Goal: Task Accomplishment & Management: Use online tool/utility

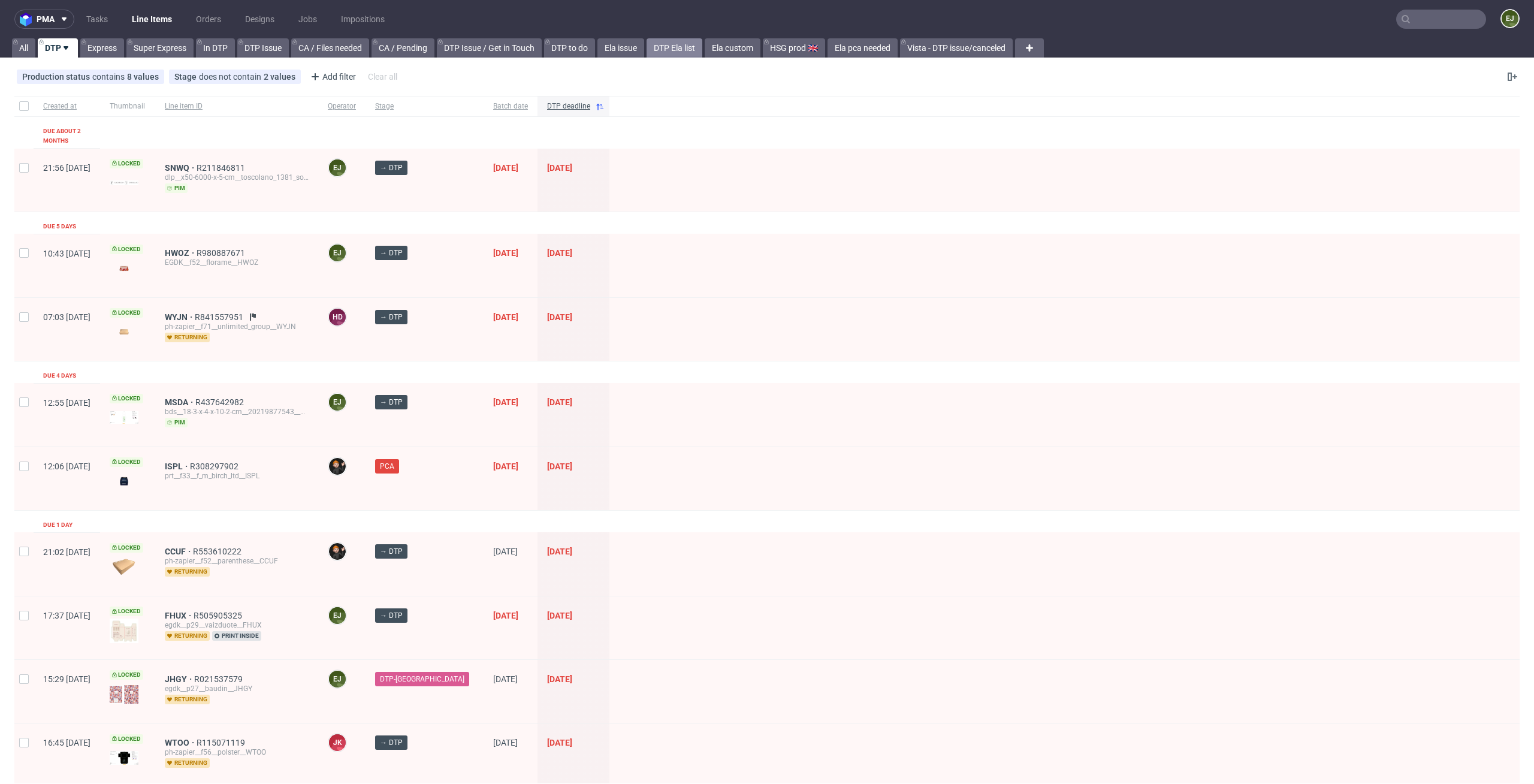
click at [681, 46] on link "DTP Ela list" at bounding box center [674, 48] width 56 height 19
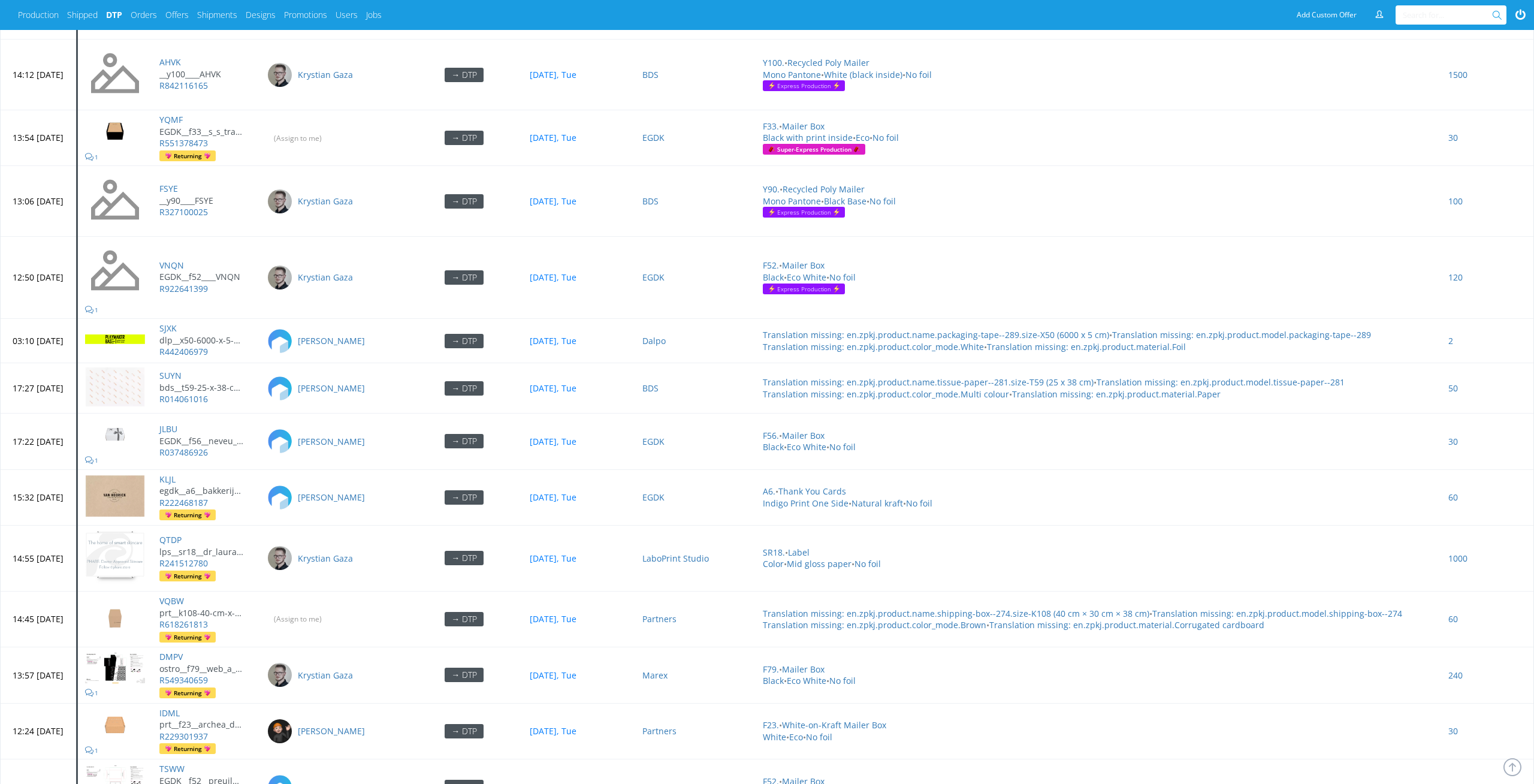
scroll to position [4564, 0]
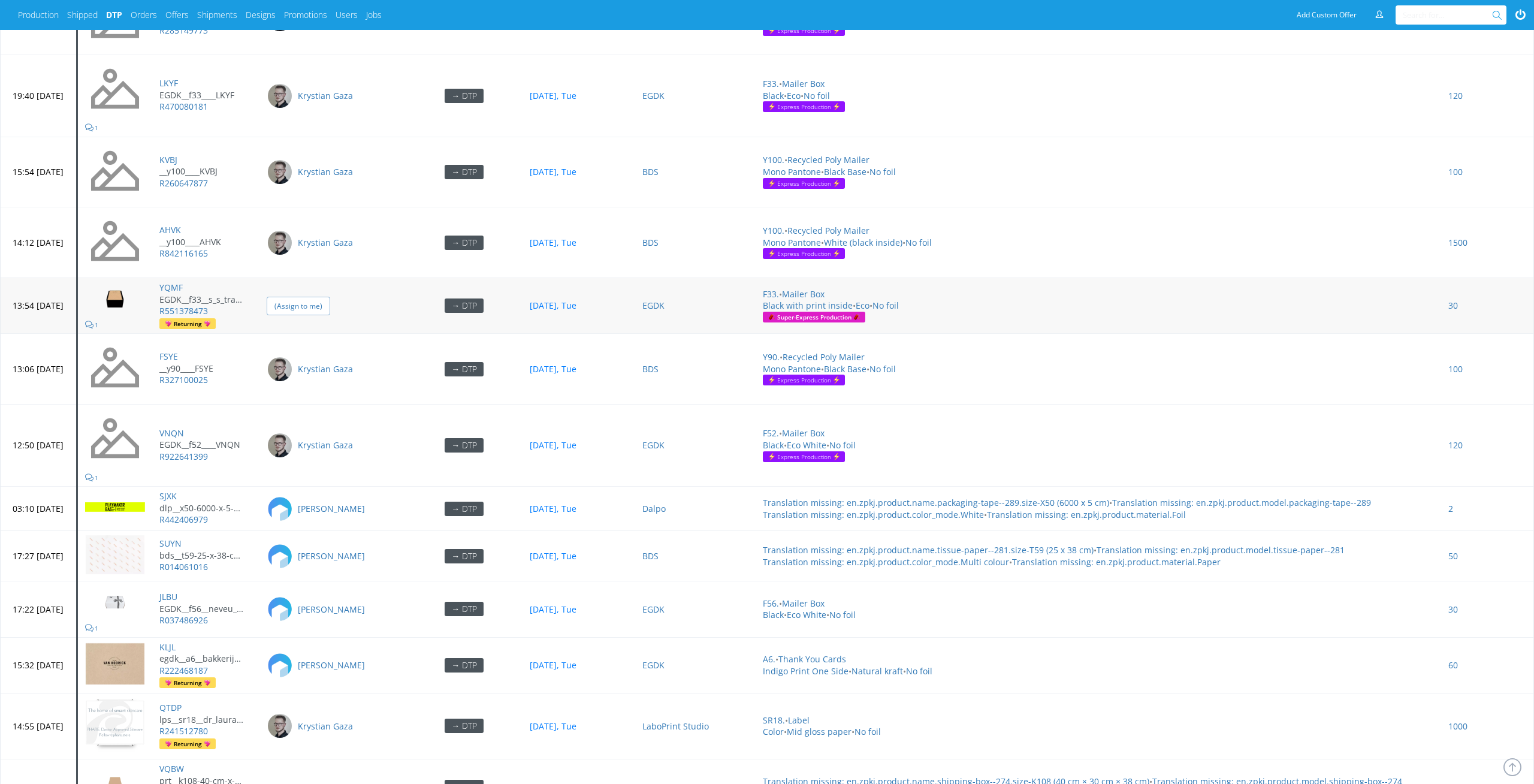
click at [331, 297] on input "(Assign to me)" at bounding box center [299, 306] width 64 height 19
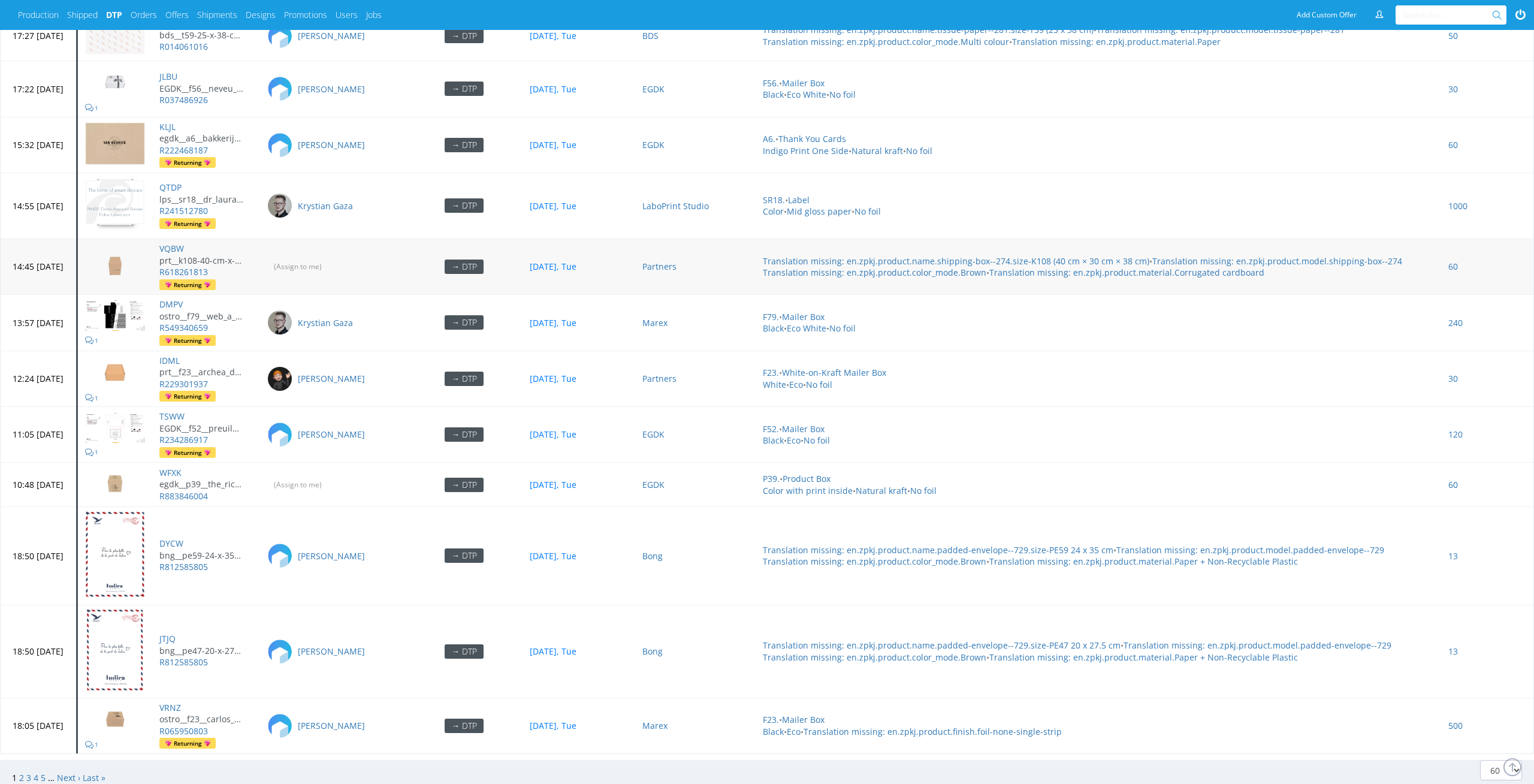
scroll to position [5094, 0]
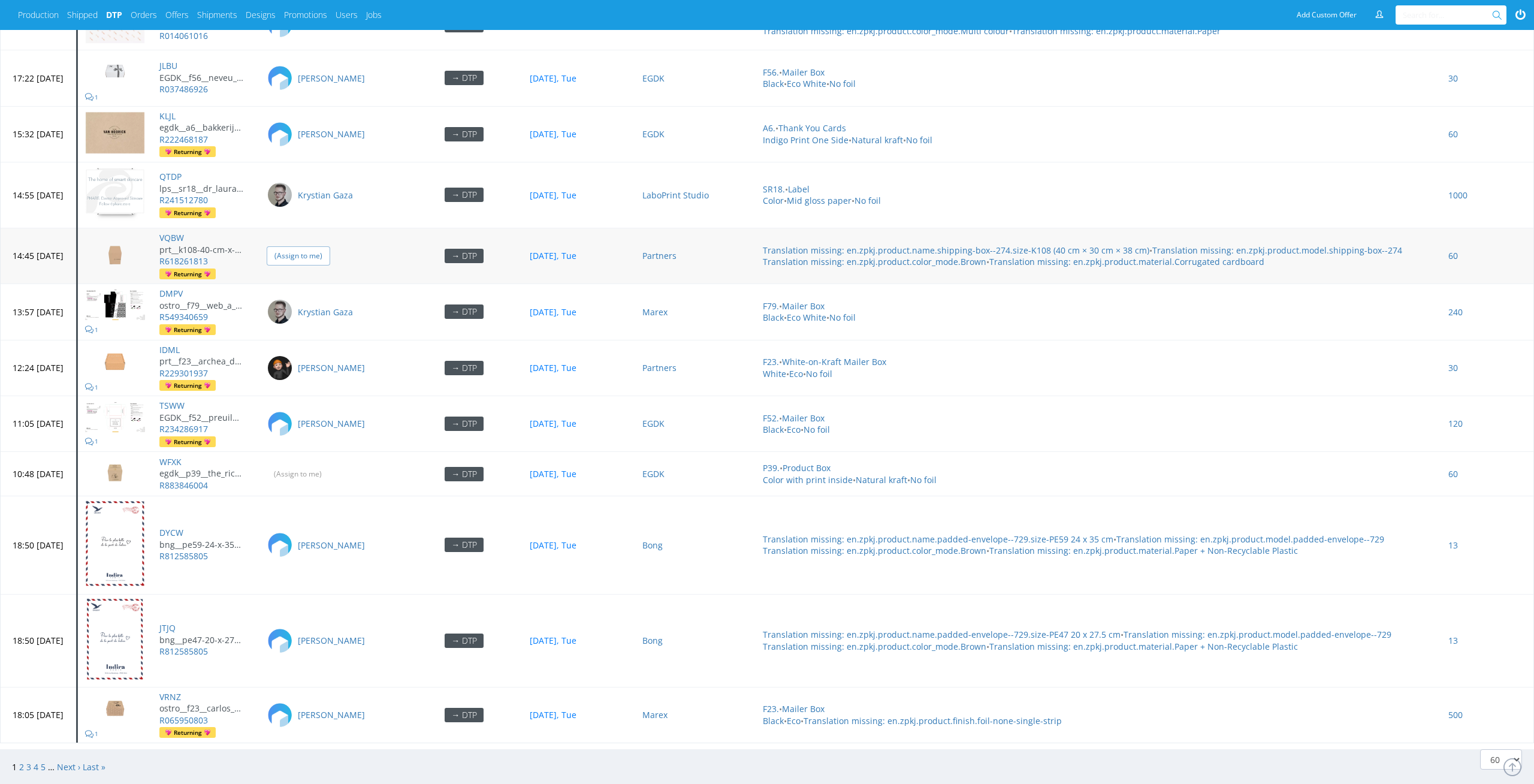
click at [324, 246] on input "(Assign to me)" at bounding box center [299, 256] width 64 height 19
click at [331, 468] on input "(Assign to me)" at bounding box center [299, 474] width 64 height 19
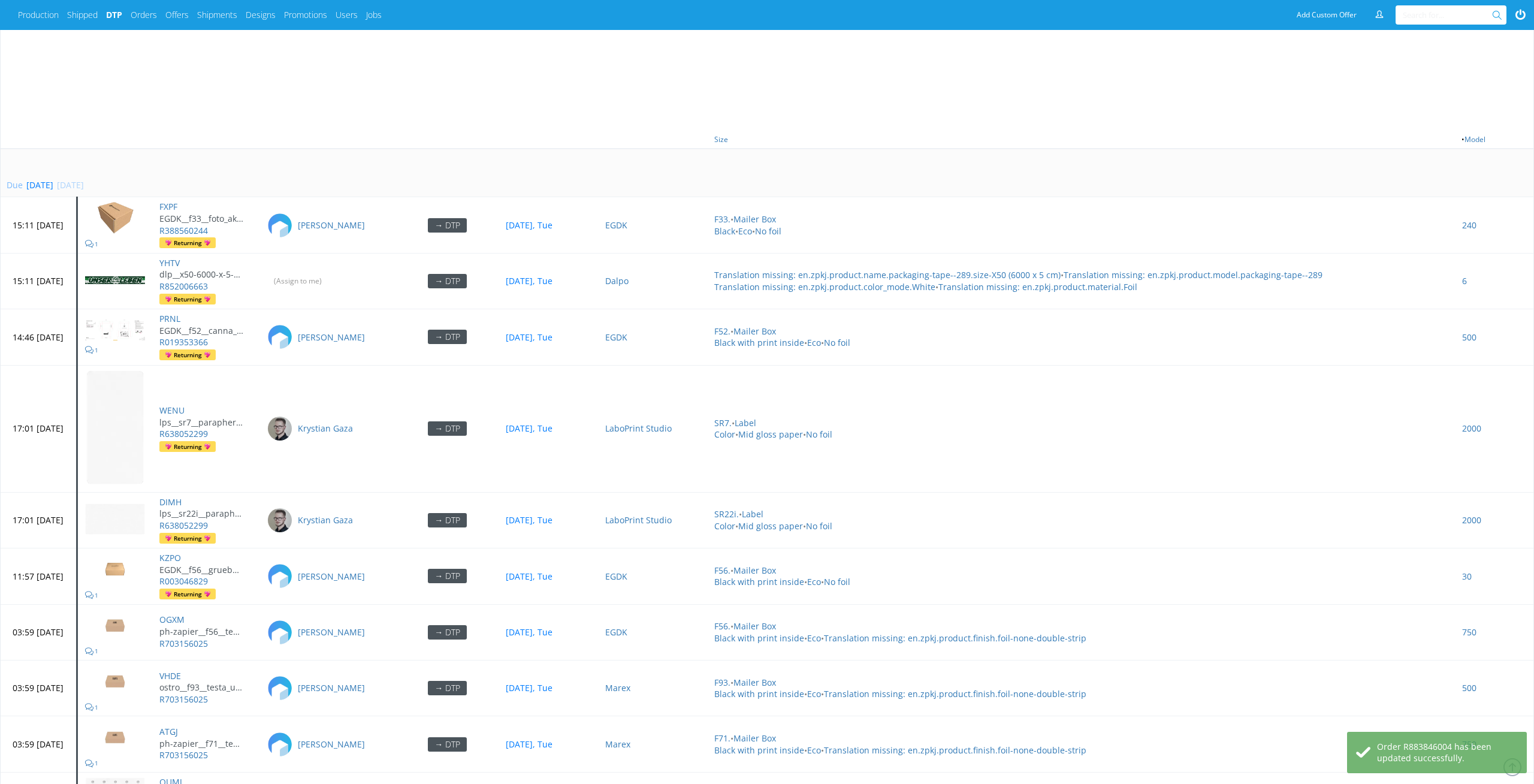
scroll to position [706, 0]
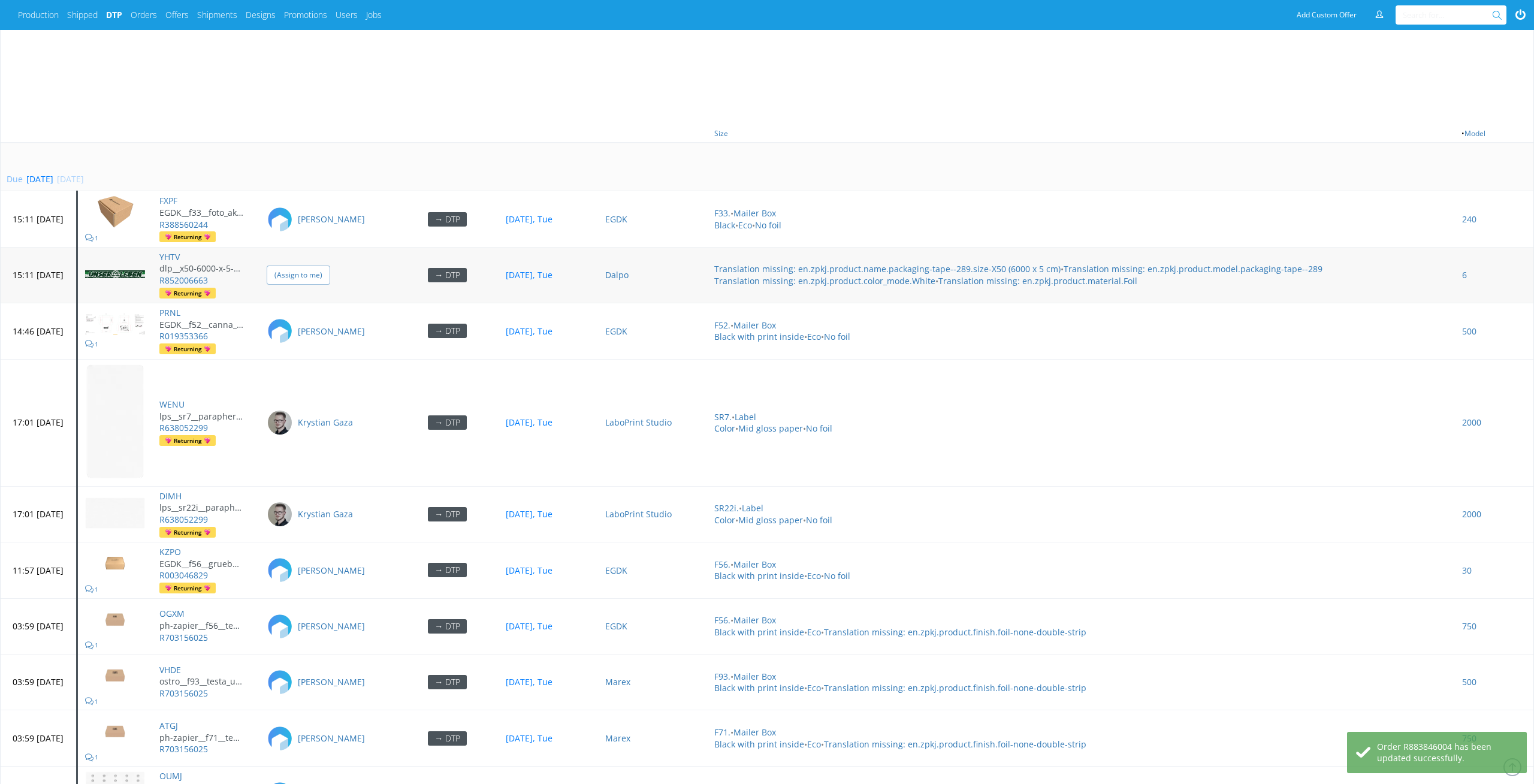
click at [331, 265] on input "(Assign to me)" at bounding box center [299, 275] width 64 height 19
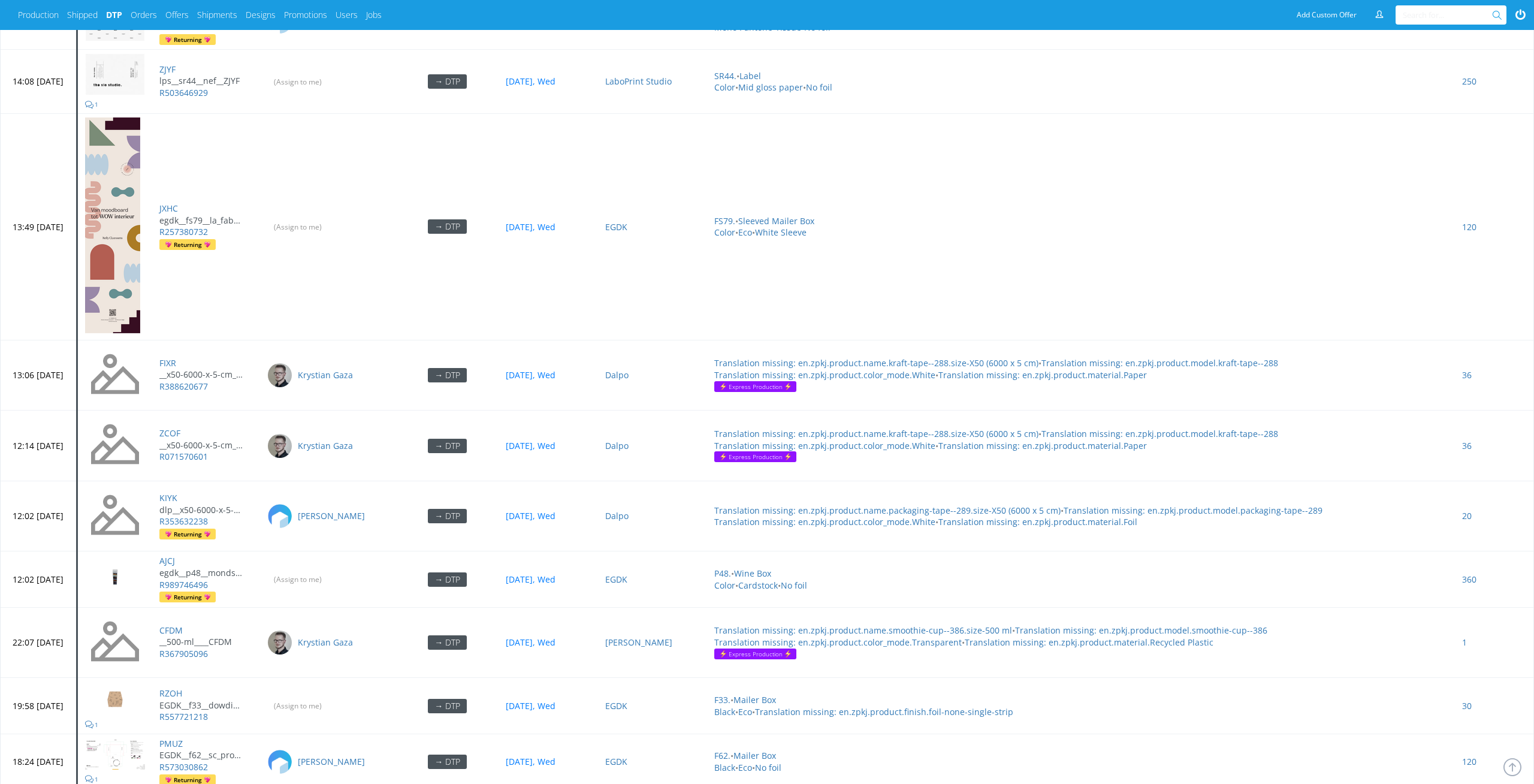
scroll to position [3733, 0]
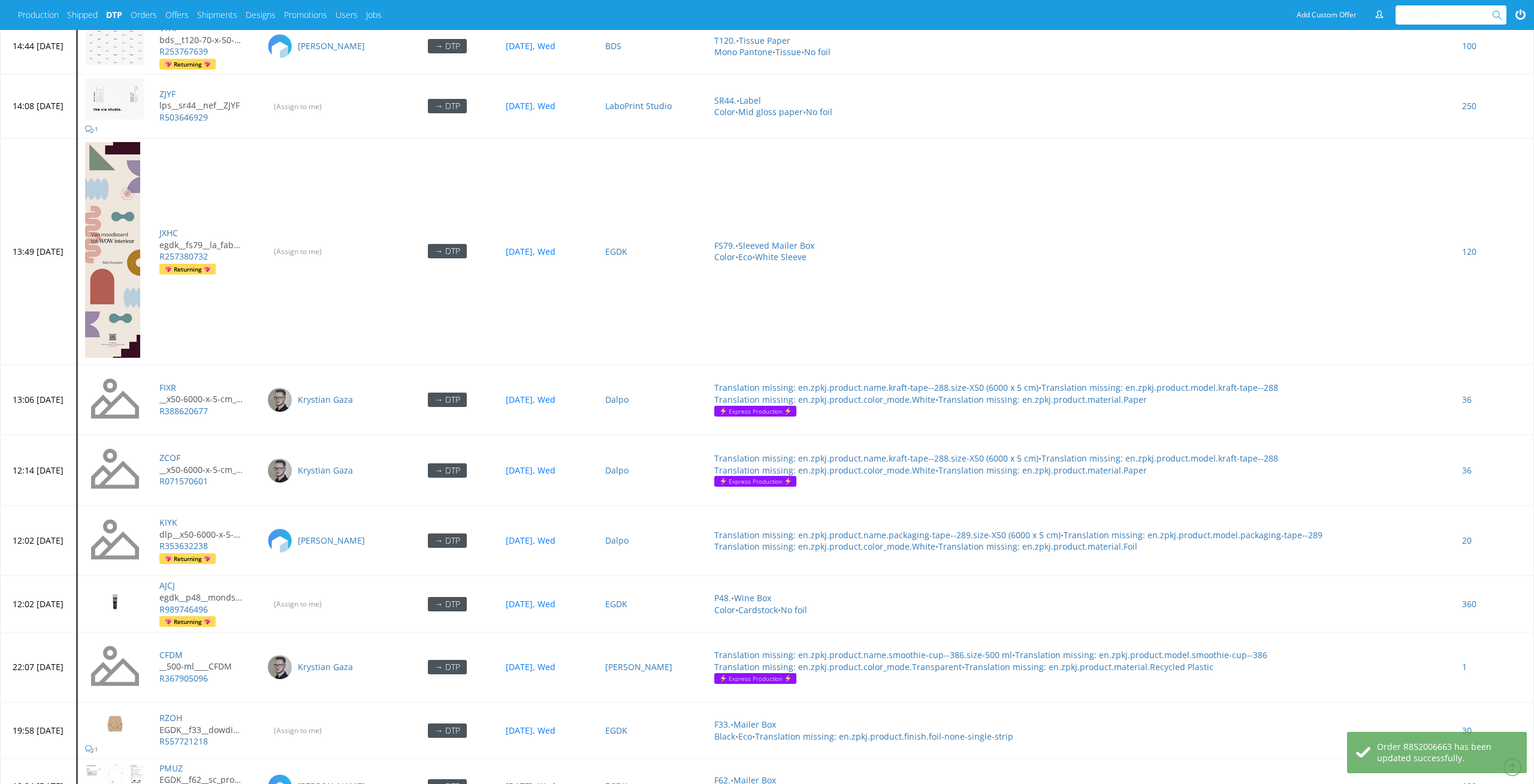
scroll to position [3648, 0]
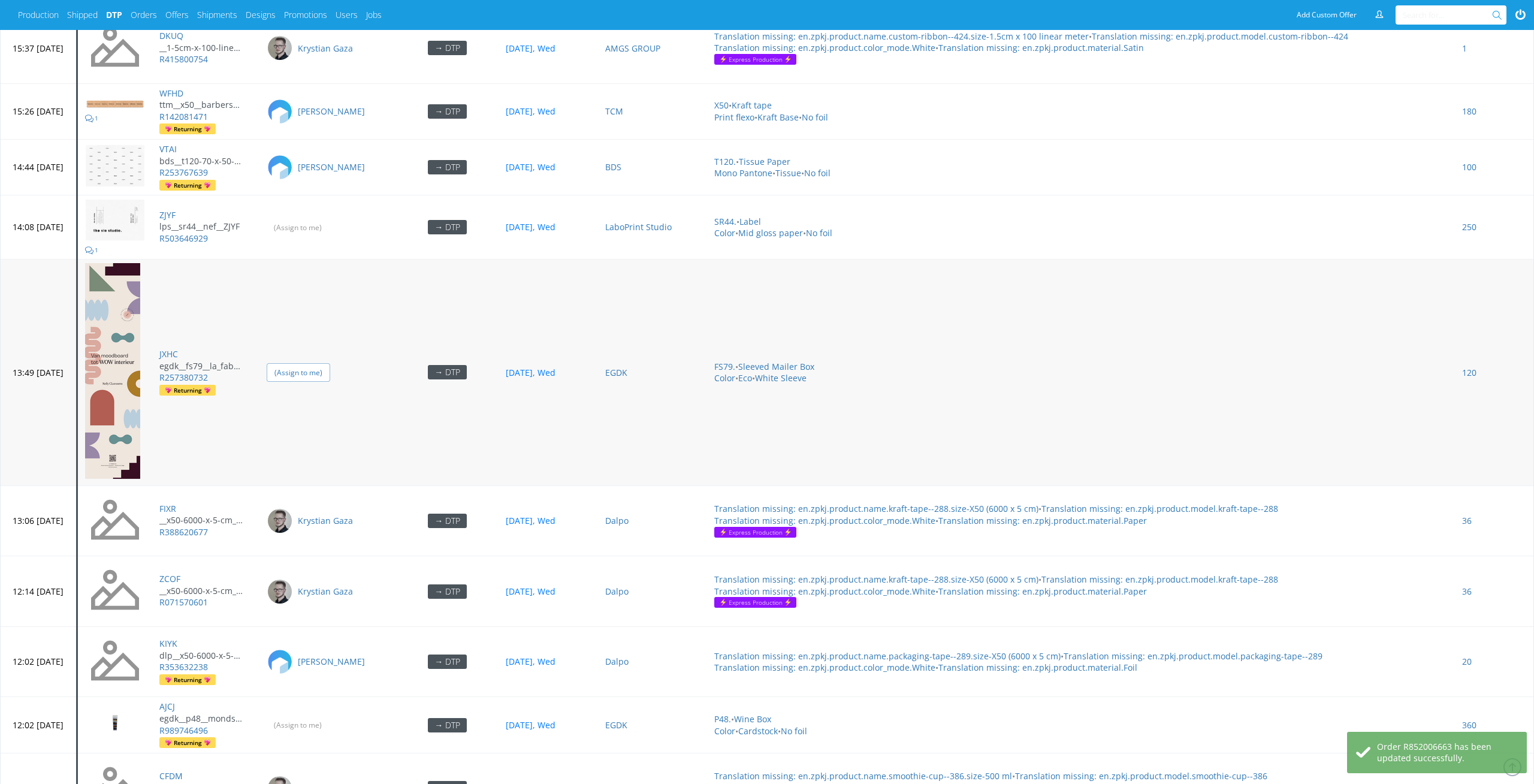
click at [331, 363] on input "(Assign to me)" at bounding box center [299, 373] width 64 height 19
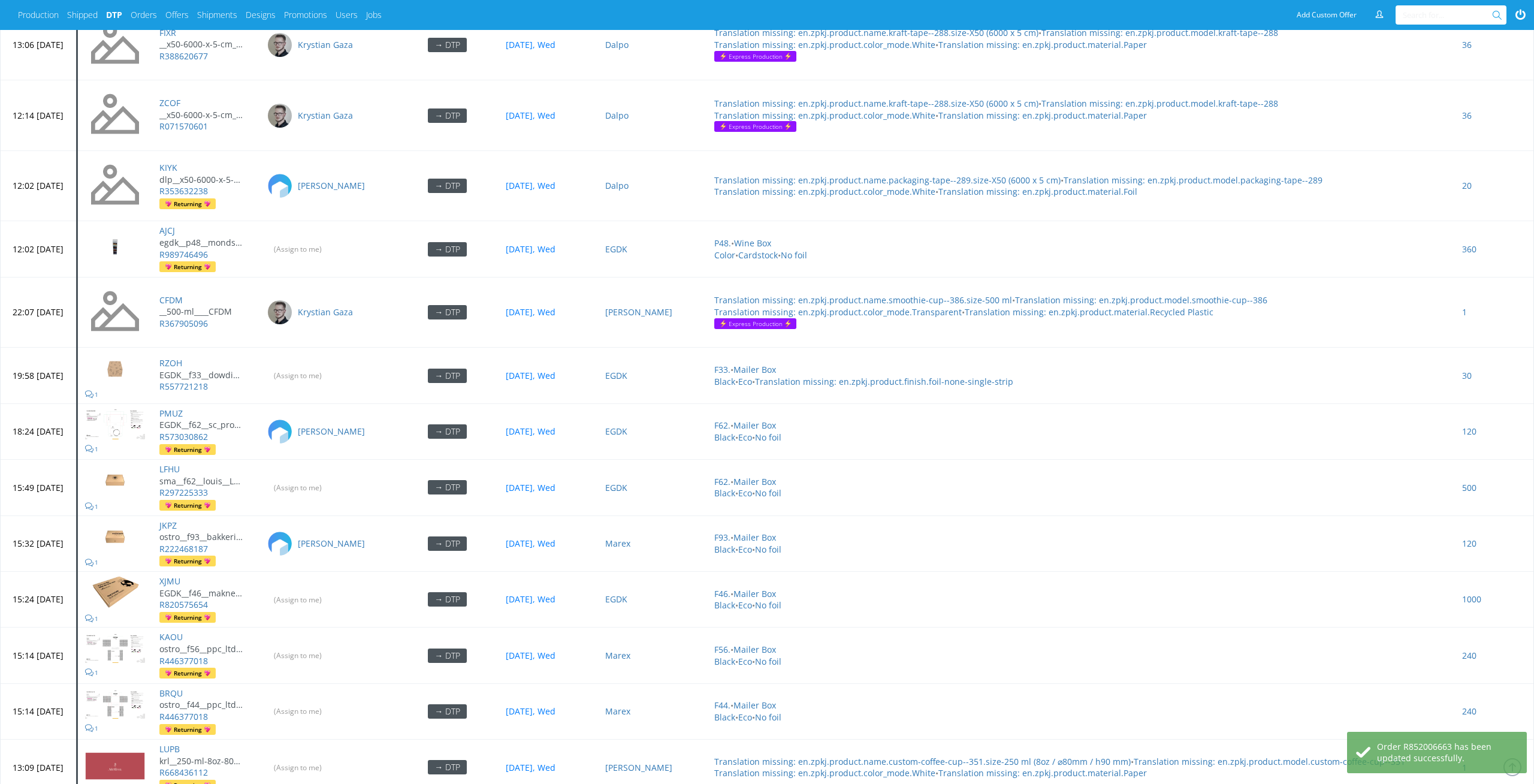
scroll to position [4128, 0]
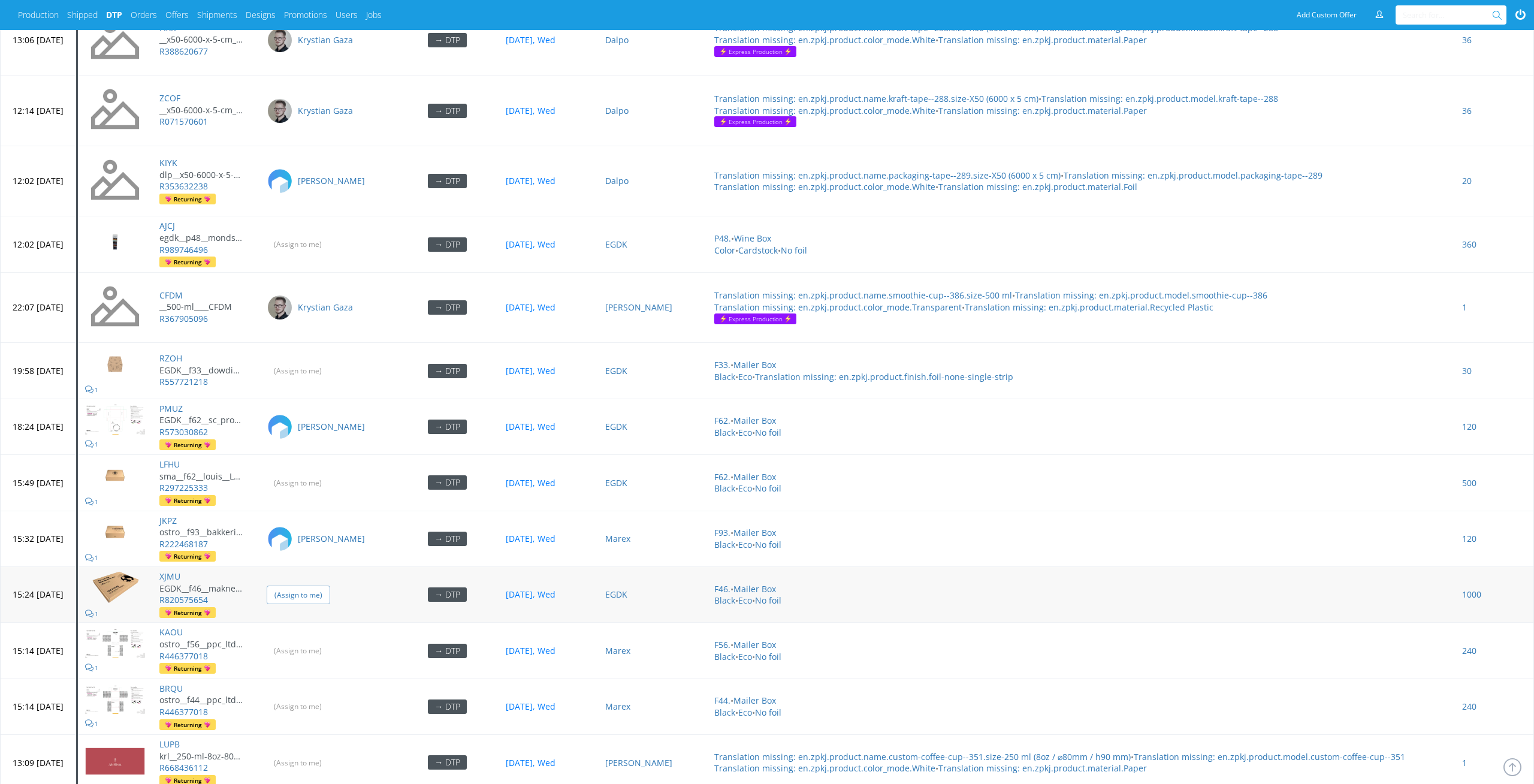
click at [331, 585] on input "(Assign to me)" at bounding box center [299, 595] width 64 height 19
click at [323, 753] on input "(Assign to me)" at bounding box center [299, 762] width 64 height 19
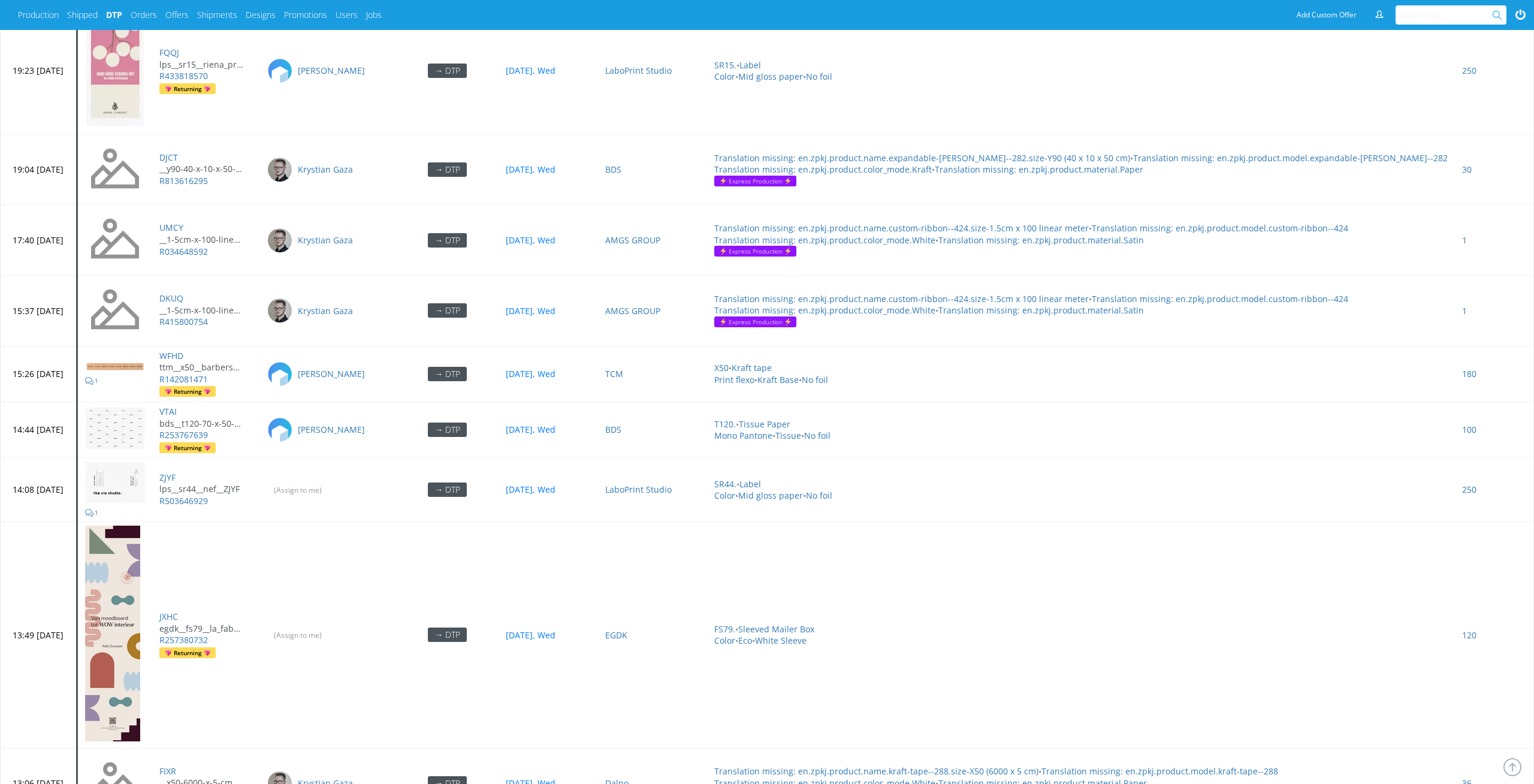
scroll to position [3297, 0]
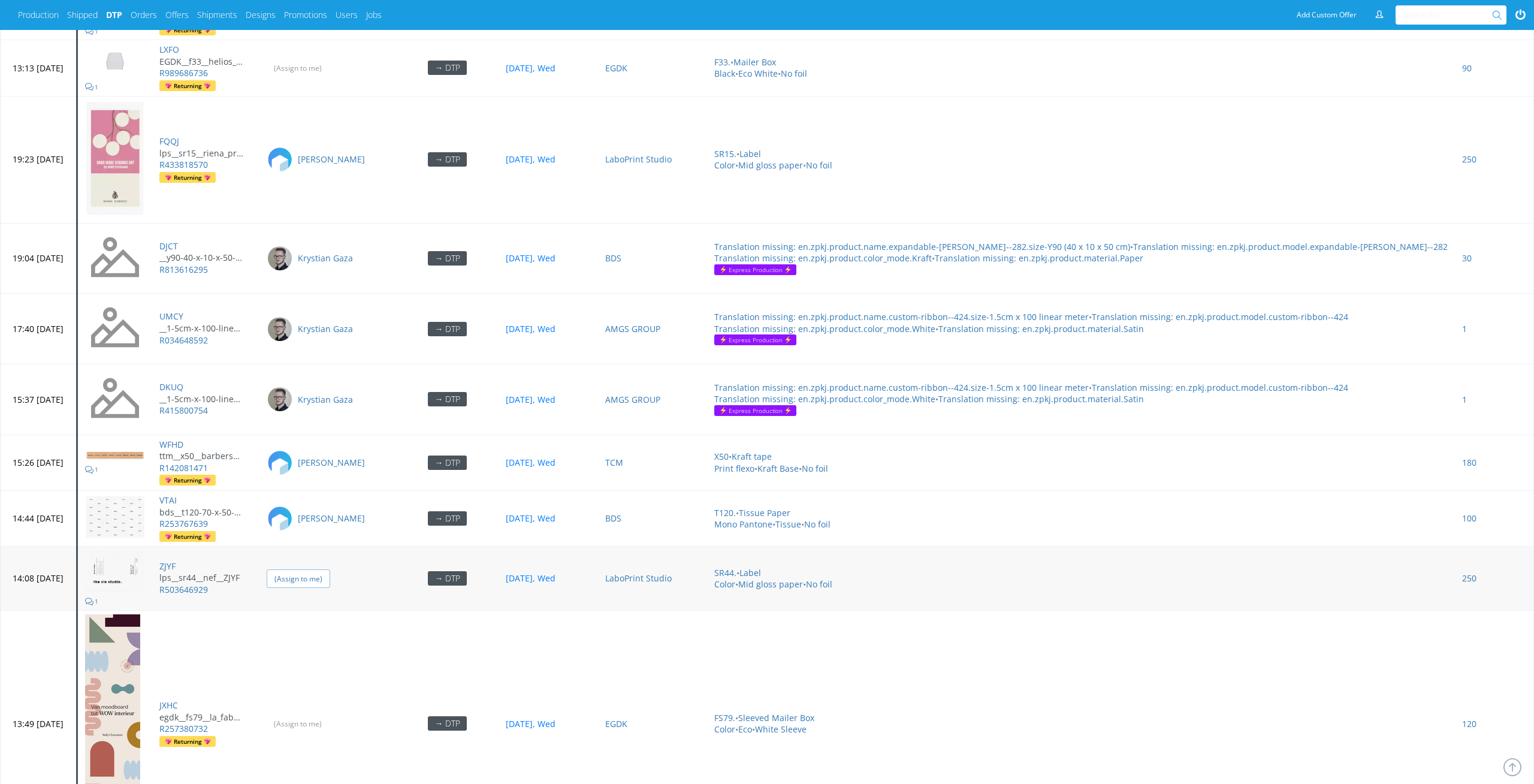
click at [331, 569] on input "(Assign to me)" at bounding box center [299, 578] width 64 height 19
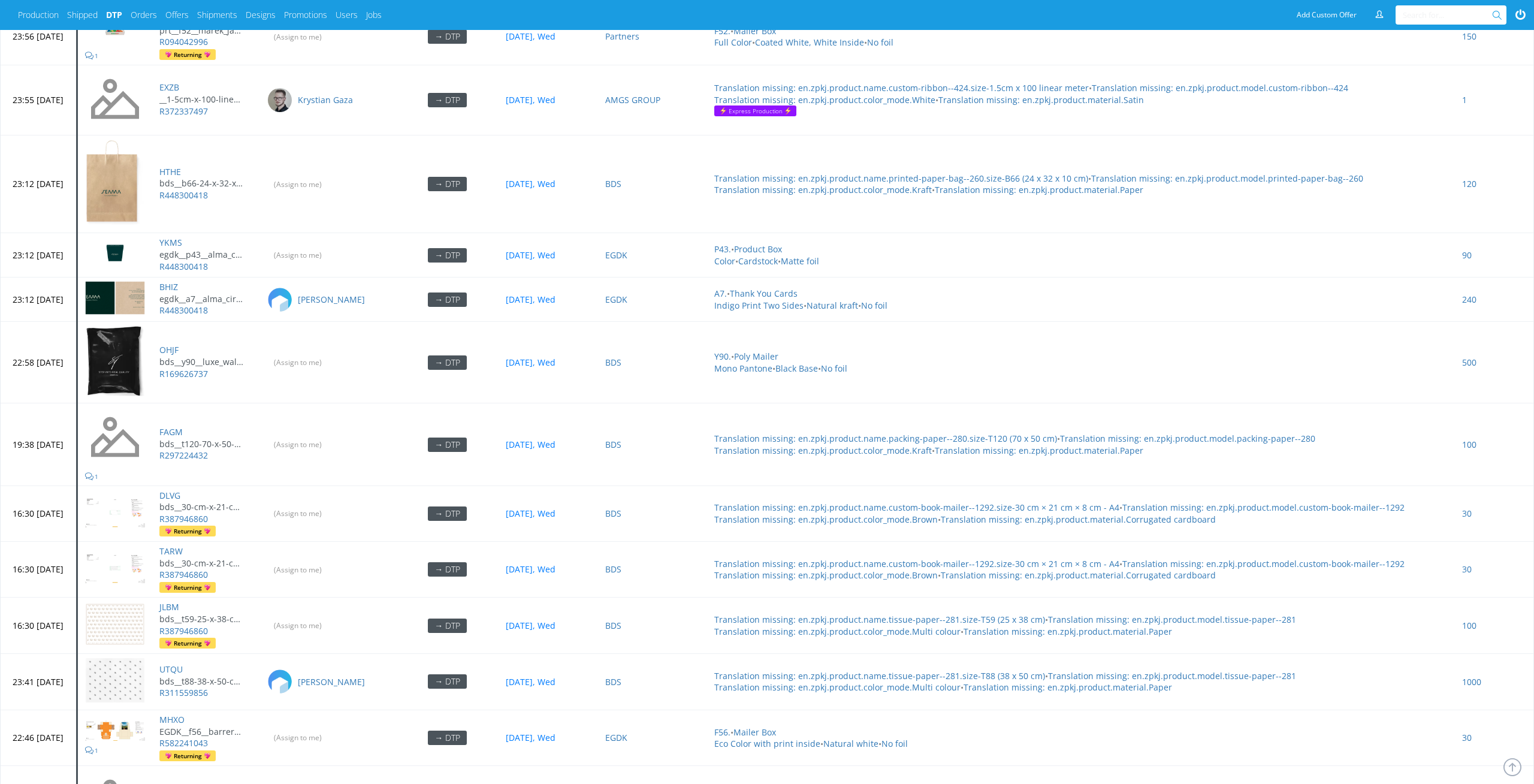
scroll to position [1880, 0]
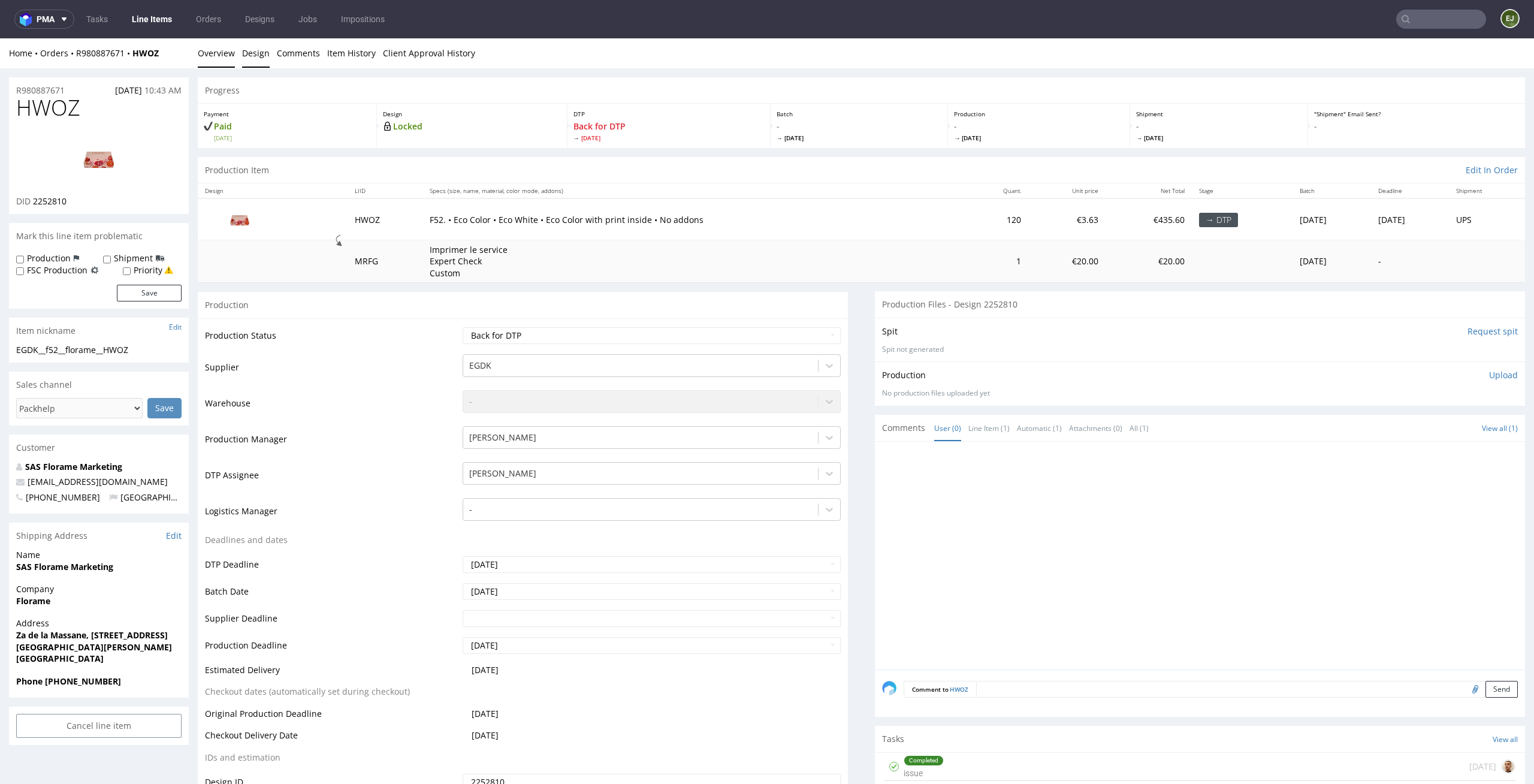
click at [249, 52] on link "Design" at bounding box center [256, 53] width 28 height 29
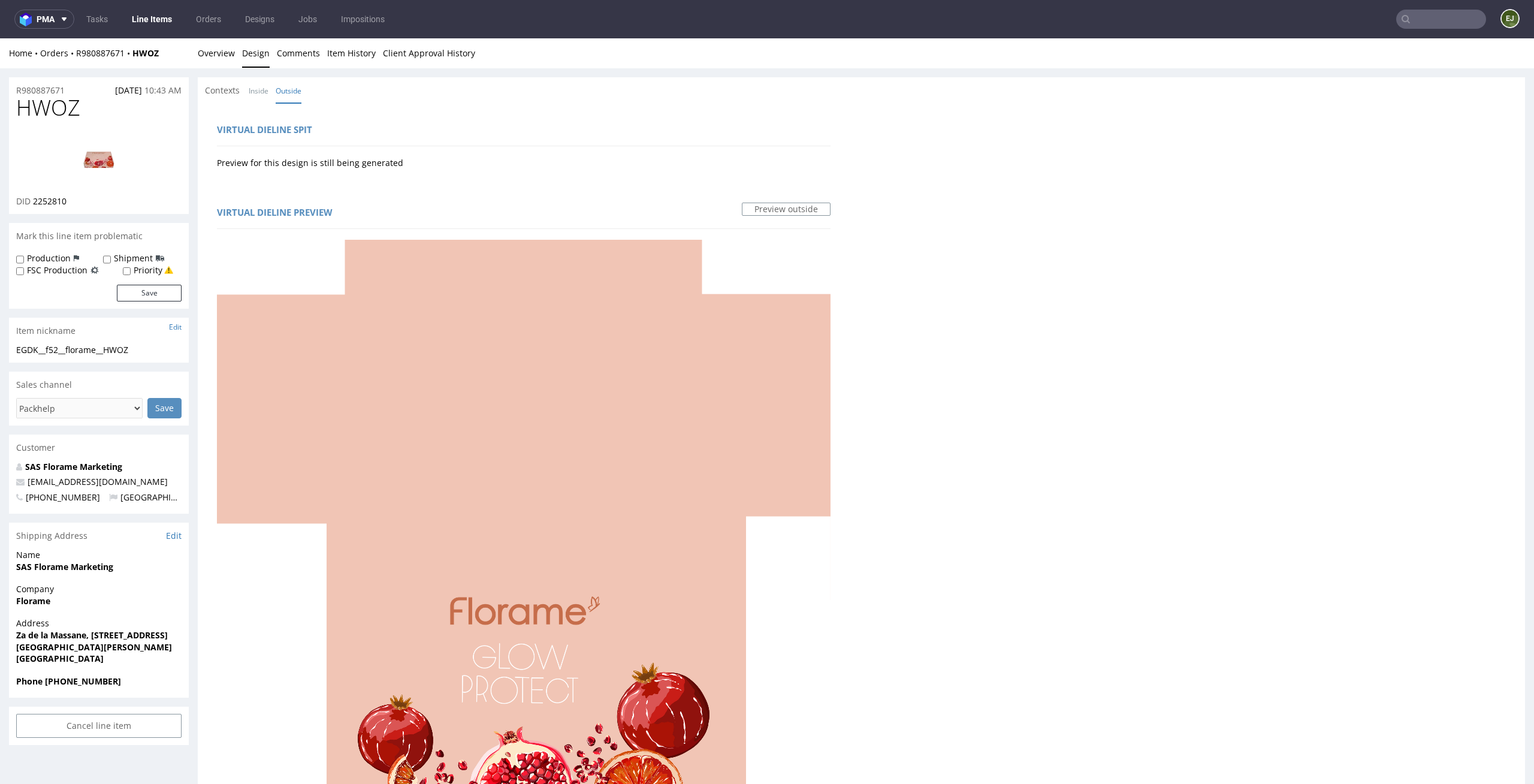
click at [96, 160] on img at bounding box center [98, 158] width 96 height 54
click at [212, 52] on link "Overview" at bounding box center [216, 53] width 37 height 29
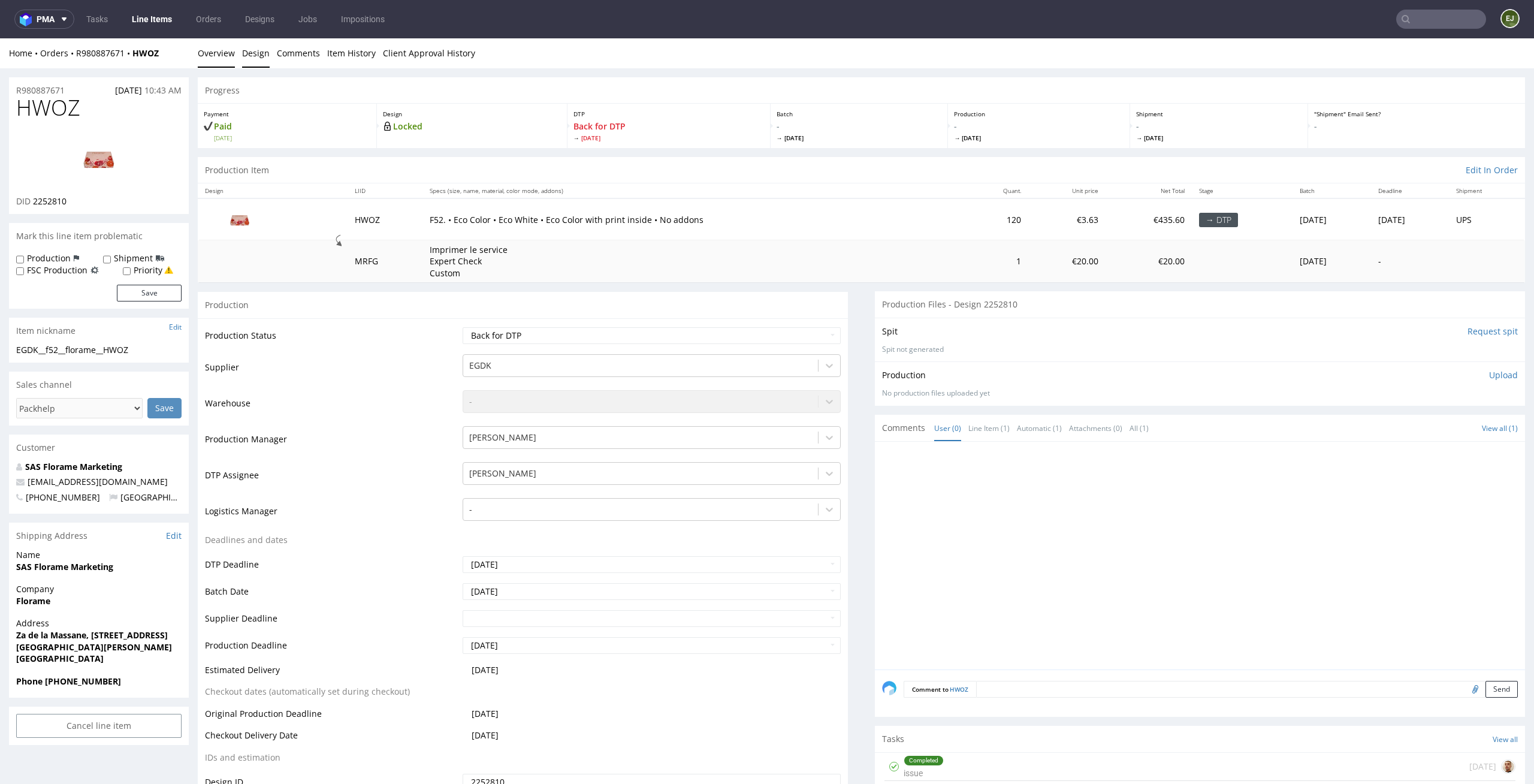
click at [254, 50] on link "Design" at bounding box center [256, 53] width 28 height 29
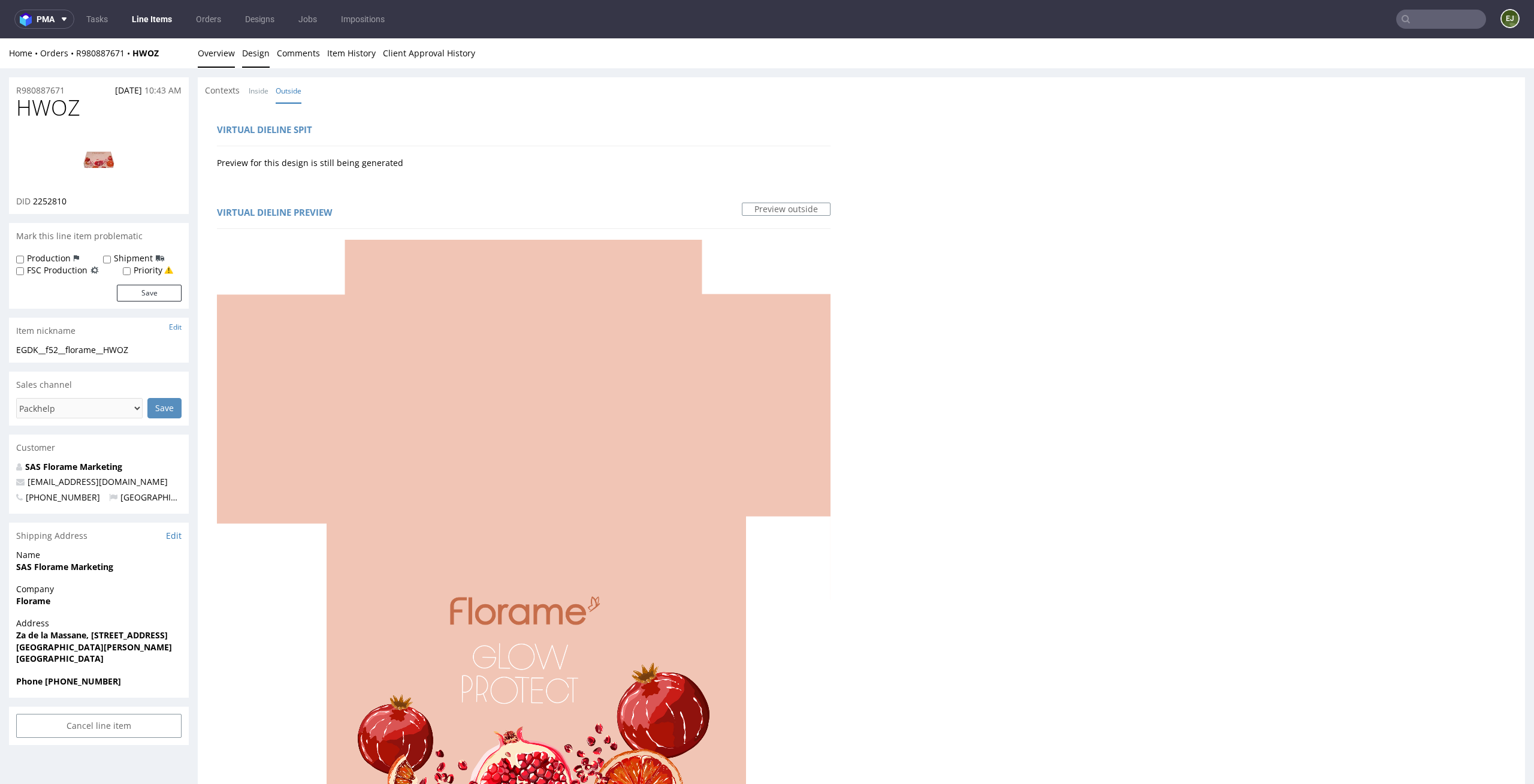
click at [218, 53] on link "Overview" at bounding box center [216, 53] width 37 height 29
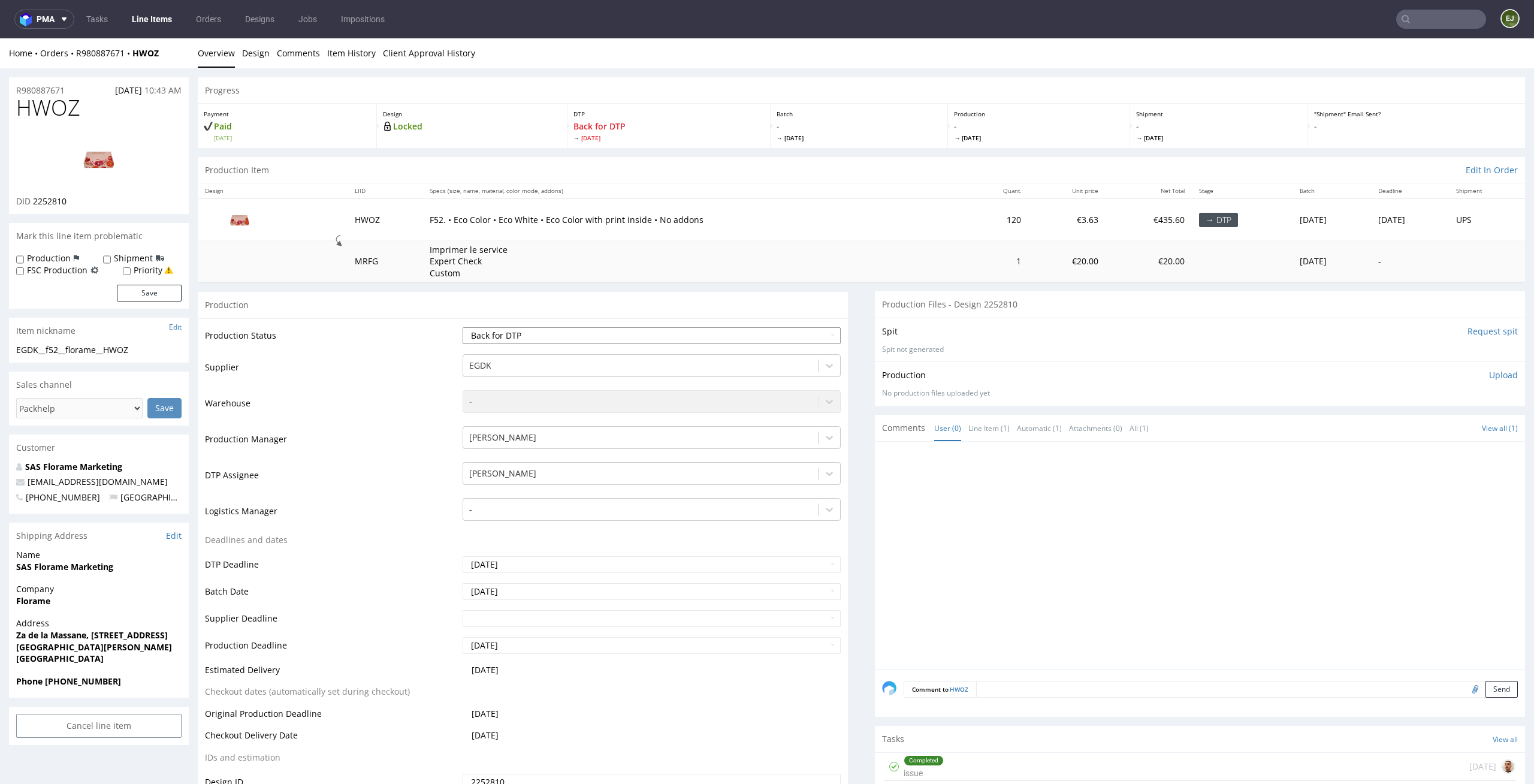
click at [659, 330] on select "Waiting for Artwork Waiting for Diecut Waiting for Mockup Waiting for DTP Waiti…" at bounding box center [652, 335] width 379 height 16
select select "dtp_in_process"
click at [462, 327] on select "Waiting for Artwork Waiting for Diecut Waiting for Mockup Waiting for DTP Waiti…" at bounding box center [652, 335] width 379 height 16
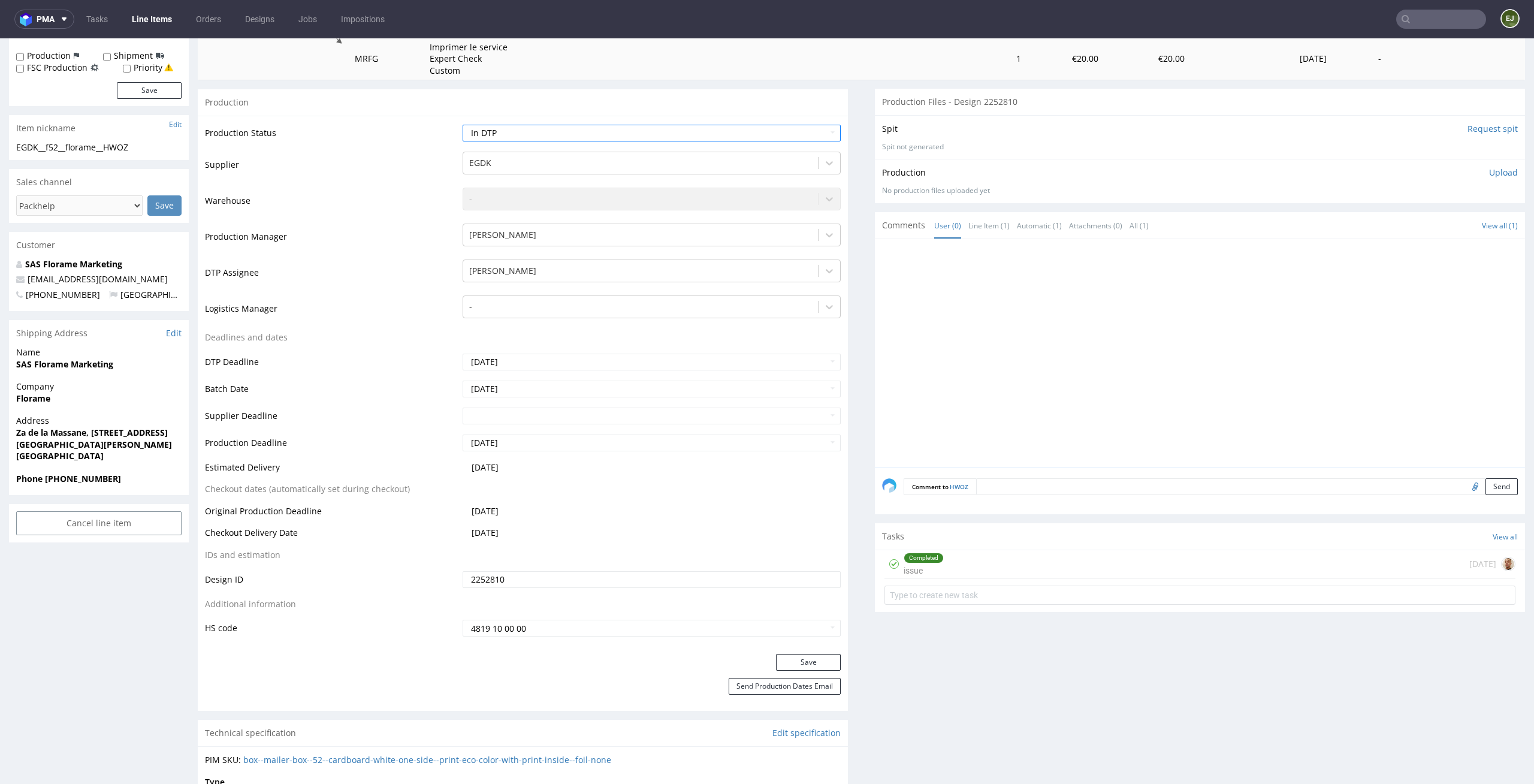
scroll to position [352, 0]
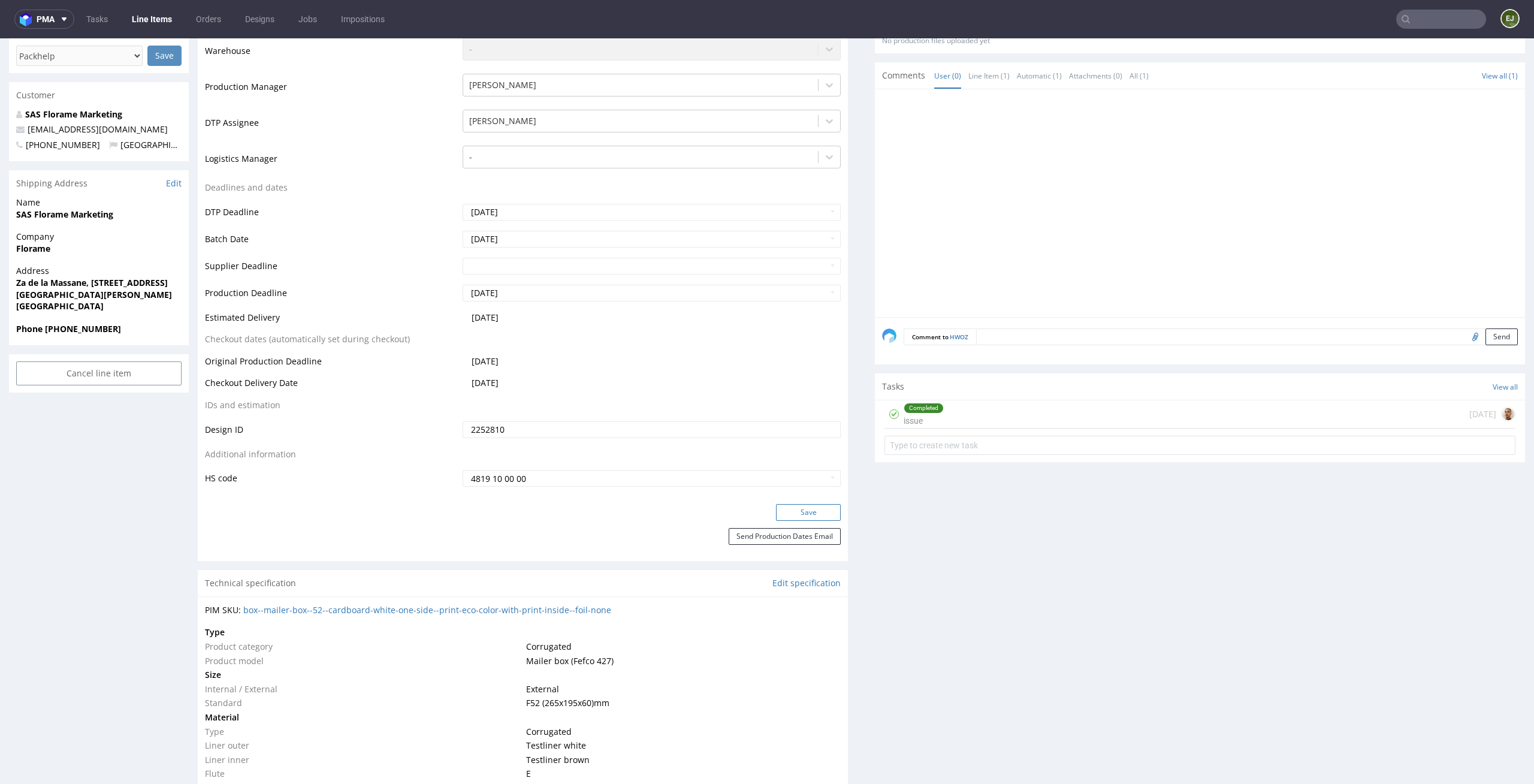
click at [792, 510] on button "Save" at bounding box center [808, 512] width 65 height 16
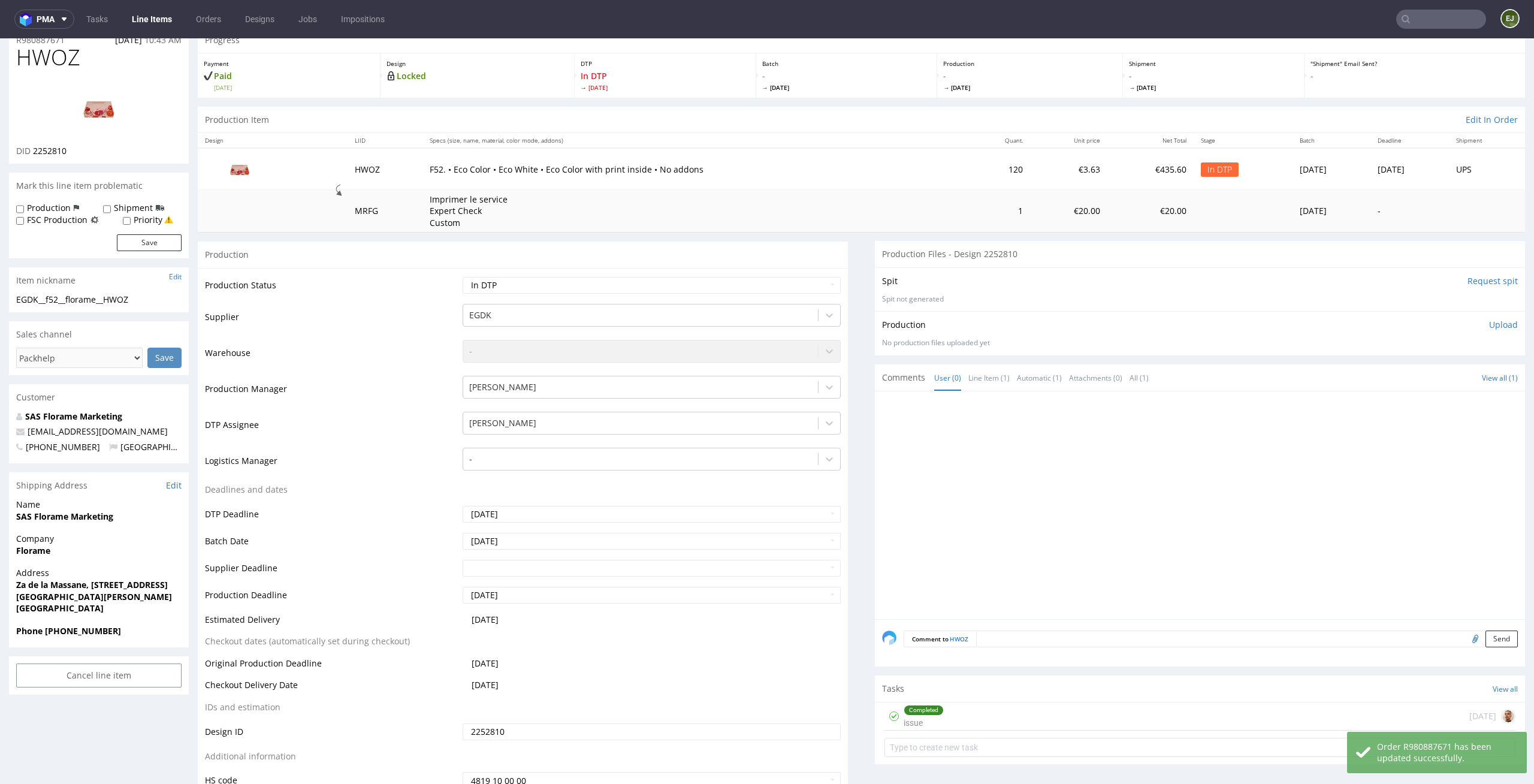
scroll to position [0, 0]
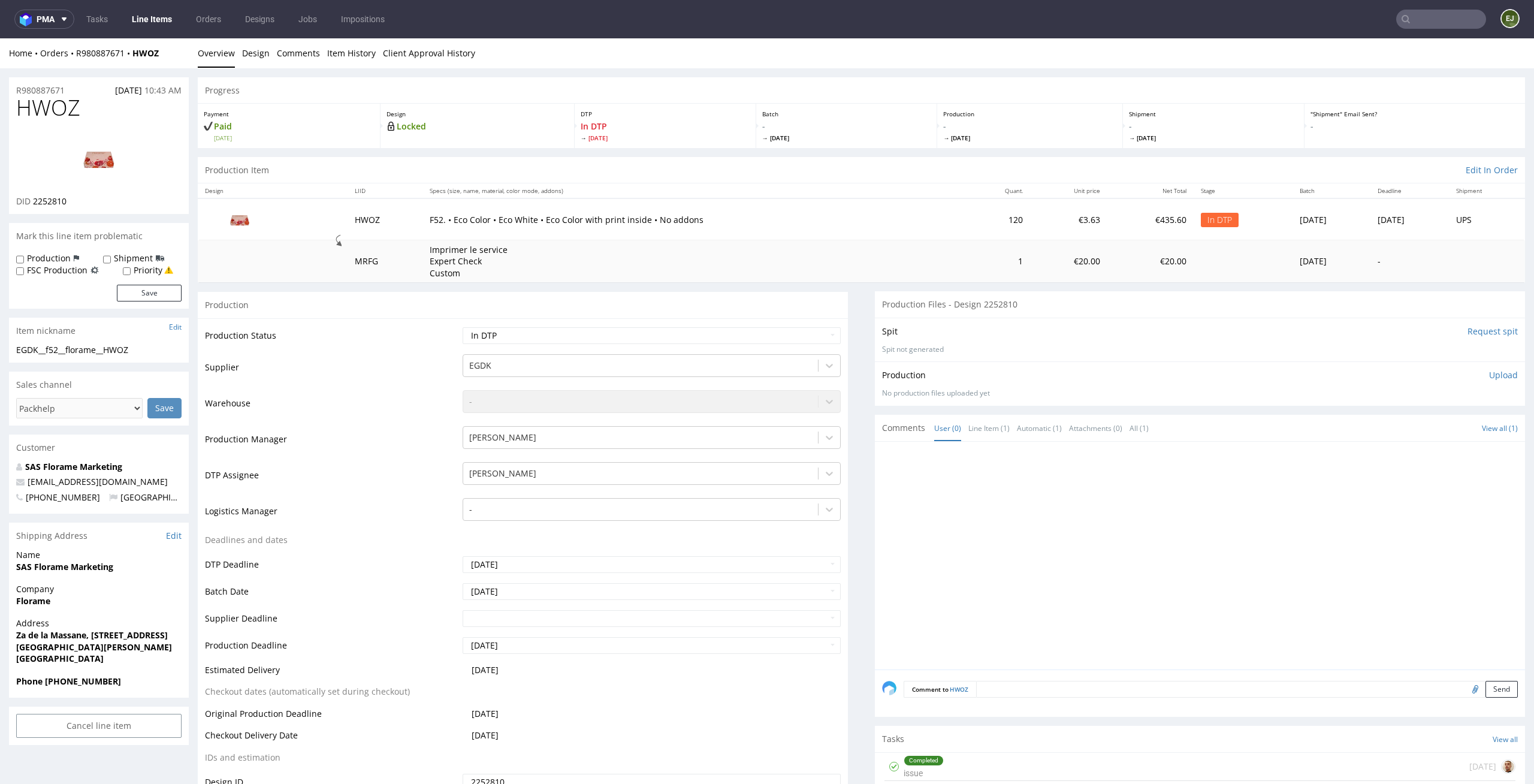
drag, startPoint x: 62, startPoint y: 349, endPoint x: 0, endPoint y: 346, distance: 62.1
copy div "EGDK__f52"
click at [564, 127] on div "Design Locked" at bounding box center [478, 126] width 195 height 45
click at [245, 65] on link "Design" at bounding box center [256, 53] width 28 height 29
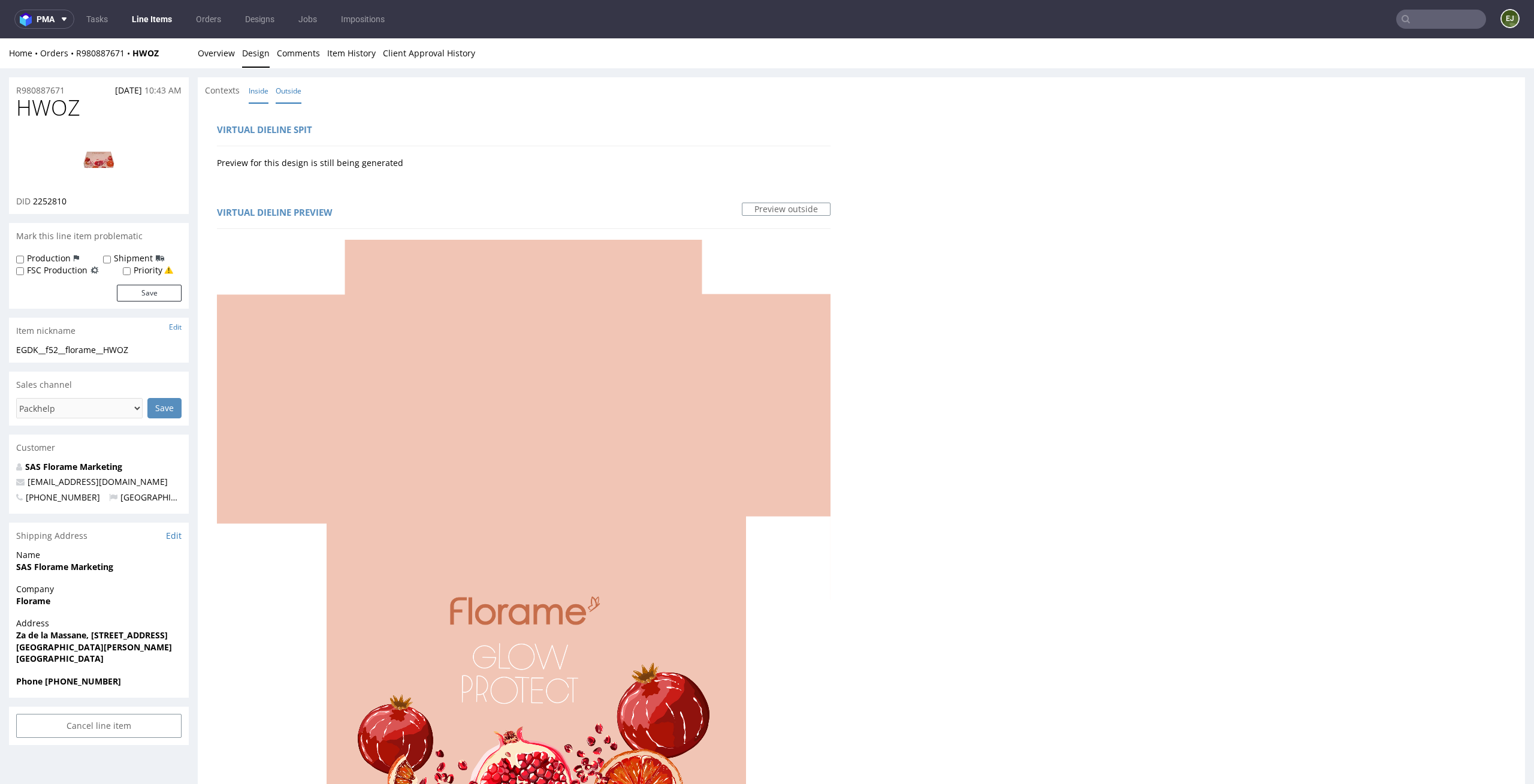
click at [257, 86] on link "Inside" at bounding box center [258, 91] width 20 height 26
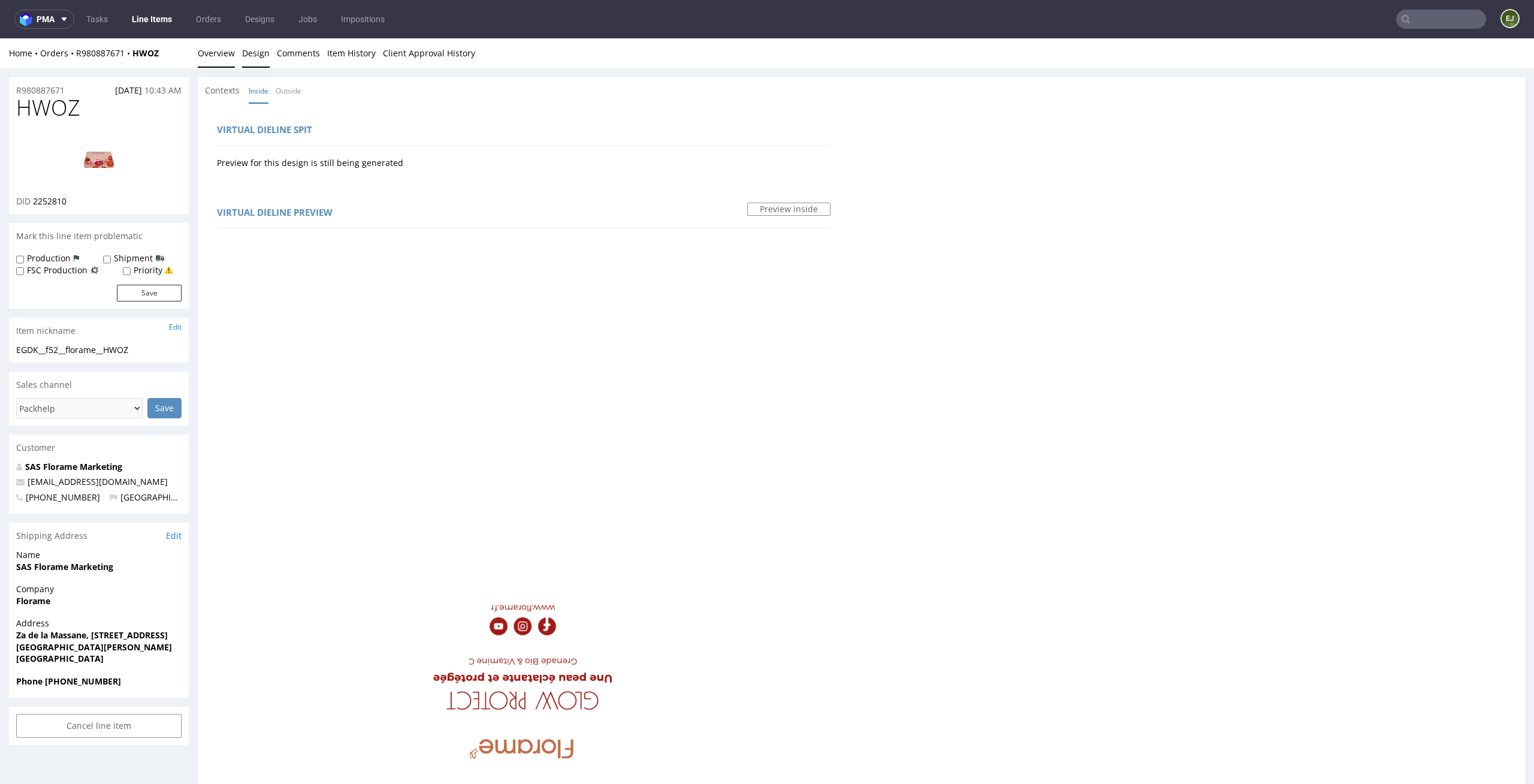
click at [220, 58] on link "Overview" at bounding box center [216, 53] width 37 height 29
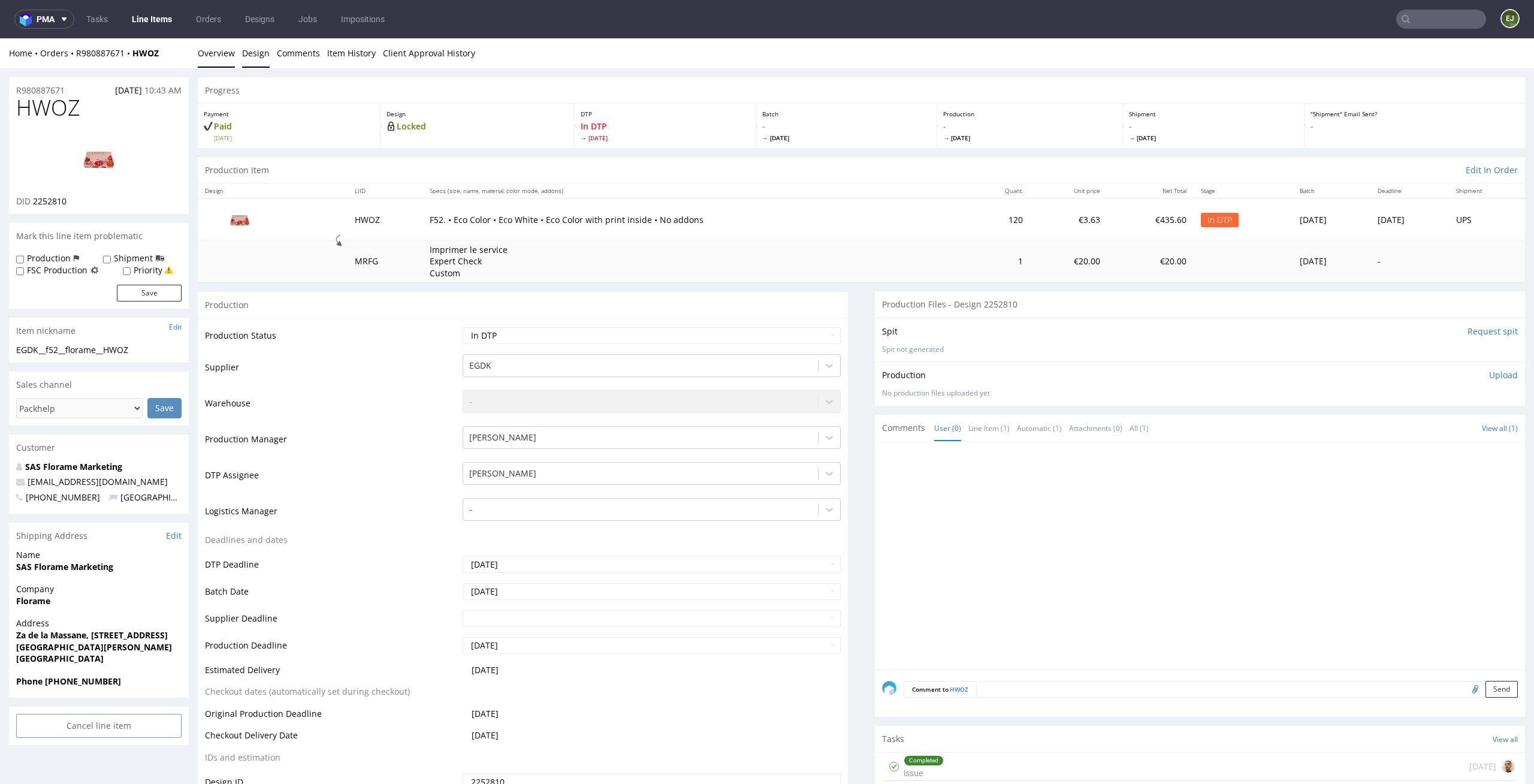
click at [244, 45] on link "Design" at bounding box center [256, 53] width 28 height 29
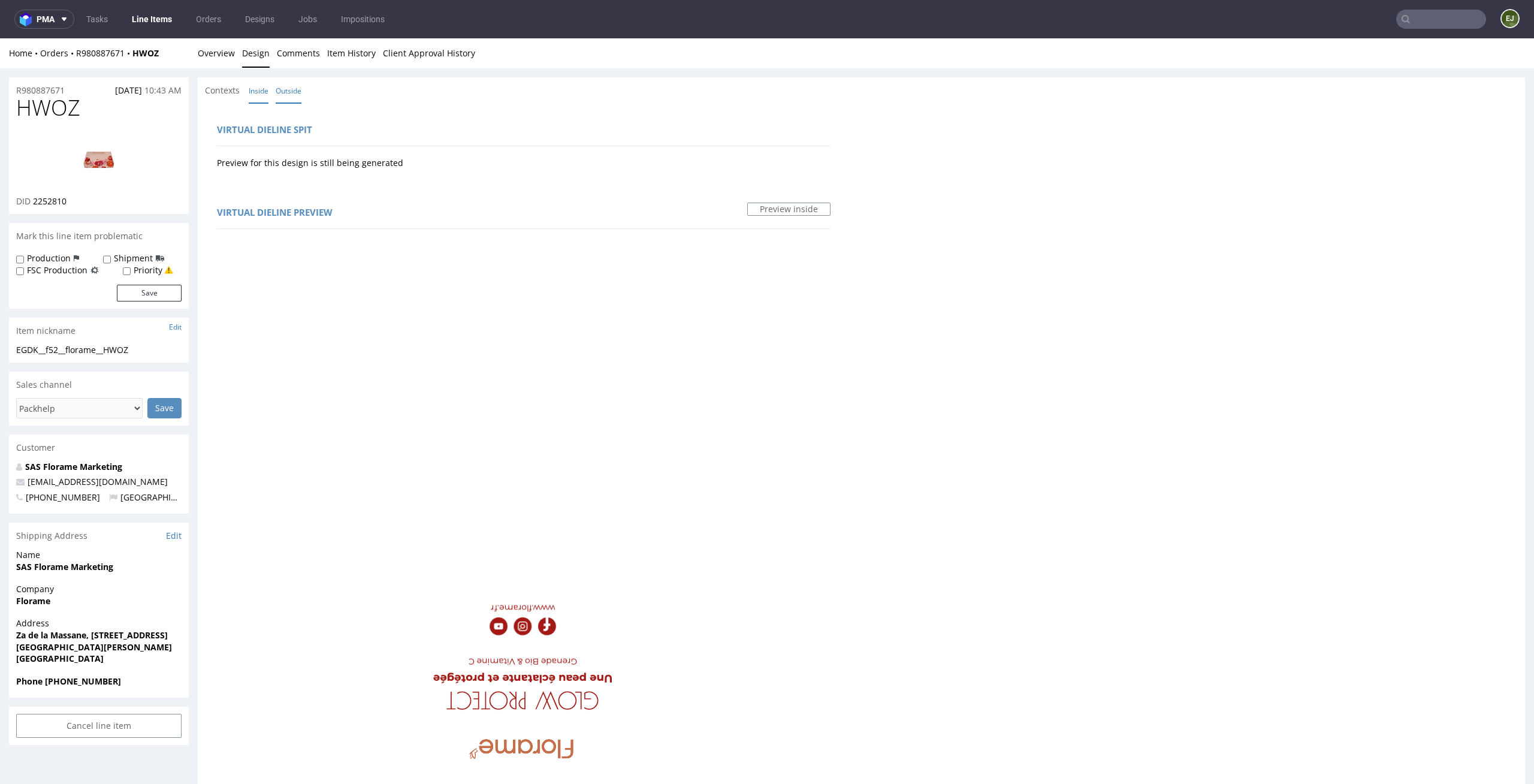
click at [286, 83] on link "Outside" at bounding box center [288, 91] width 26 height 26
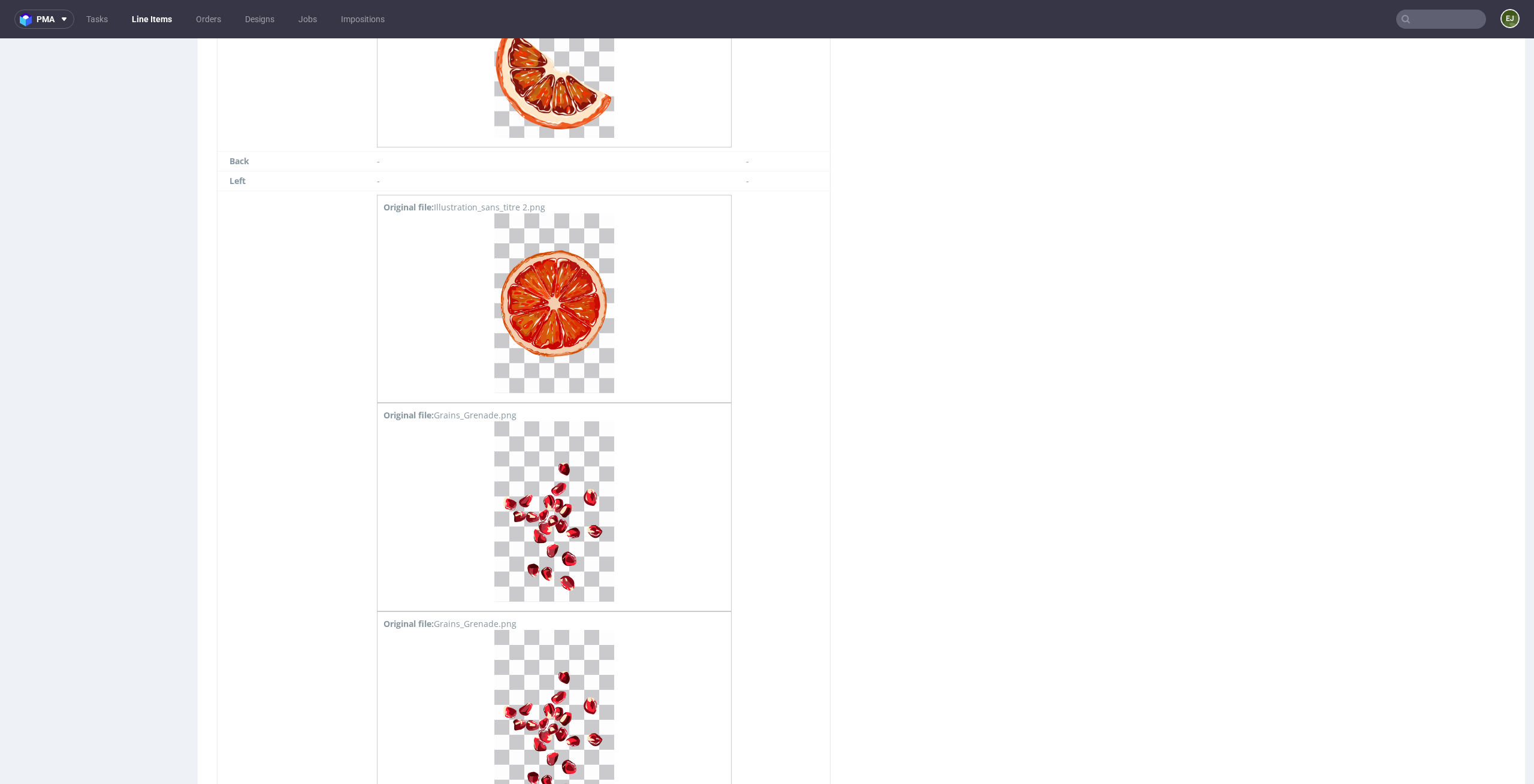
scroll to position [3664, 0]
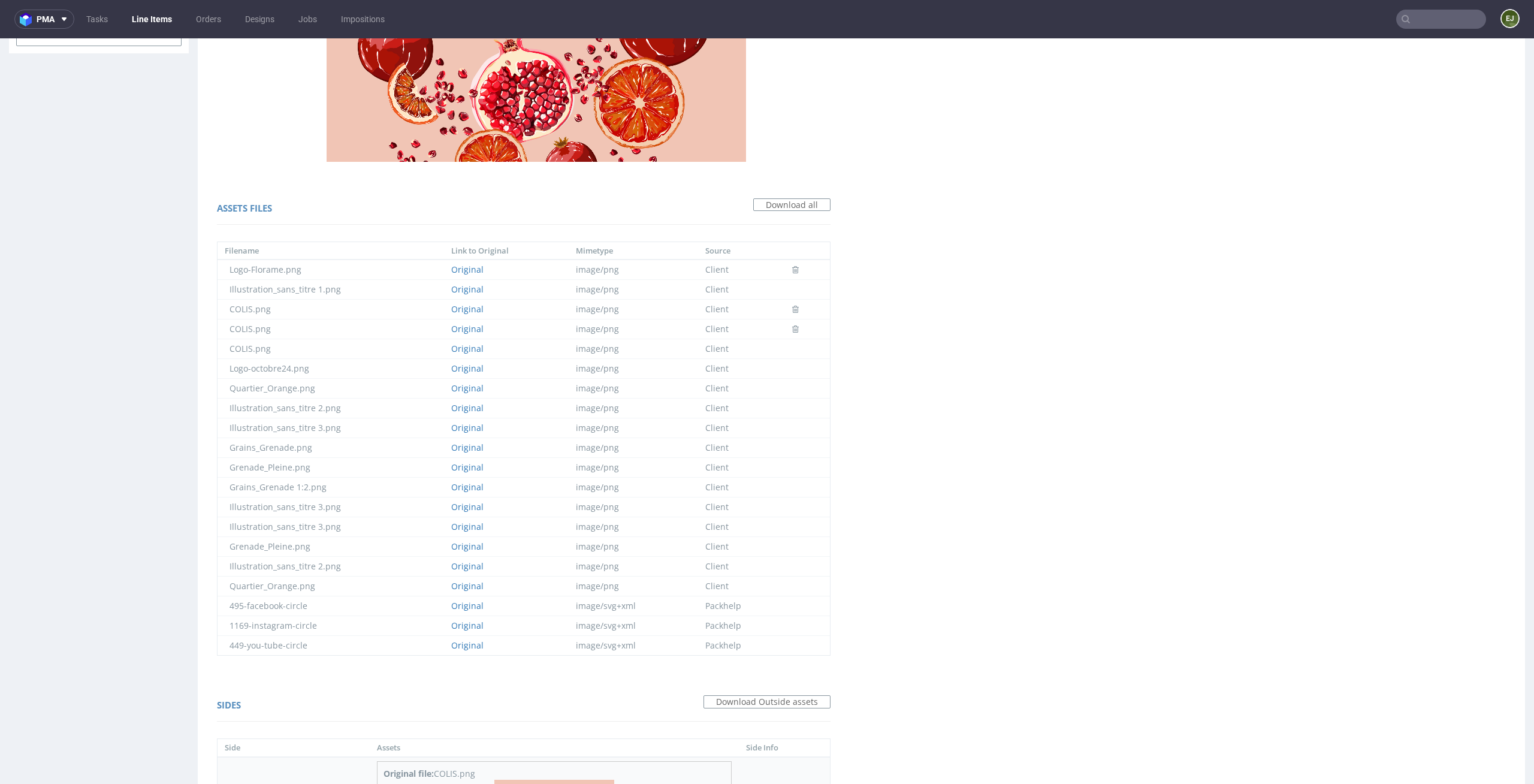
scroll to position [937, 0]
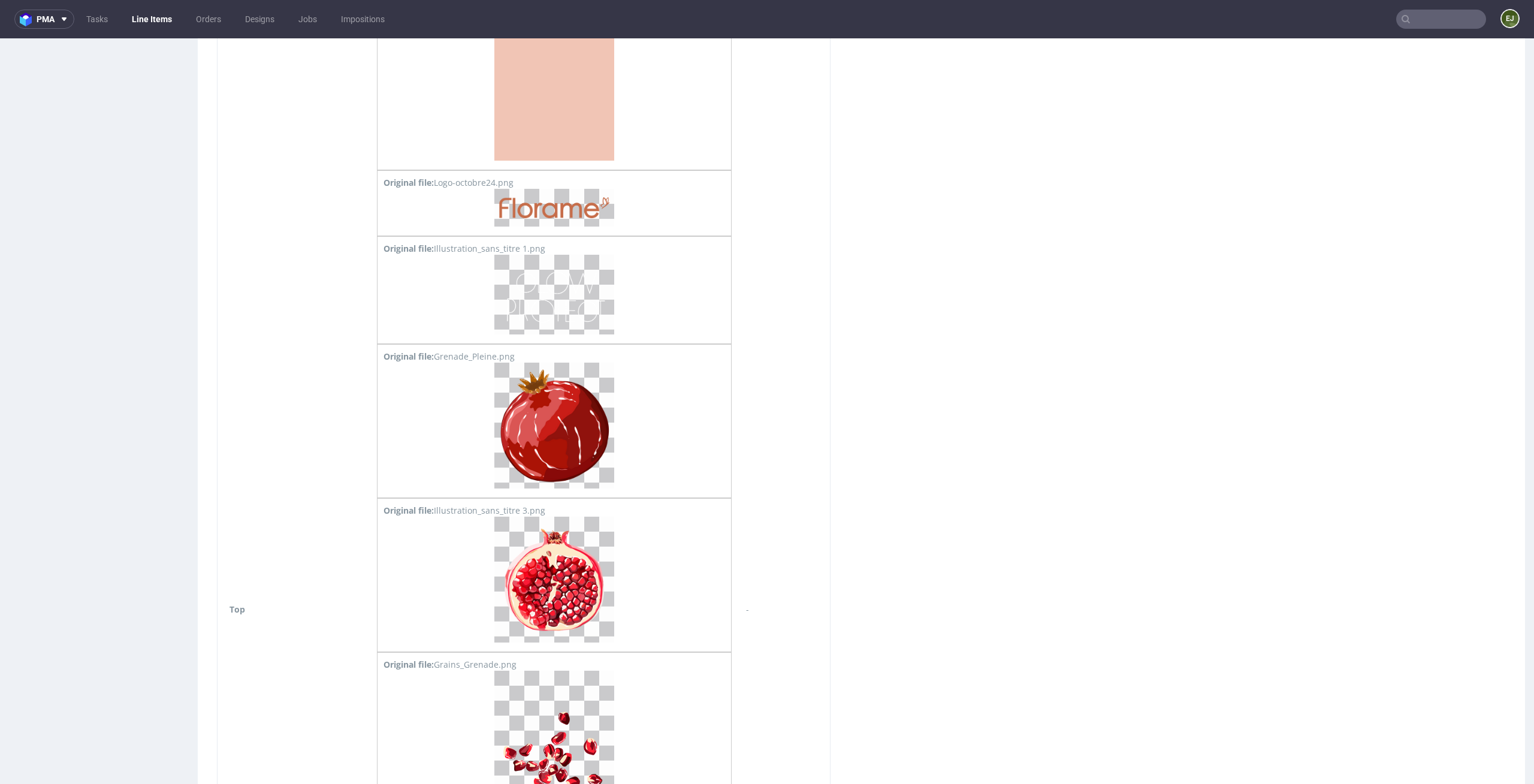
scroll to position [1594, 0]
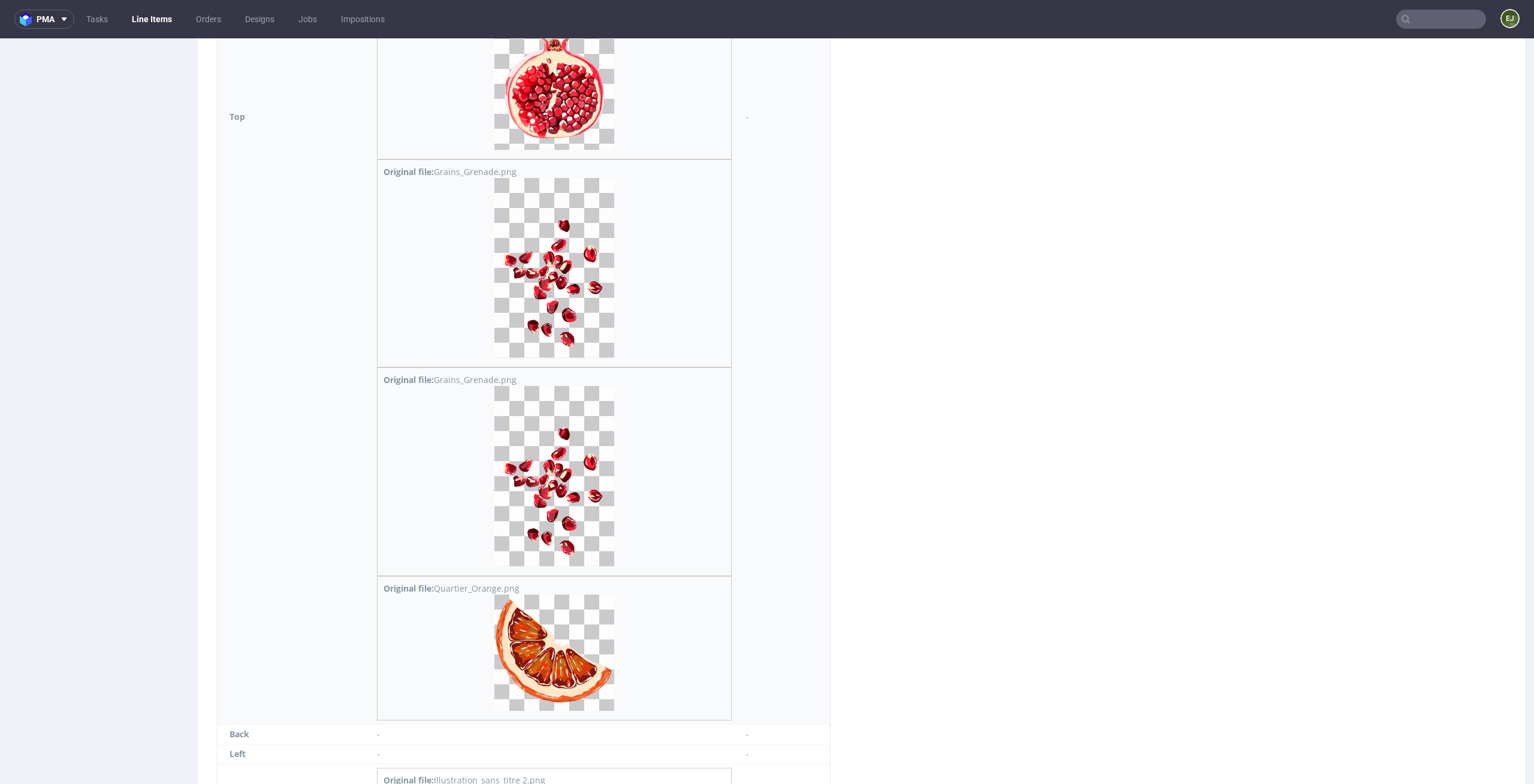
scroll to position [1964, 0]
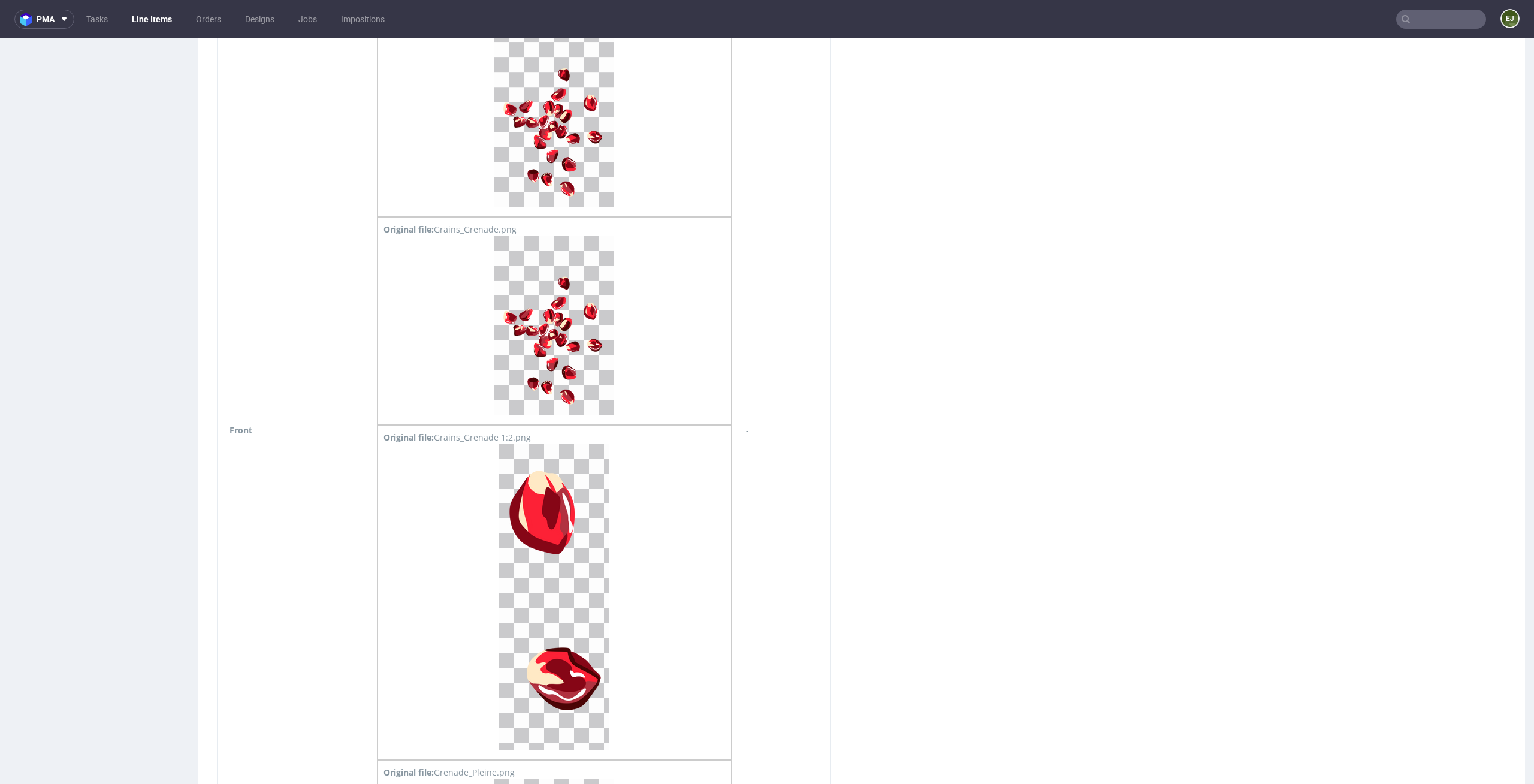
scroll to position [2664, 0]
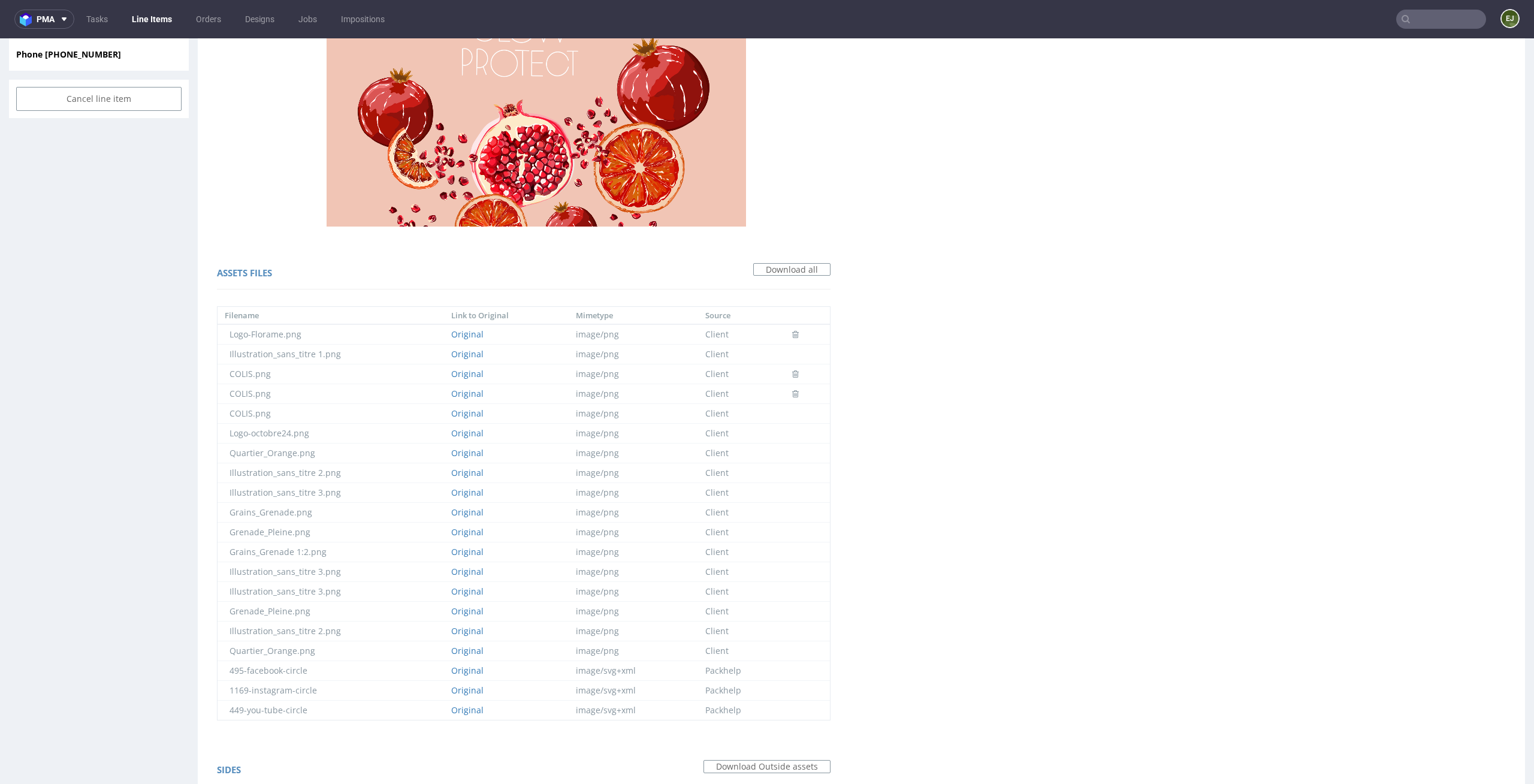
scroll to position [595, 0]
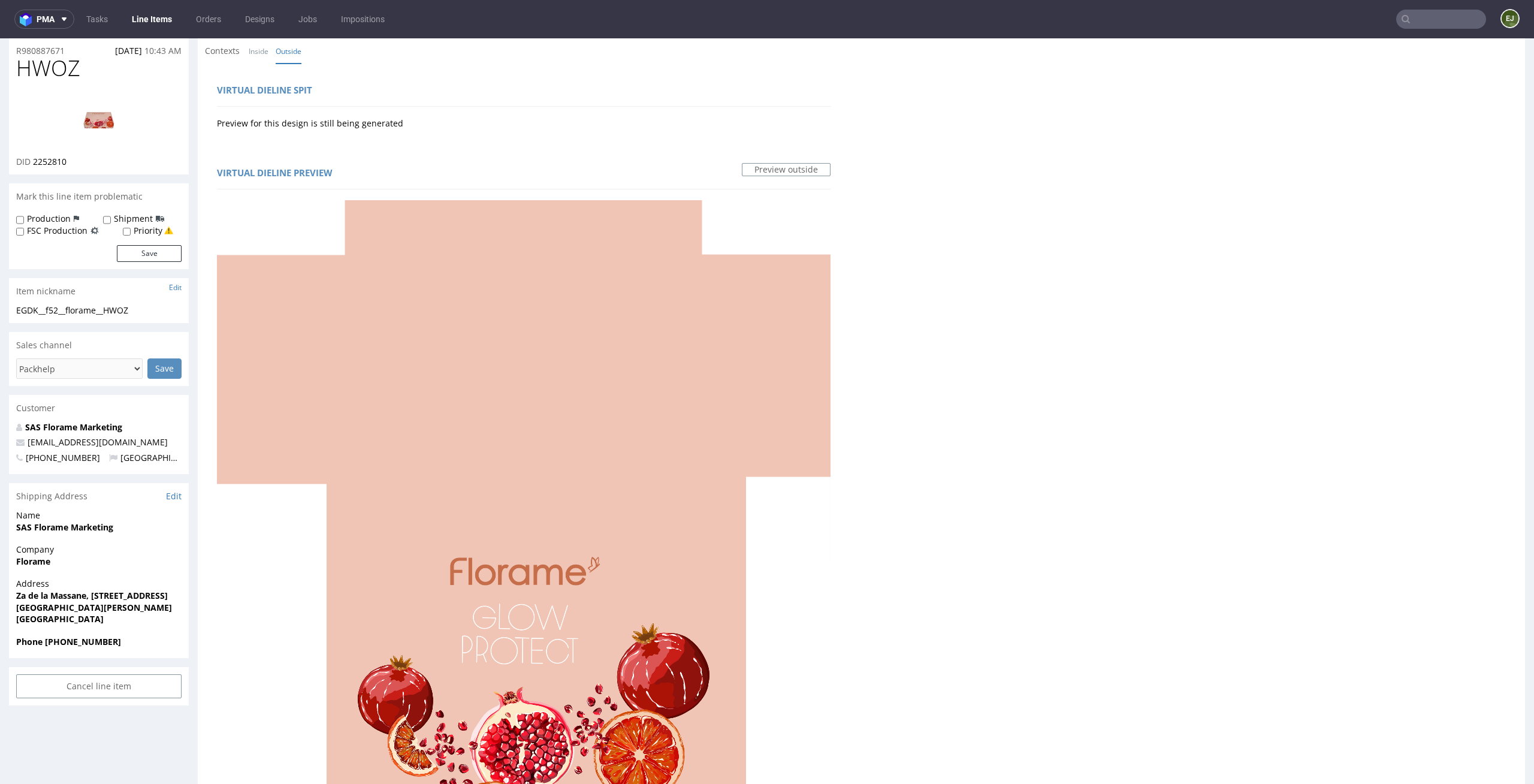
scroll to position [0, 0]
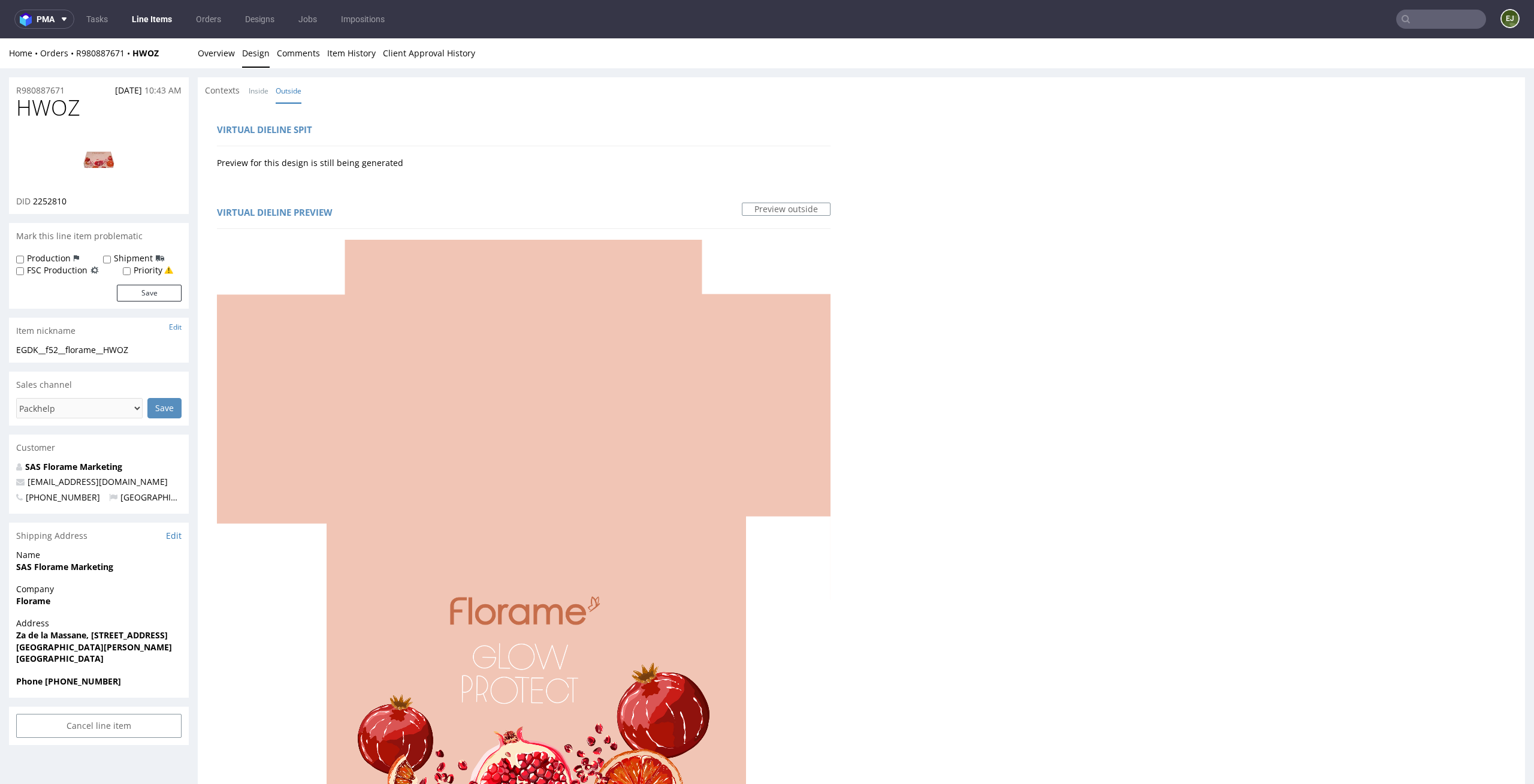
click at [131, 144] on img at bounding box center [98, 158] width 96 height 54
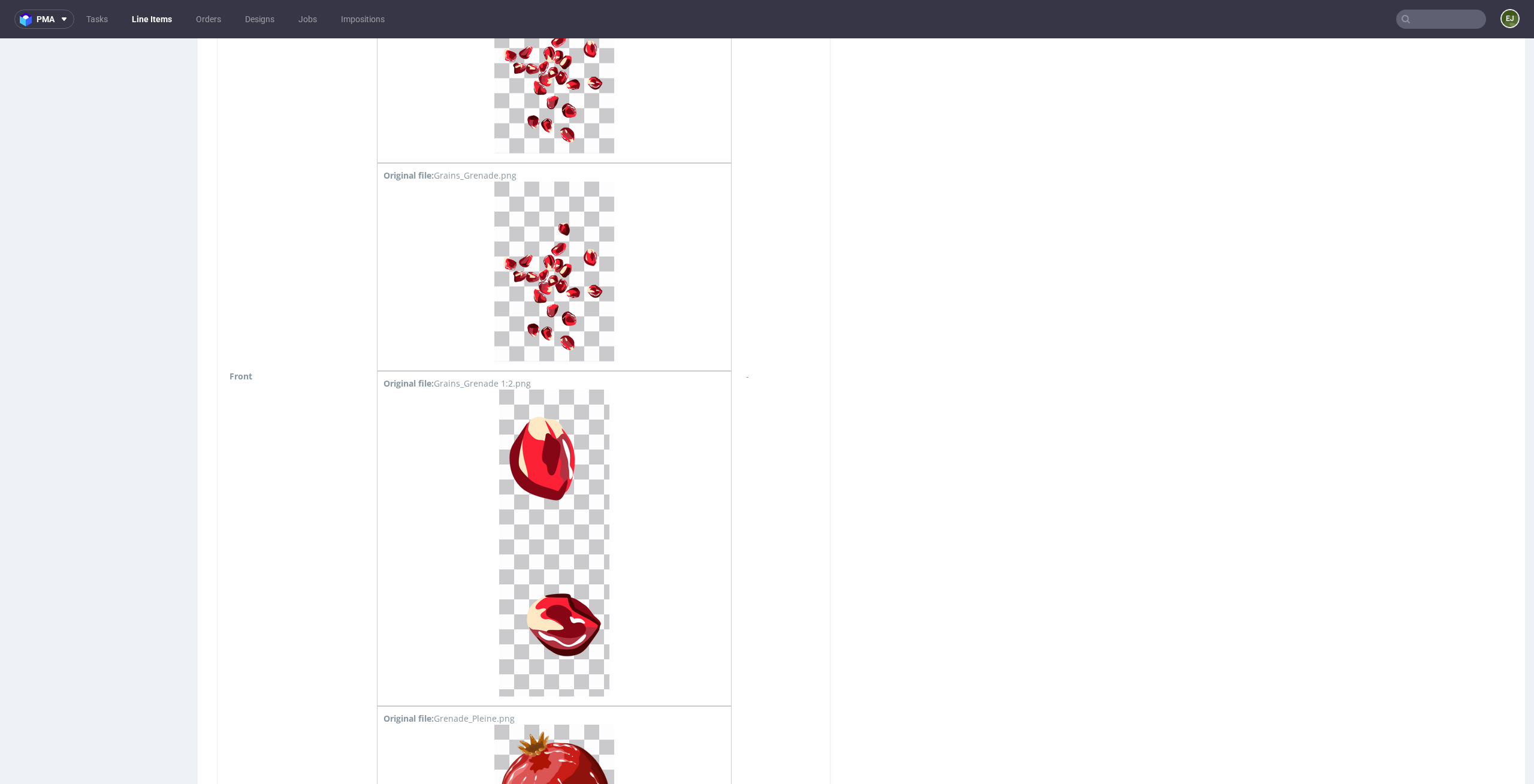
scroll to position [2971, 0]
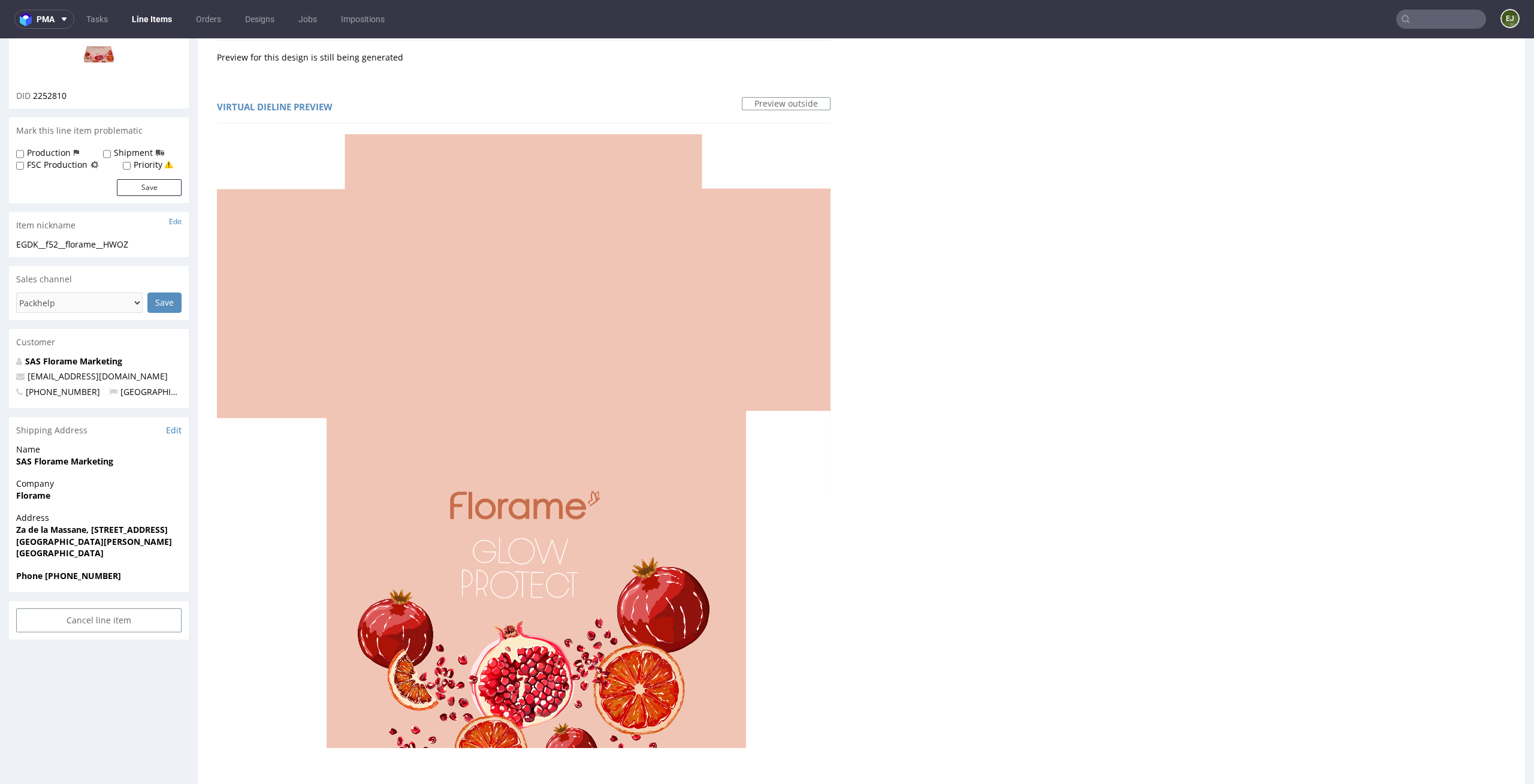
scroll to position [0, 0]
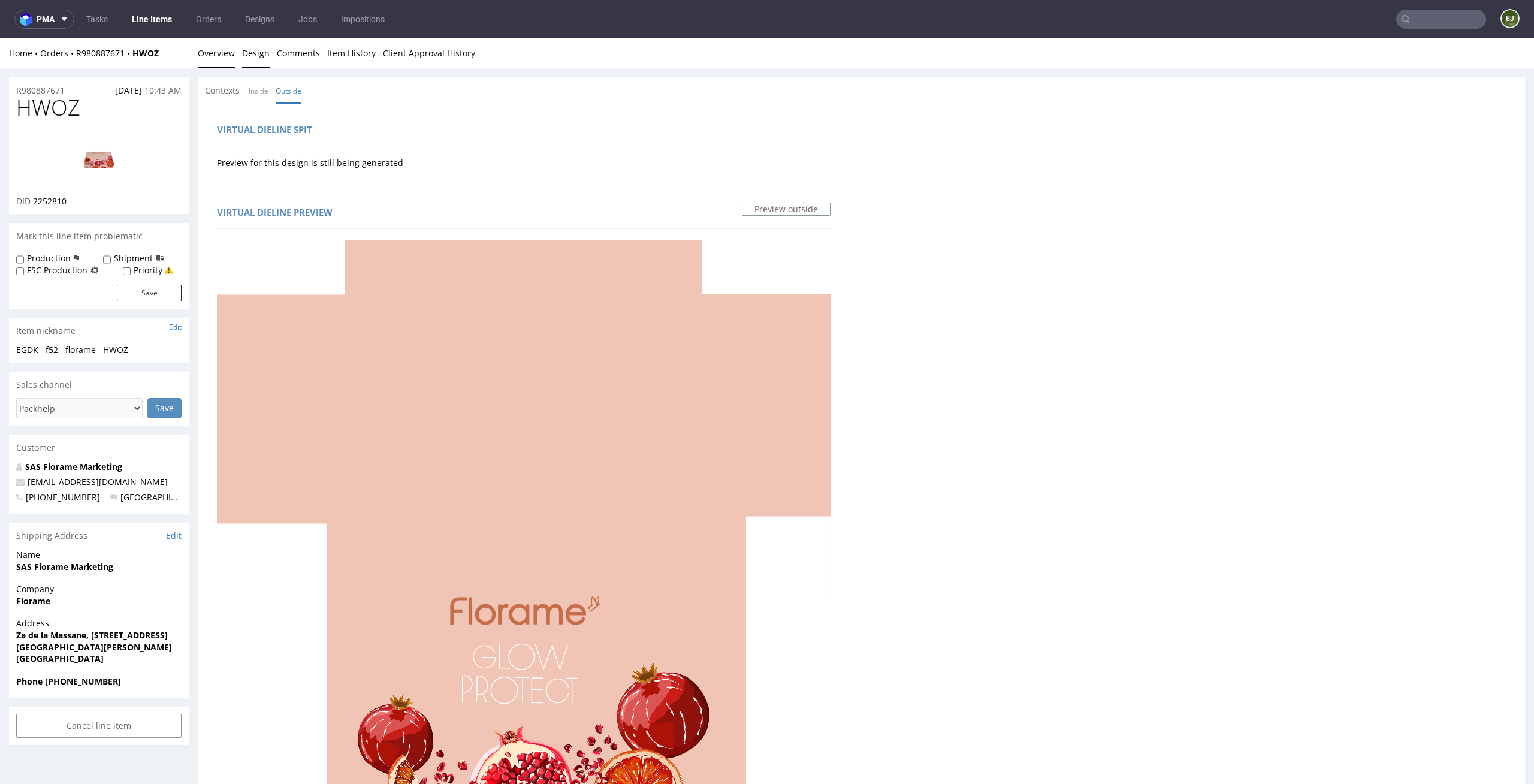
click at [213, 50] on link "Overview" at bounding box center [216, 53] width 37 height 29
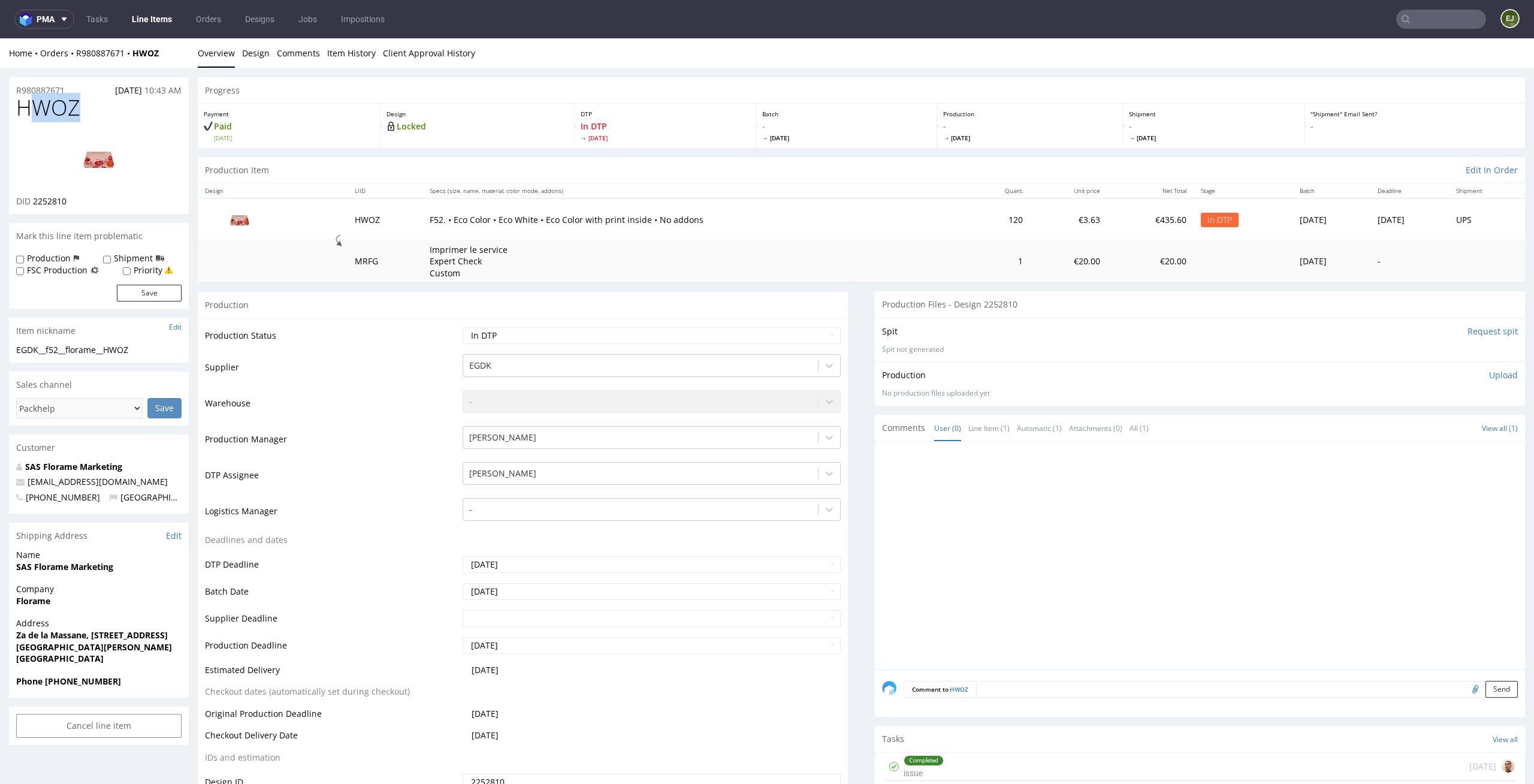
drag, startPoint x: 95, startPoint y: 114, endPoint x: 0, endPoint y: 110, distance: 95.1
copy span "HWOZ"
drag, startPoint x: 157, startPoint y: 349, endPoint x: 0, endPoint y: 348, distance: 157.0
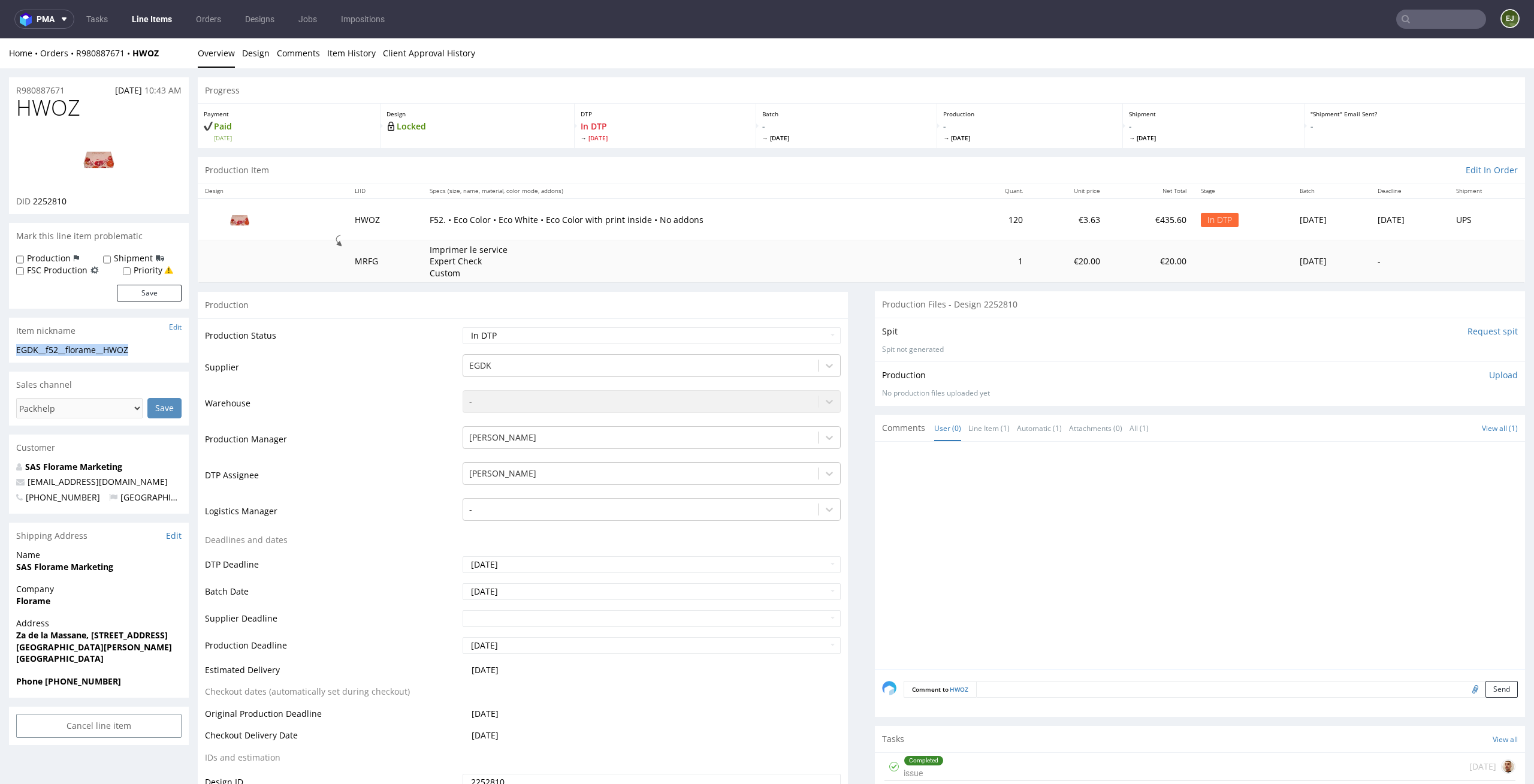
copy div "EGDK__f52__florame__HWOZ"
drag, startPoint x: 76, startPoint y: 208, endPoint x: 34, endPoint y: 202, distance: 42.4
click at [34, 202] on div "HWOZ DID 2252810" at bounding box center [98, 154] width 180 height 118
copy span "2252810"
drag, startPoint x: 71, startPoint y: 85, endPoint x: 0, endPoint y: 85, distance: 71.0
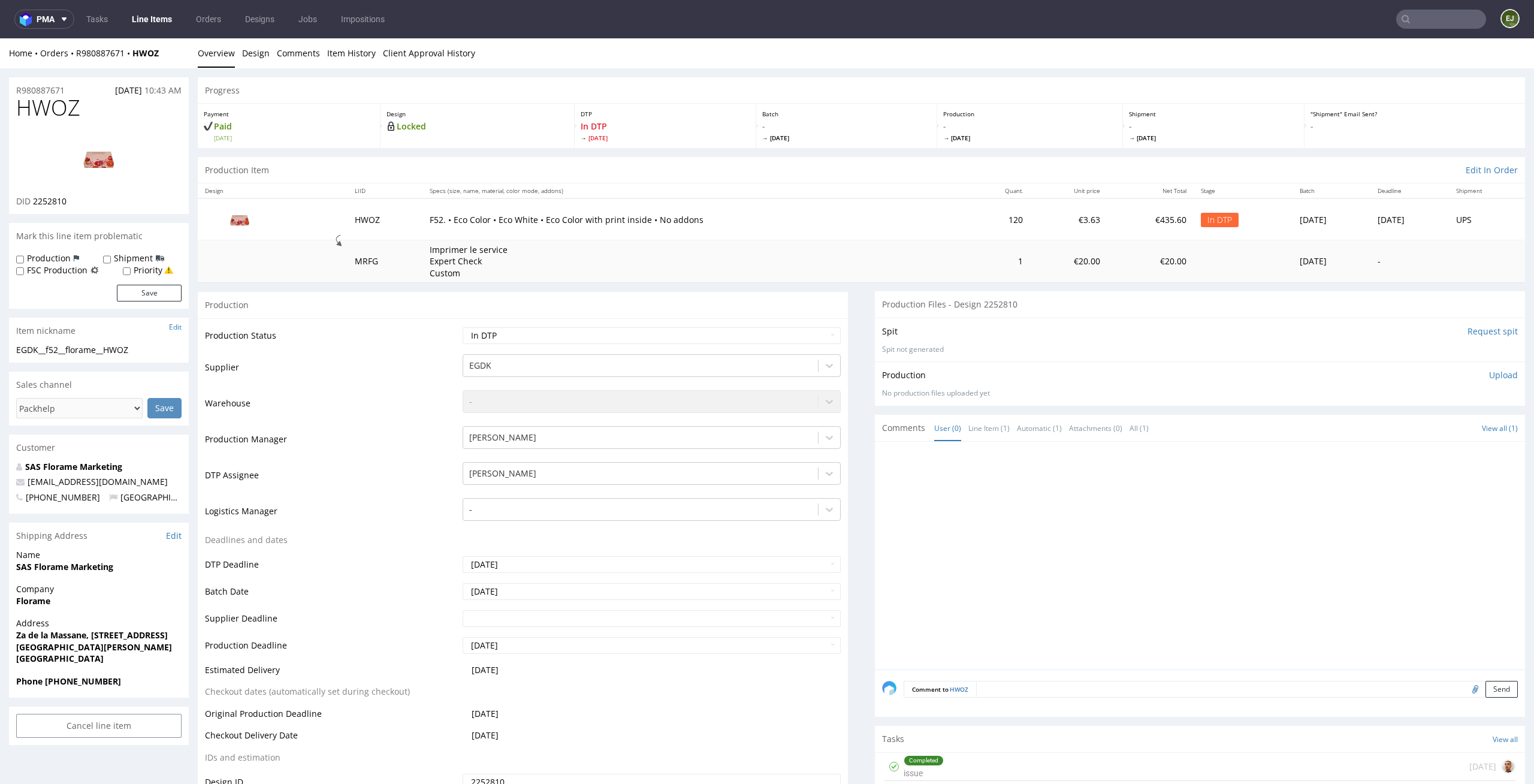
copy p "R980887671"
click at [316, 164] on div "Production Item Edit In Order" at bounding box center [862, 170] width 1327 height 27
click at [246, 46] on link "Design" at bounding box center [256, 53] width 28 height 29
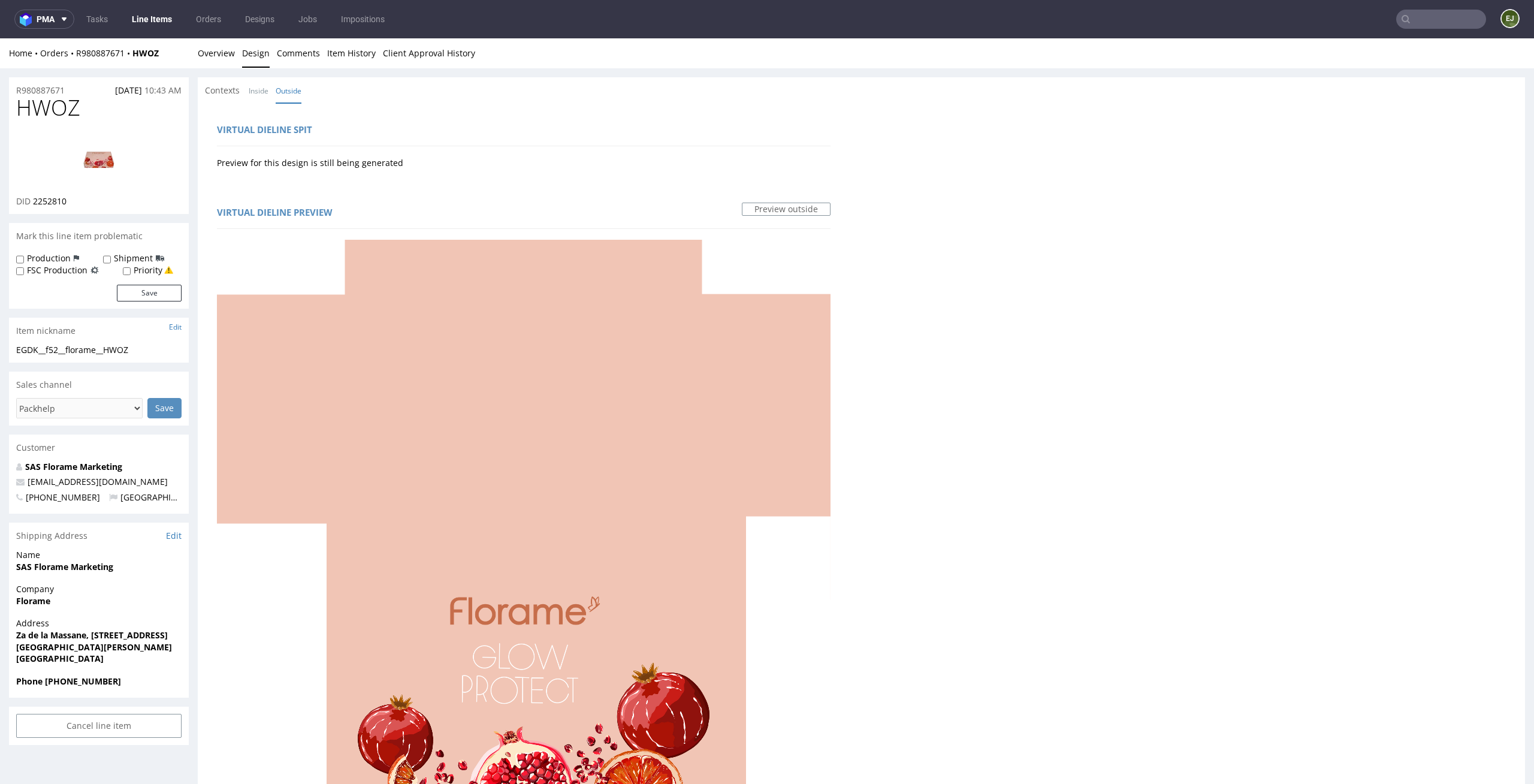
click at [271, 97] on div "Contexts Inside Outside" at bounding box center [862, 90] width 1327 height 27
click at [262, 94] on link "Inside" at bounding box center [258, 91] width 20 height 26
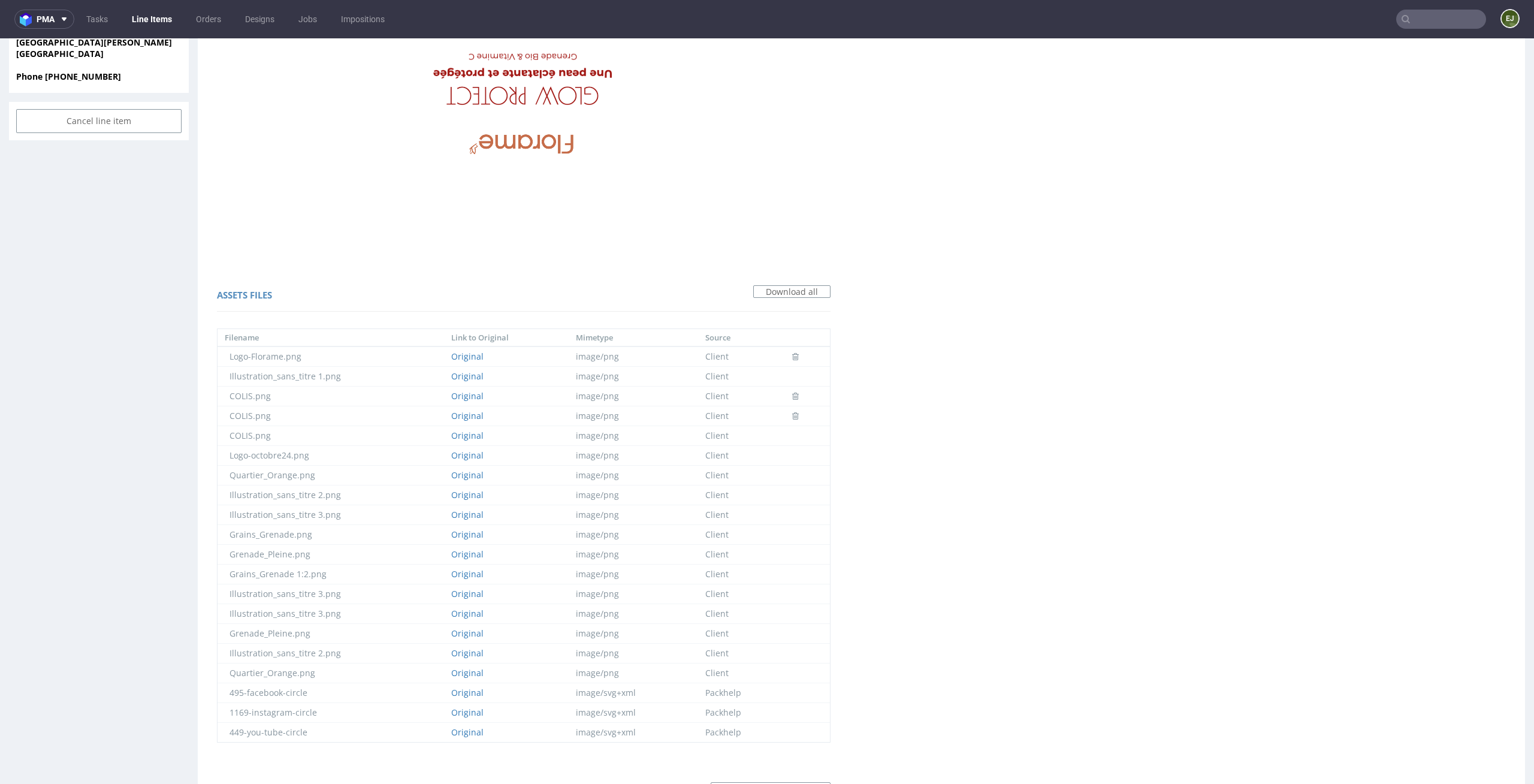
scroll to position [575, 0]
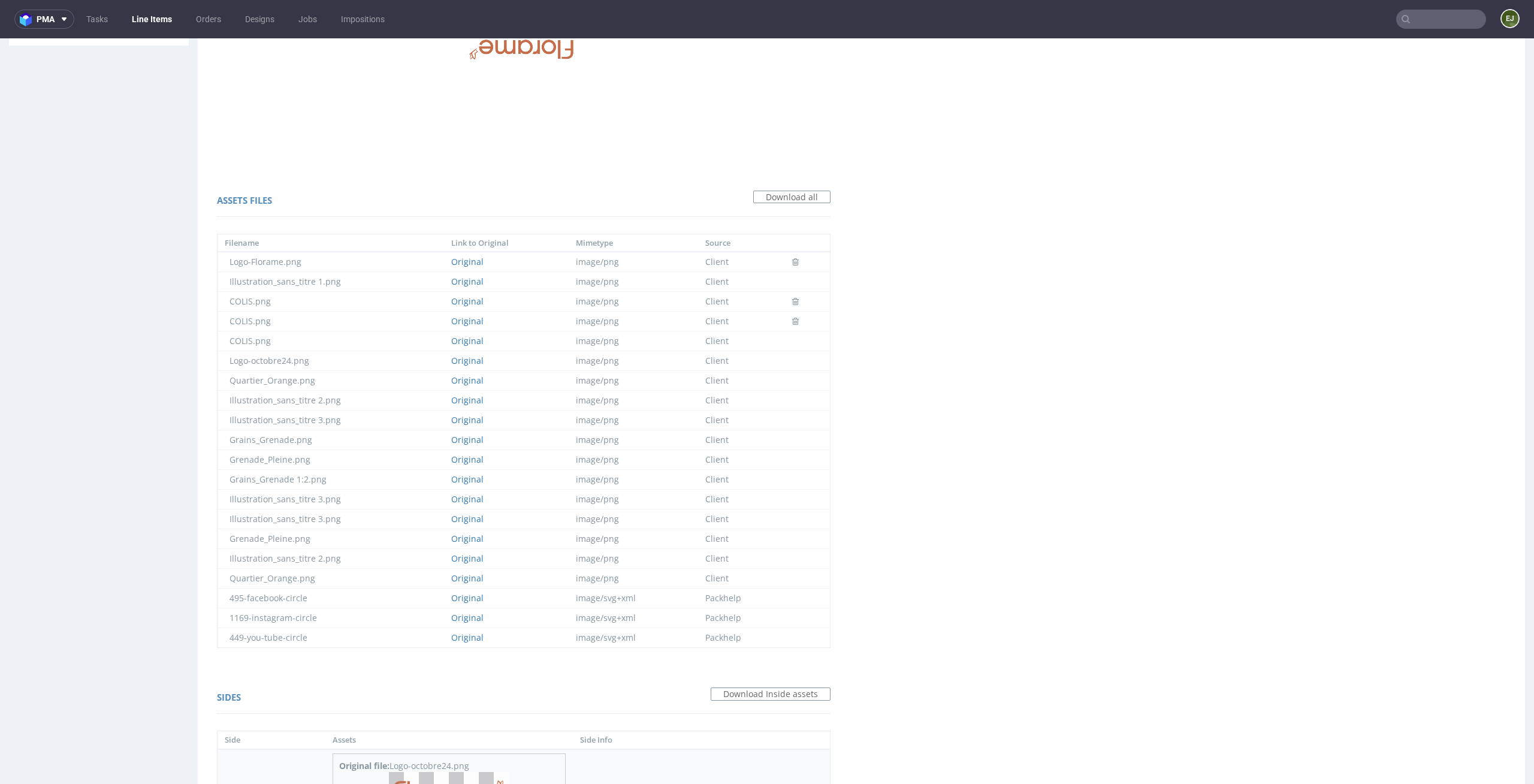
scroll to position [806, 0]
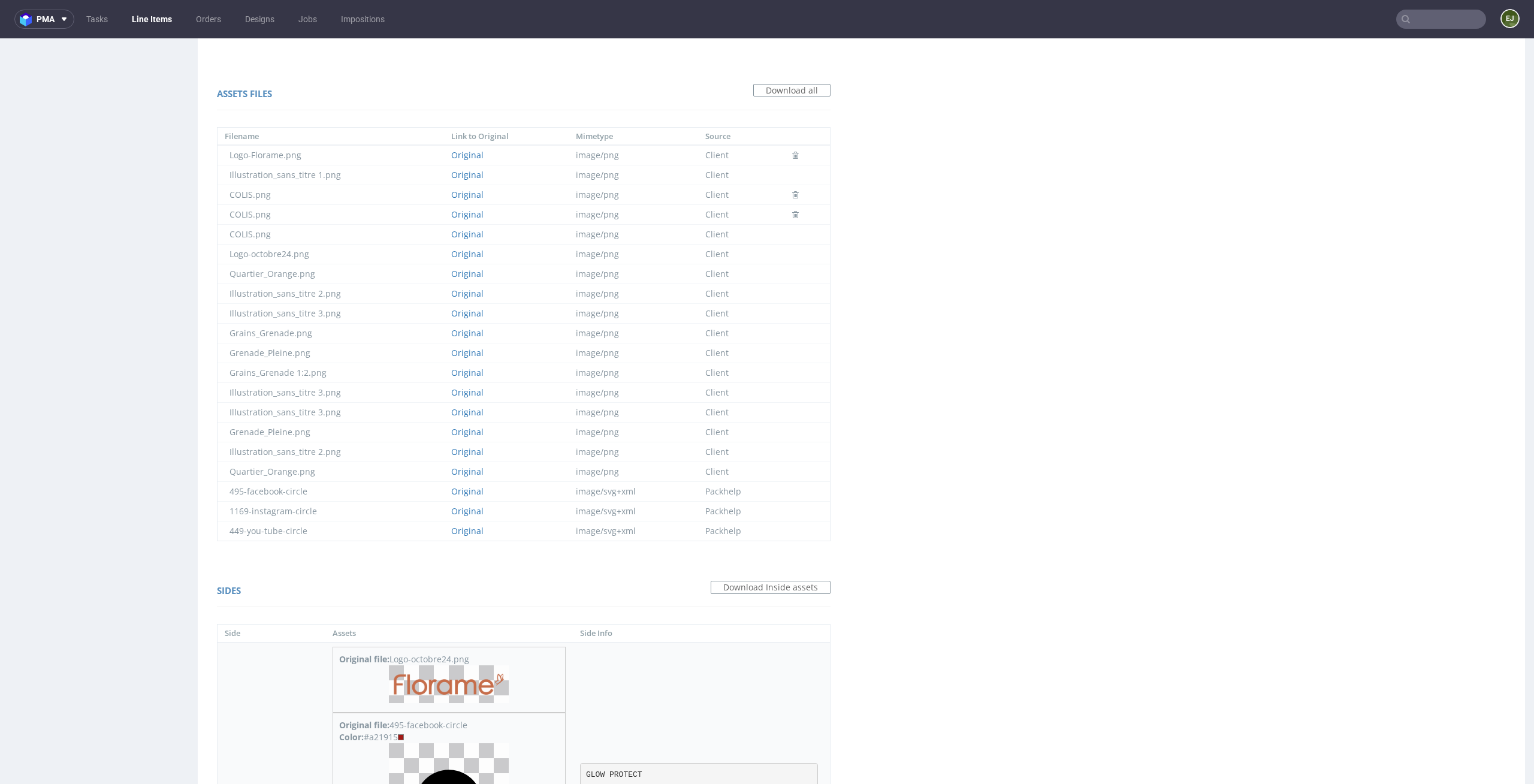
drag, startPoint x: 535, startPoint y: 326, endPoint x: 439, endPoint y: 326, distance: 96.0
copy tr "Original file: 449-you-tube-circle Color: #a21915 GLOW PROTECT Font: PoiretOne …"
click at [700, 283] on div "Virtual dieline spit Preview for this design is still being generated Virtual d…" at bounding box center [862, 324] width 1327 height 2054
drag, startPoint x: 549, startPoint y: 329, endPoint x: 465, endPoint y: 327, distance: 84.0
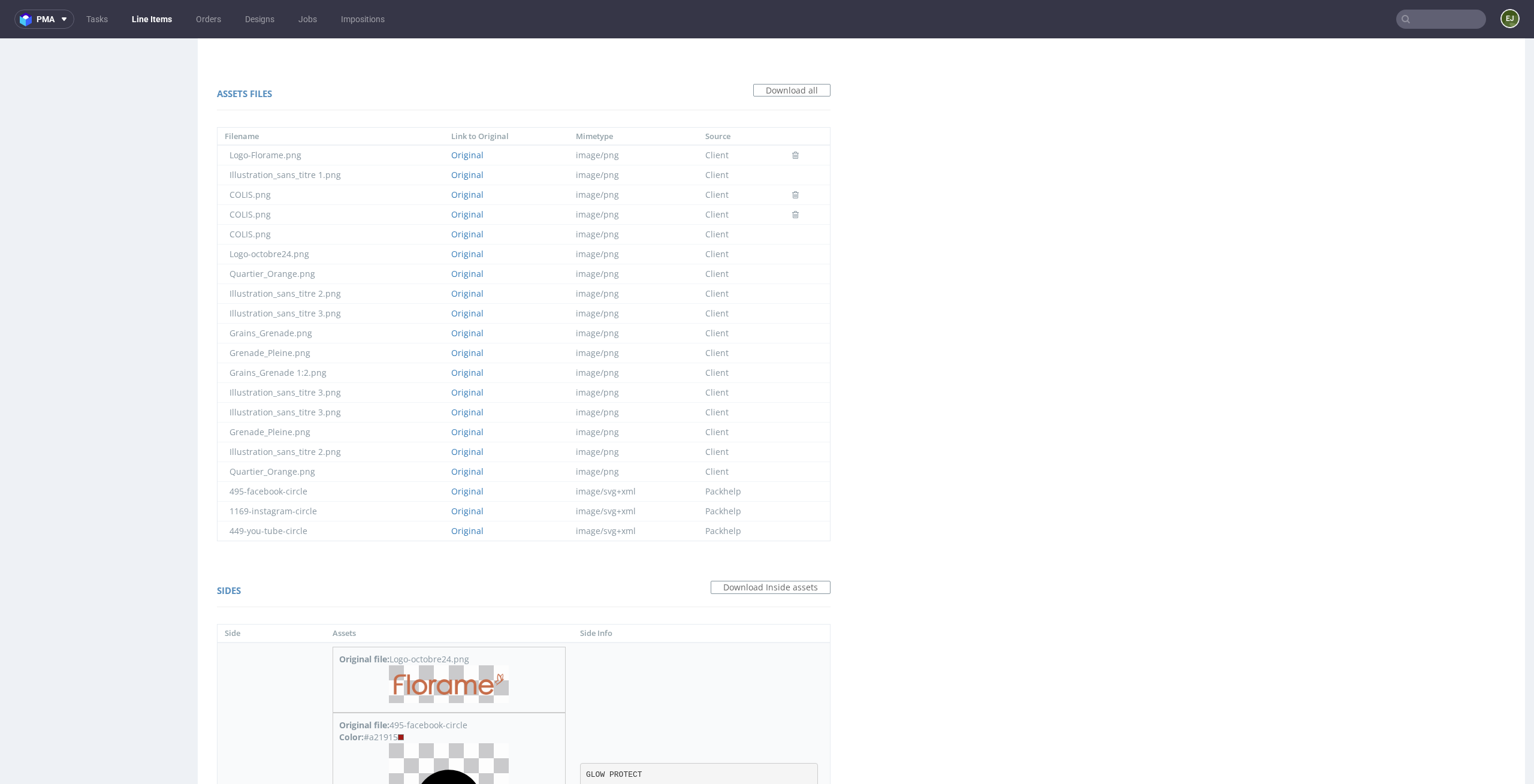
copy pre "www.florame.fr"
drag, startPoint x: 610, startPoint y: 250, endPoint x: 465, endPoint y: 250, distance: 145.0
copy pre "Une peau éclatante et protégée"
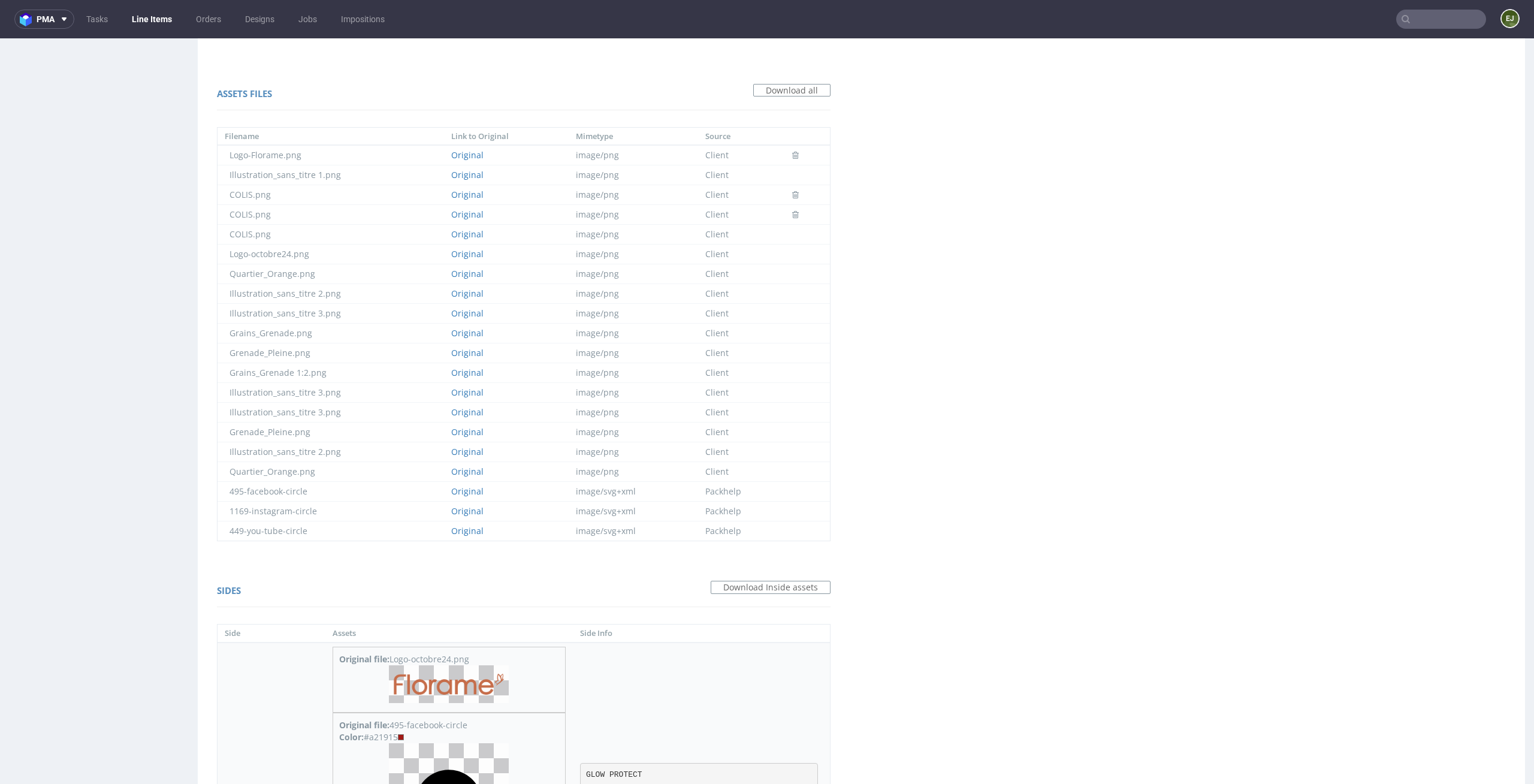
drag, startPoint x: 536, startPoint y: 163, endPoint x: 462, endPoint y: 164, distance: 74.0
click at [580, 762] on pre "GLOW PROTECT" at bounding box center [699, 775] width 238 height 24
drag, startPoint x: 545, startPoint y: 171, endPoint x: 469, endPoint y: 170, distance: 76.0
click at [580, 762] on pre "GLOW PROTECT" at bounding box center [699, 775] width 238 height 24
copy pre "GLOW PROTECT"
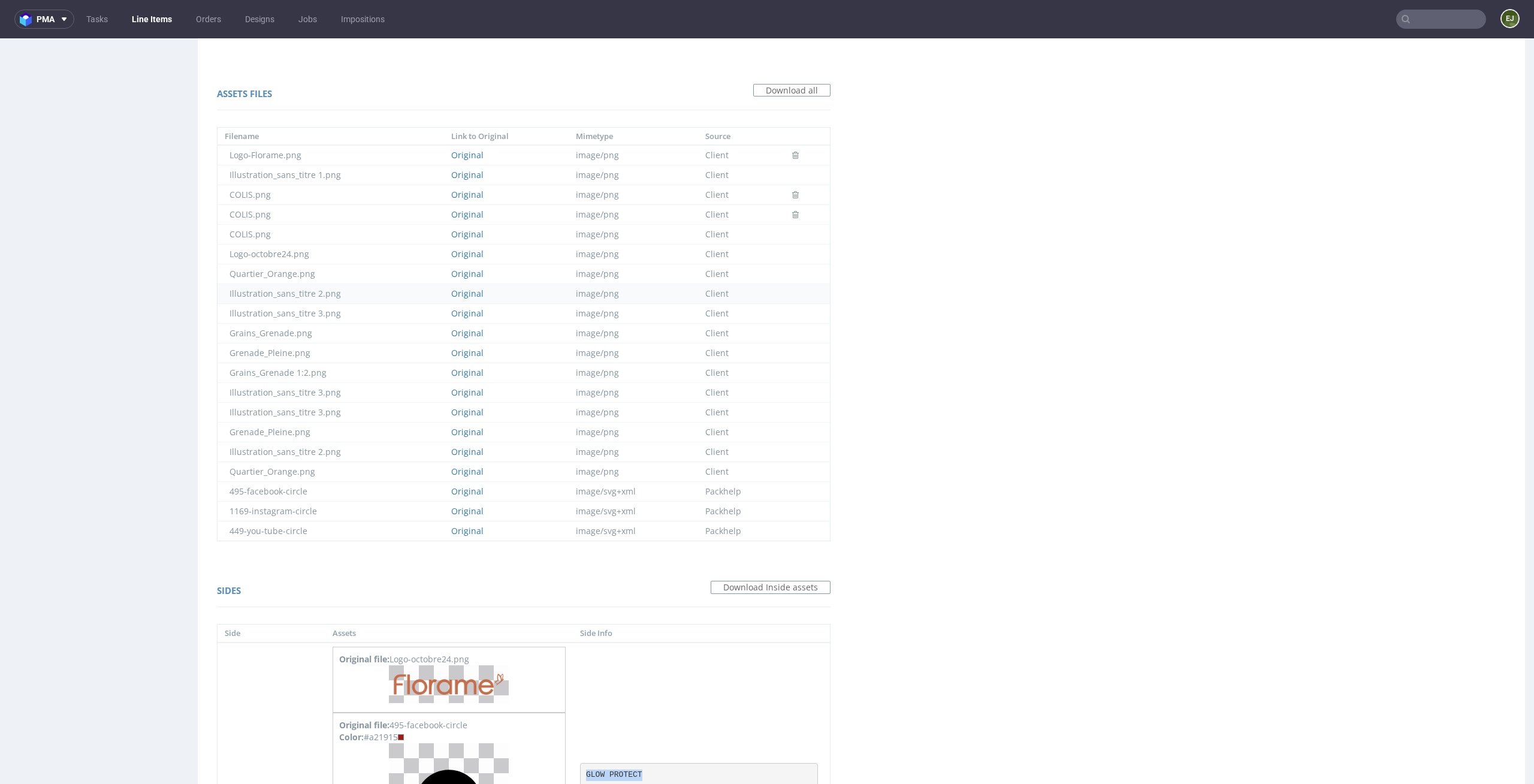
scroll to position [644, 0]
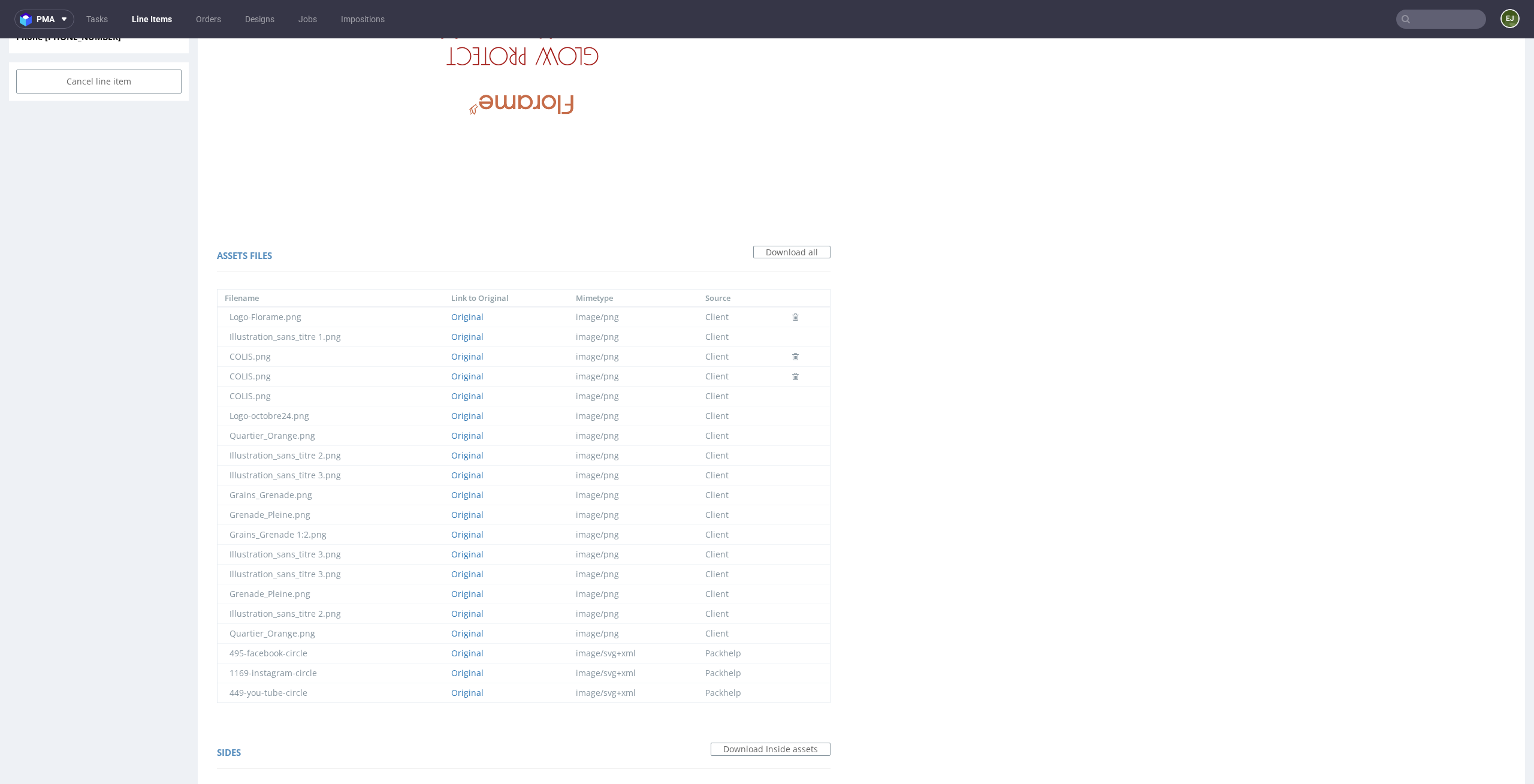
drag, startPoint x: 521, startPoint y: 522, endPoint x: 496, endPoint y: 518, distance: 25.3
copy div "a21915"
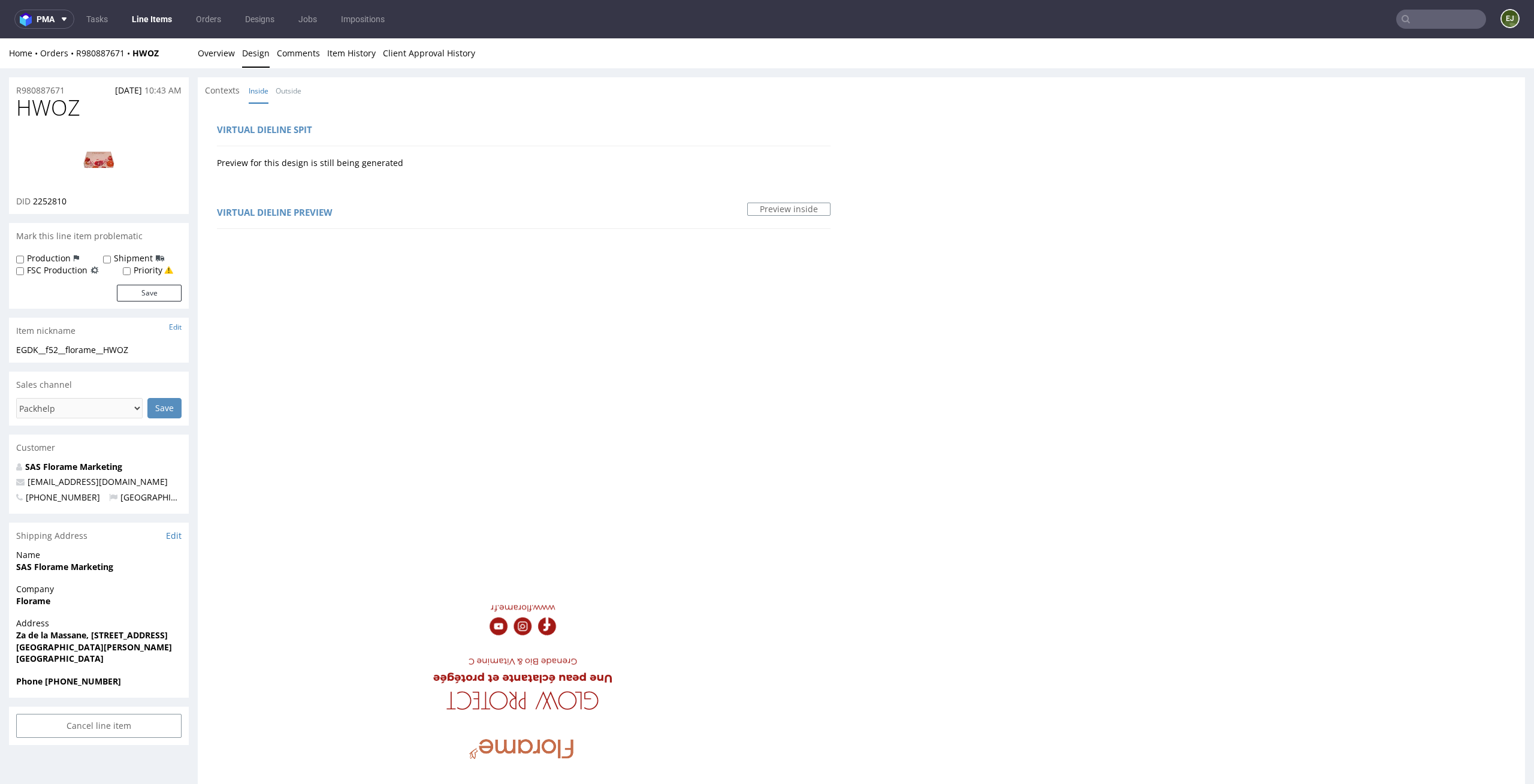
click at [216, 50] on link "Overview" at bounding box center [216, 53] width 37 height 29
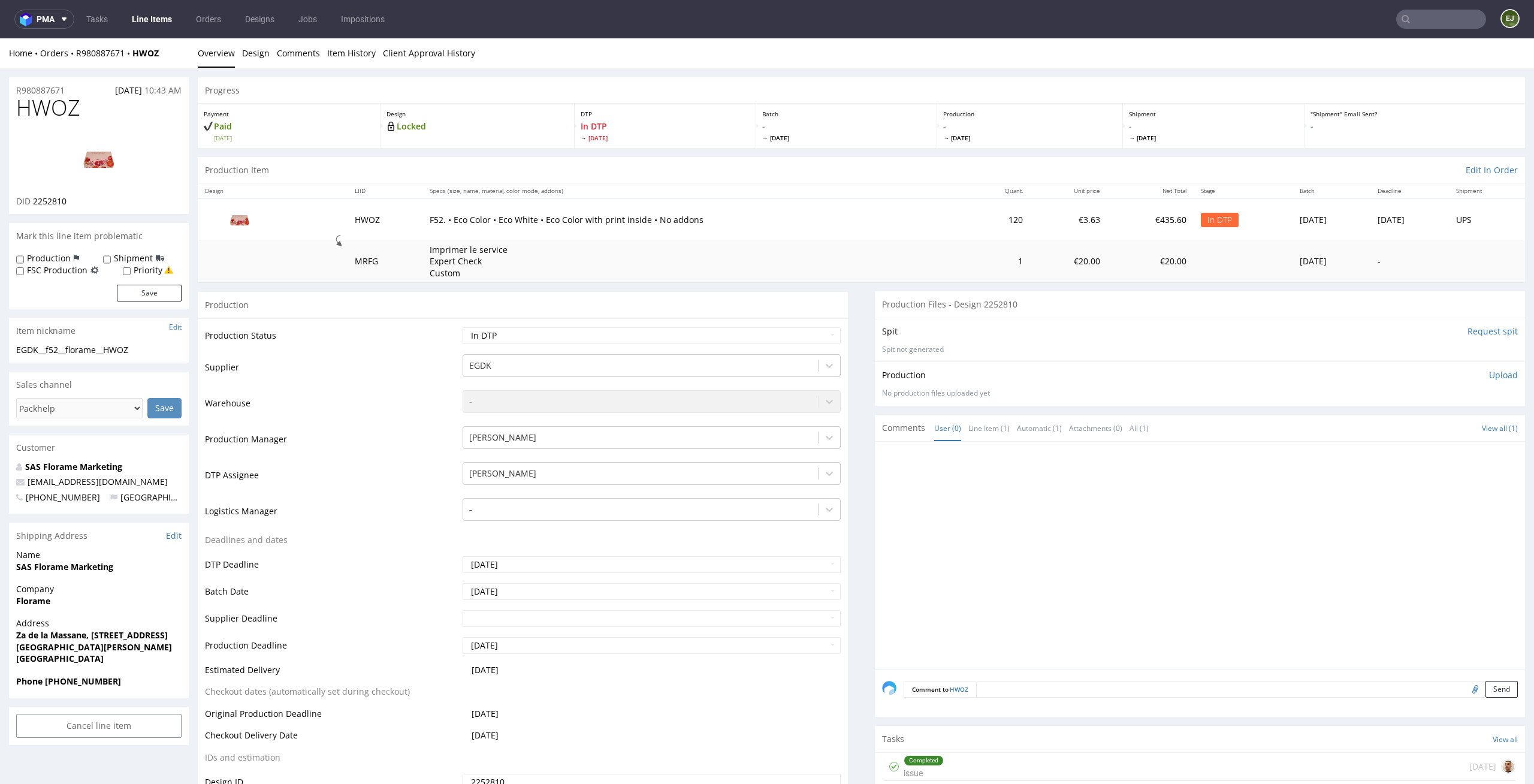
click at [1030, 279] on td "€20.00" at bounding box center [1069, 261] width 77 height 42
click at [809, 334] on select "Waiting for Artwork Waiting for Diecut Waiting for Mockup Waiting for DTP Waiti…" at bounding box center [652, 335] width 379 height 16
click at [1489, 372] on p "Upload" at bounding box center [1503, 375] width 28 height 12
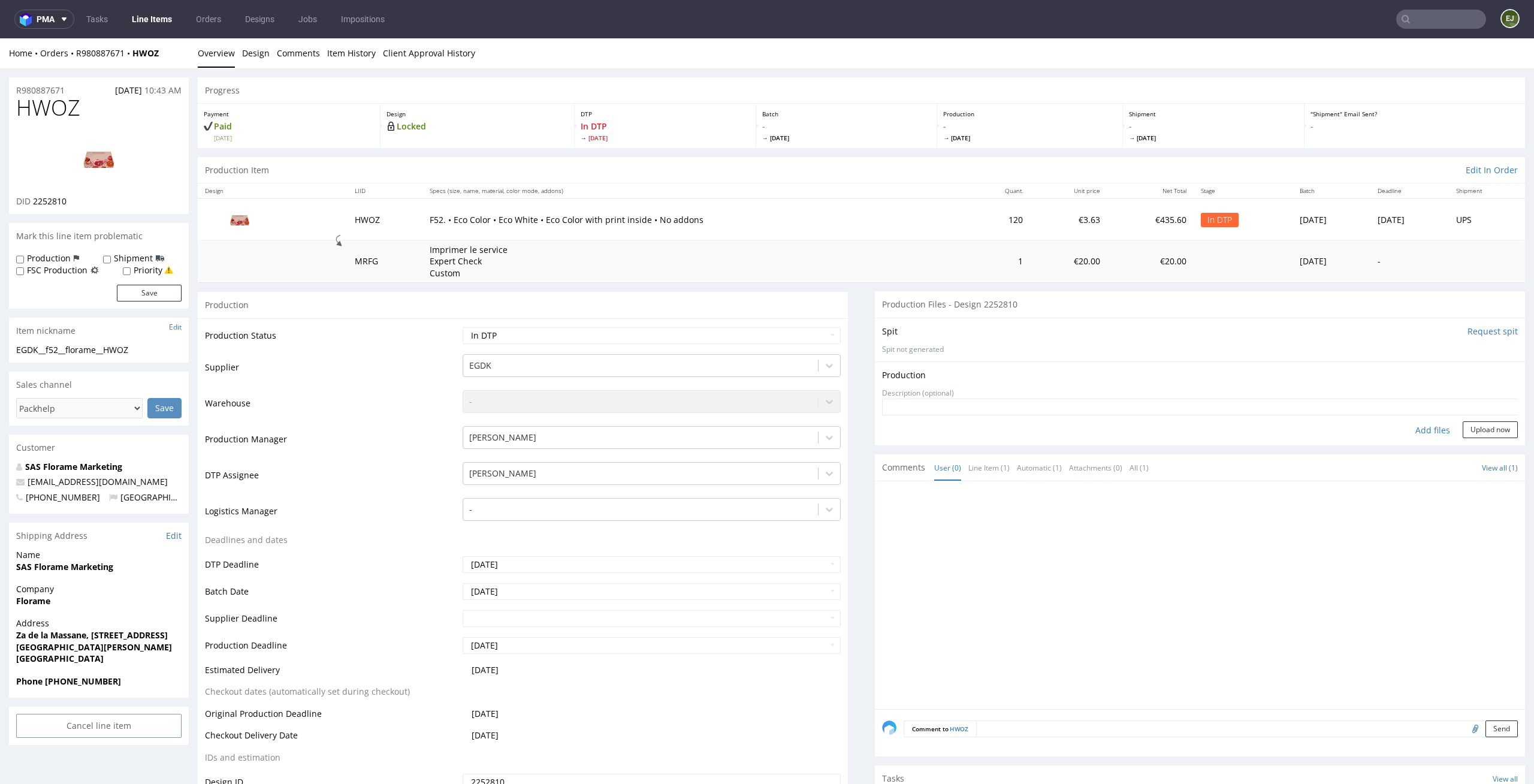
click at [1421, 425] on div "Add files" at bounding box center [1433, 429] width 60 height 18
type input "C:\fakepath\EGDK__f52__florame__HWOZ__d2252810__oR980887671__inside.pdf"
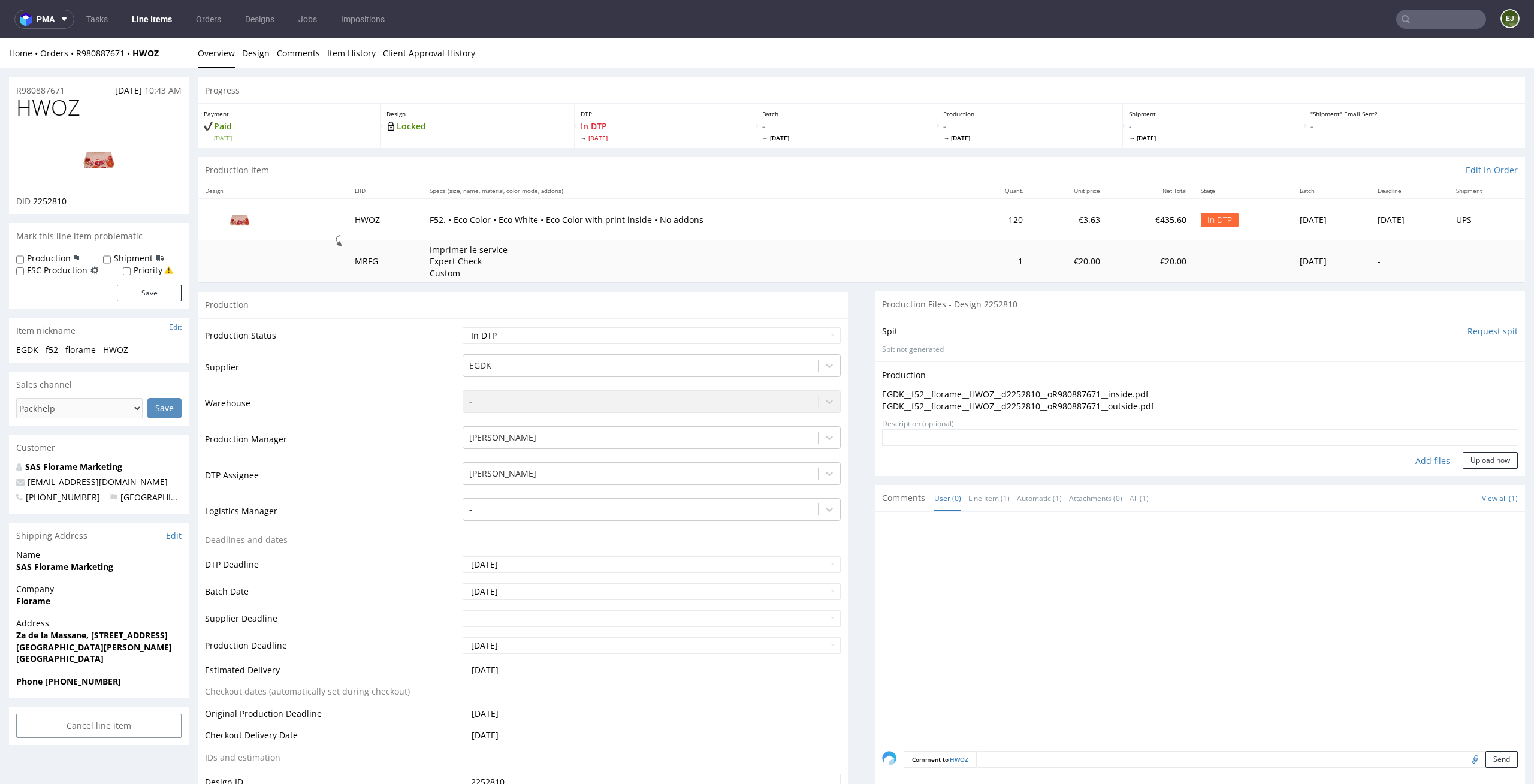
click at [1463, 455] on button "Upload now" at bounding box center [1491, 460] width 55 height 16
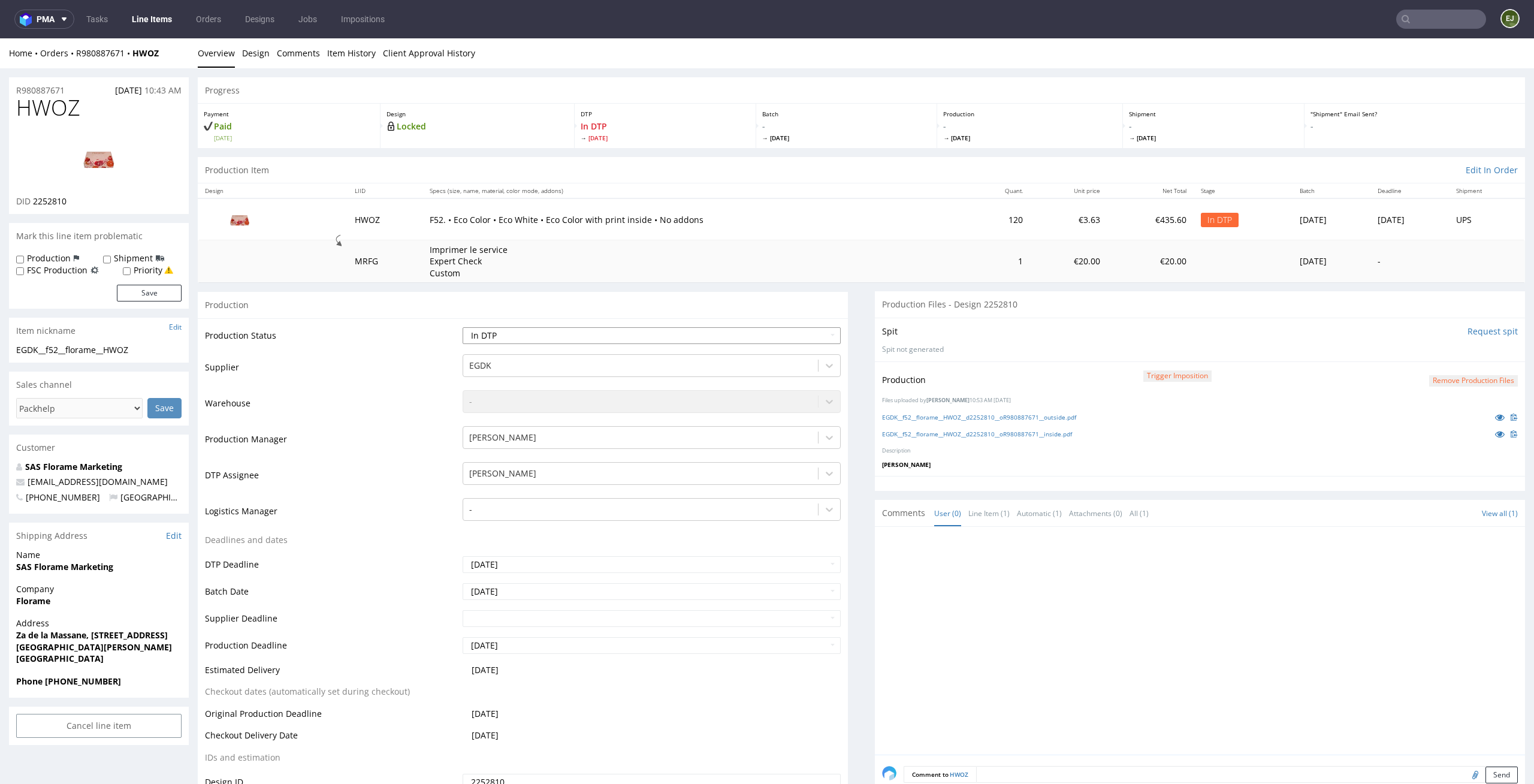
click at [664, 343] on select "Waiting for Artwork Waiting for Diecut Waiting for Mockup Waiting for DTP Waiti…" at bounding box center [652, 335] width 379 height 16
select select "dtp_production_ready"
click at [462, 327] on select "Waiting for Artwork Waiting for Diecut Waiting for Mockup Waiting for DTP Waiti…" at bounding box center [652, 335] width 379 height 16
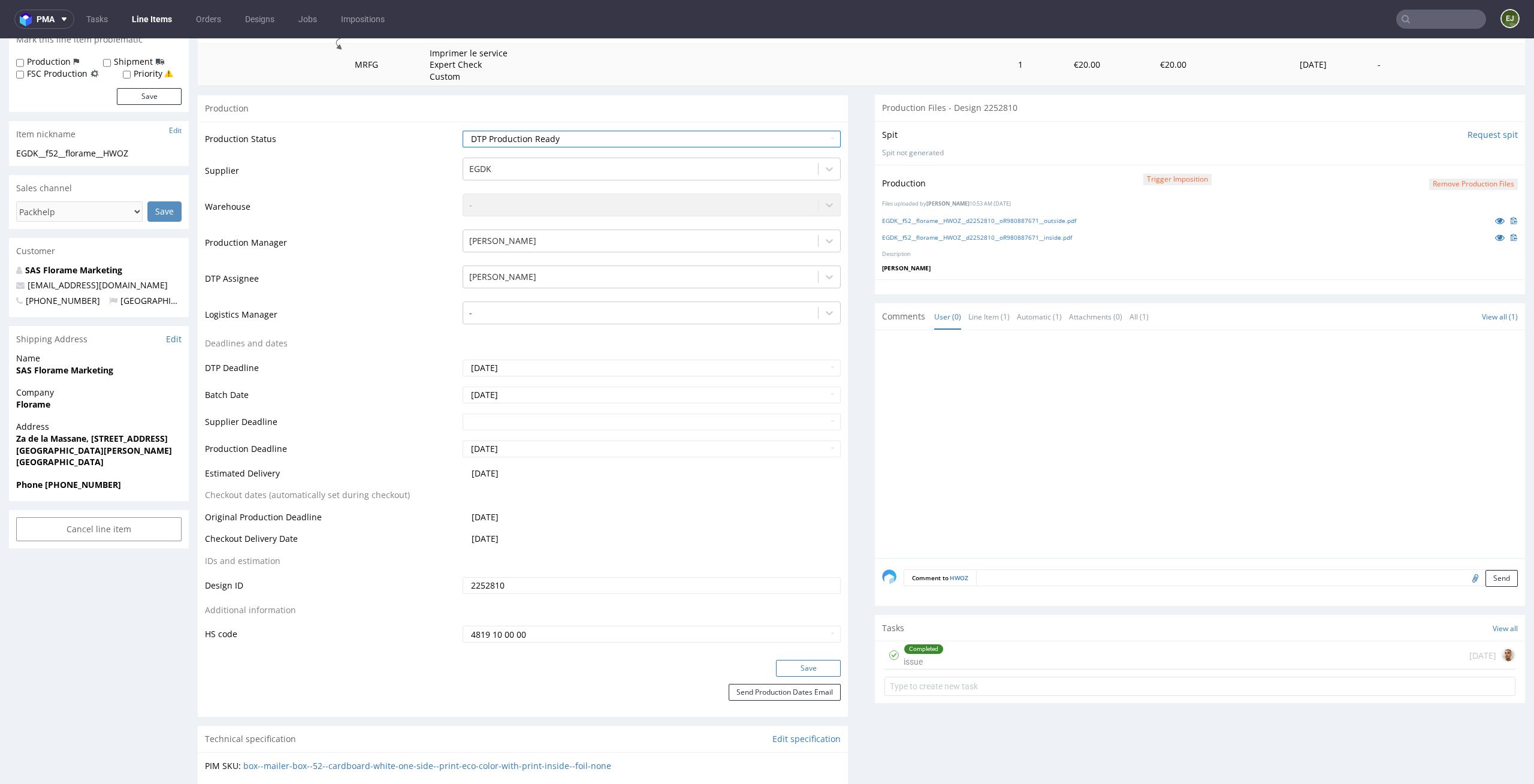
click at [813, 668] on button "Save" at bounding box center [808, 668] width 65 height 16
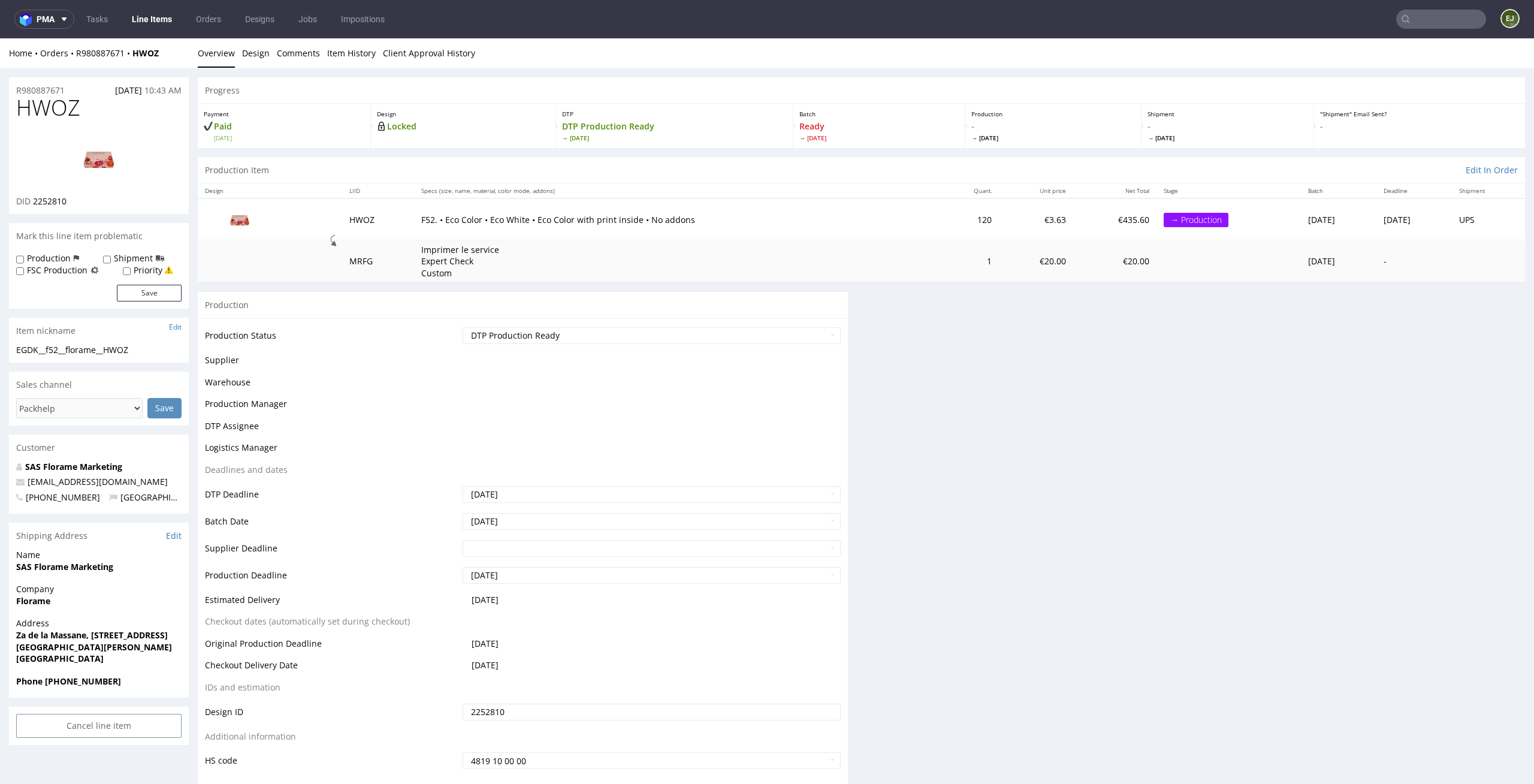
scroll to position [0, 0]
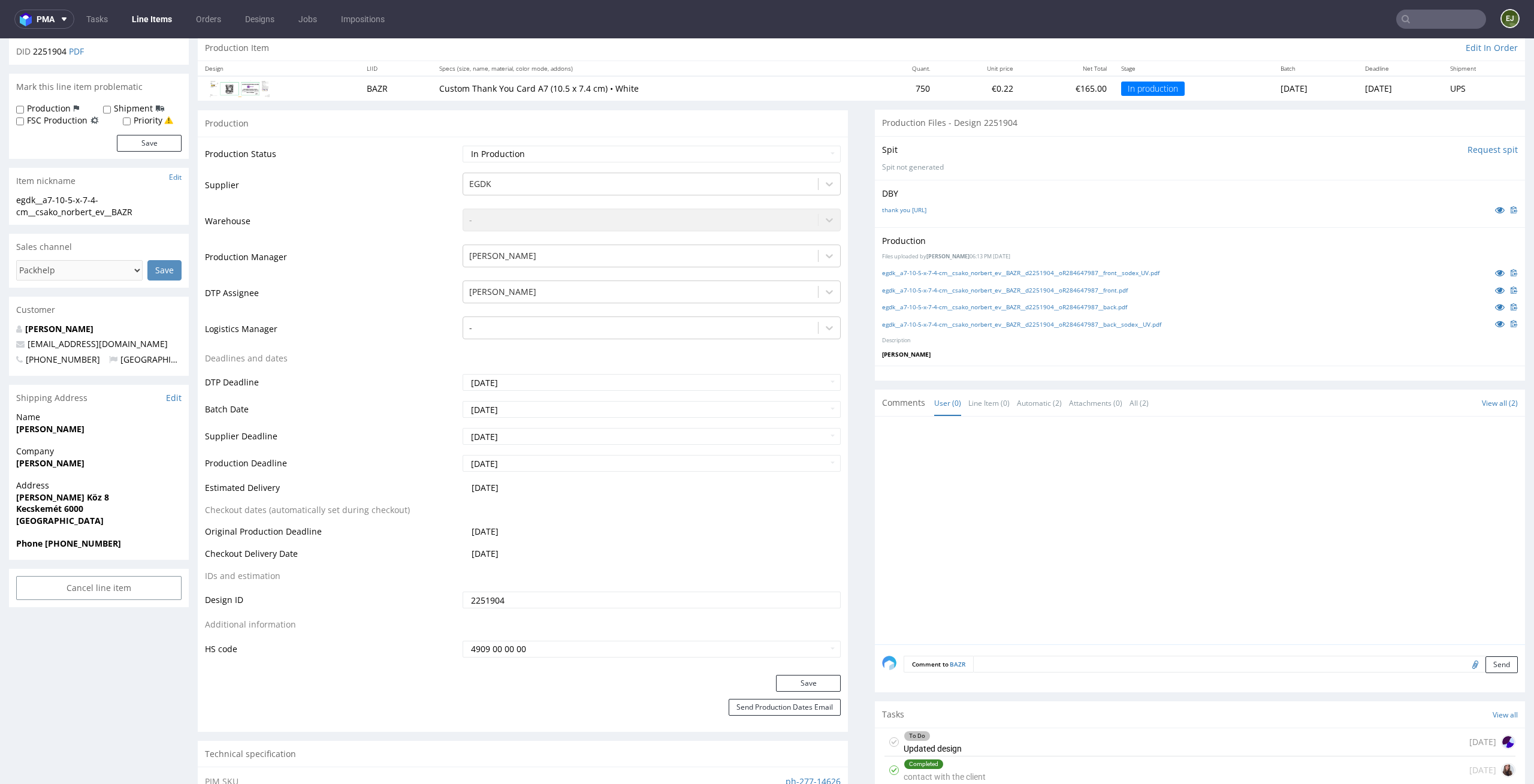
scroll to position [320, 0]
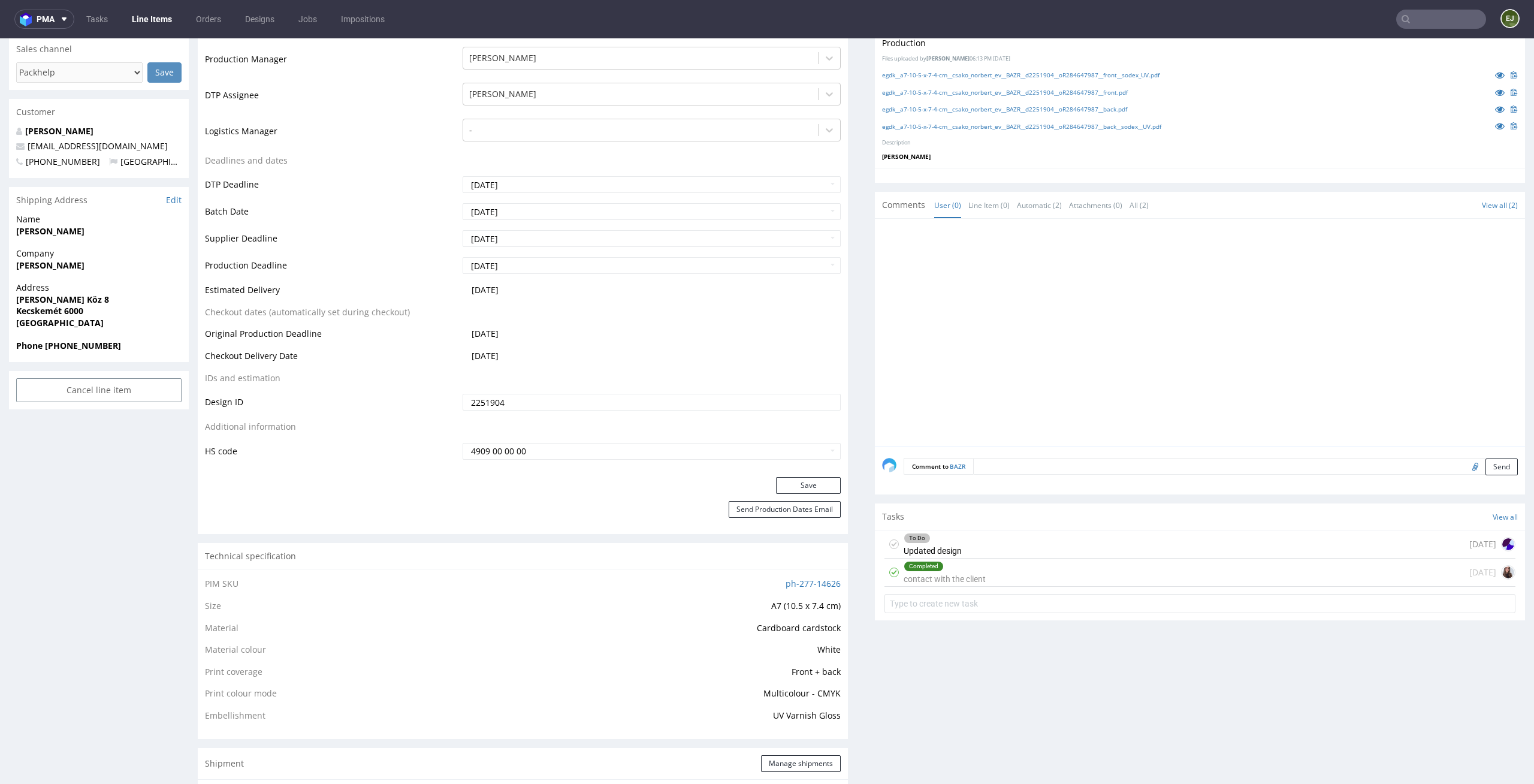
click at [1040, 574] on div "Completed contact with the client [DATE]" at bounding box center [1200, 572] width 631 height 28
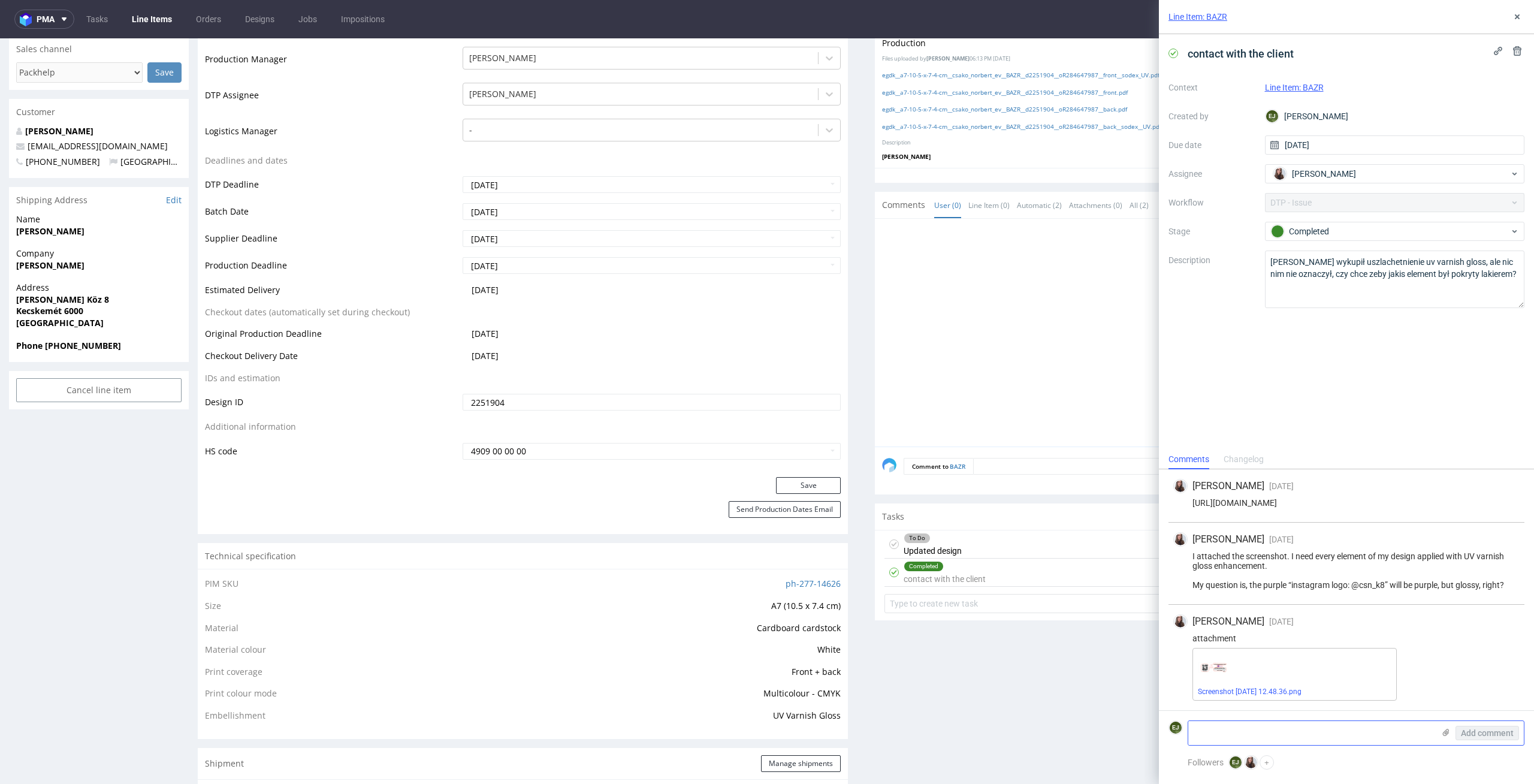
click at [1209, 735] on textarea at bounding box center [1311, 733] width 245 height 24
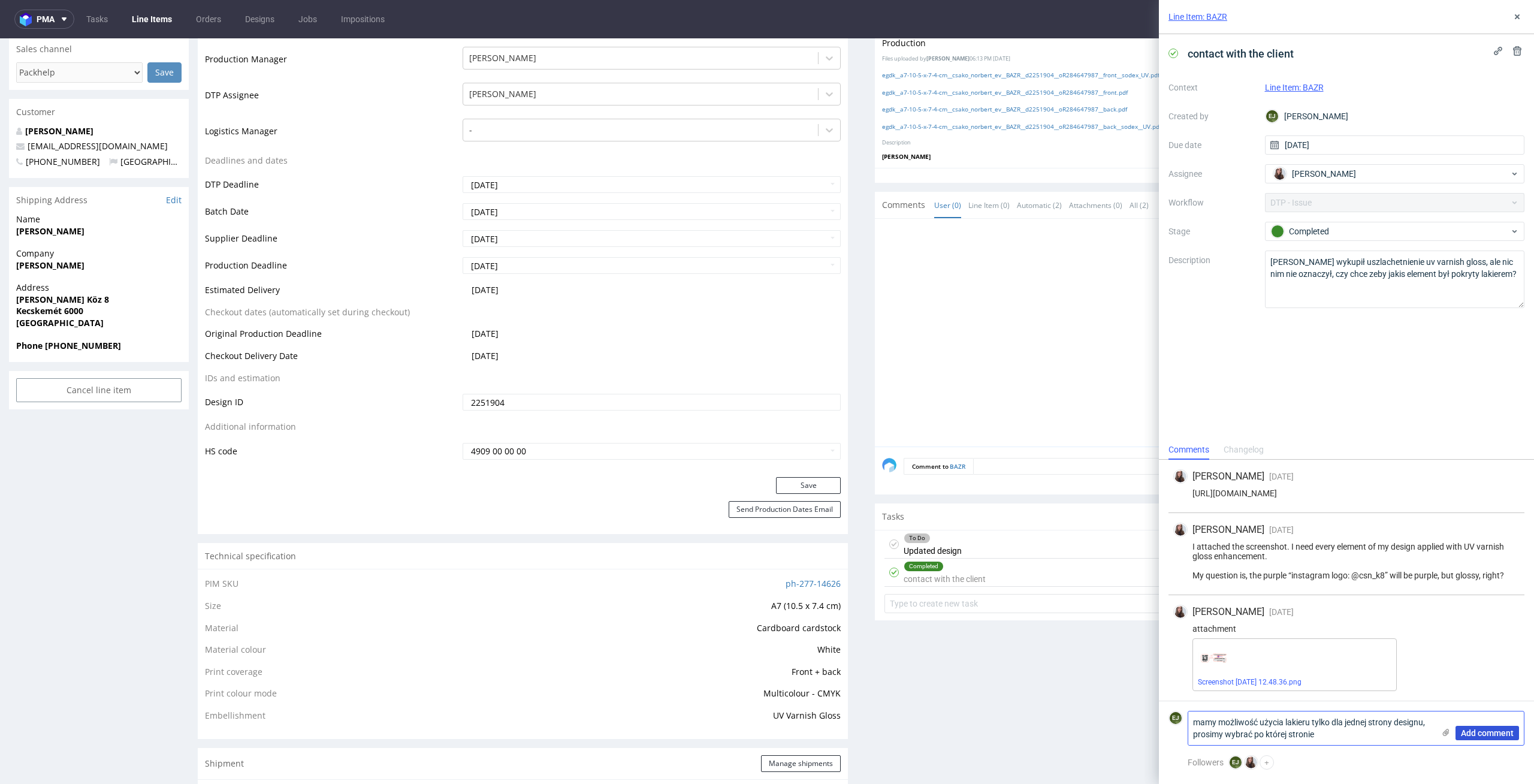
type textarea "mamy możliwość użycia lakieru tylko dla jednej strony designu, prosimy wybrać p…"
click at [1477, 735] on span "Add comment" at bounding box center [1487, 733] width 53 height 9
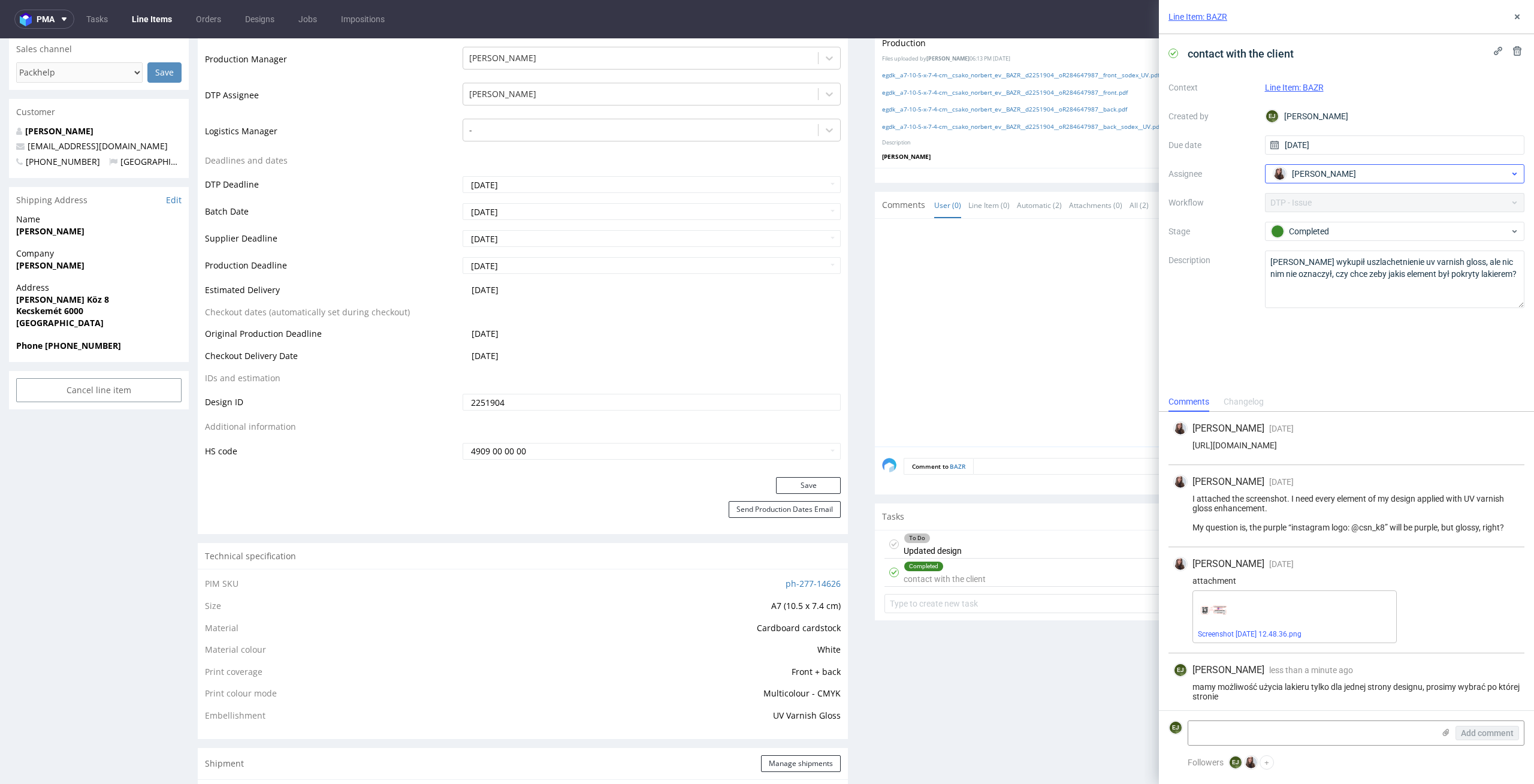
scroll to position [5, 0]
click at [1427, 231] on div "Completed" at bounding box center [1390, 231] width 238 height 13
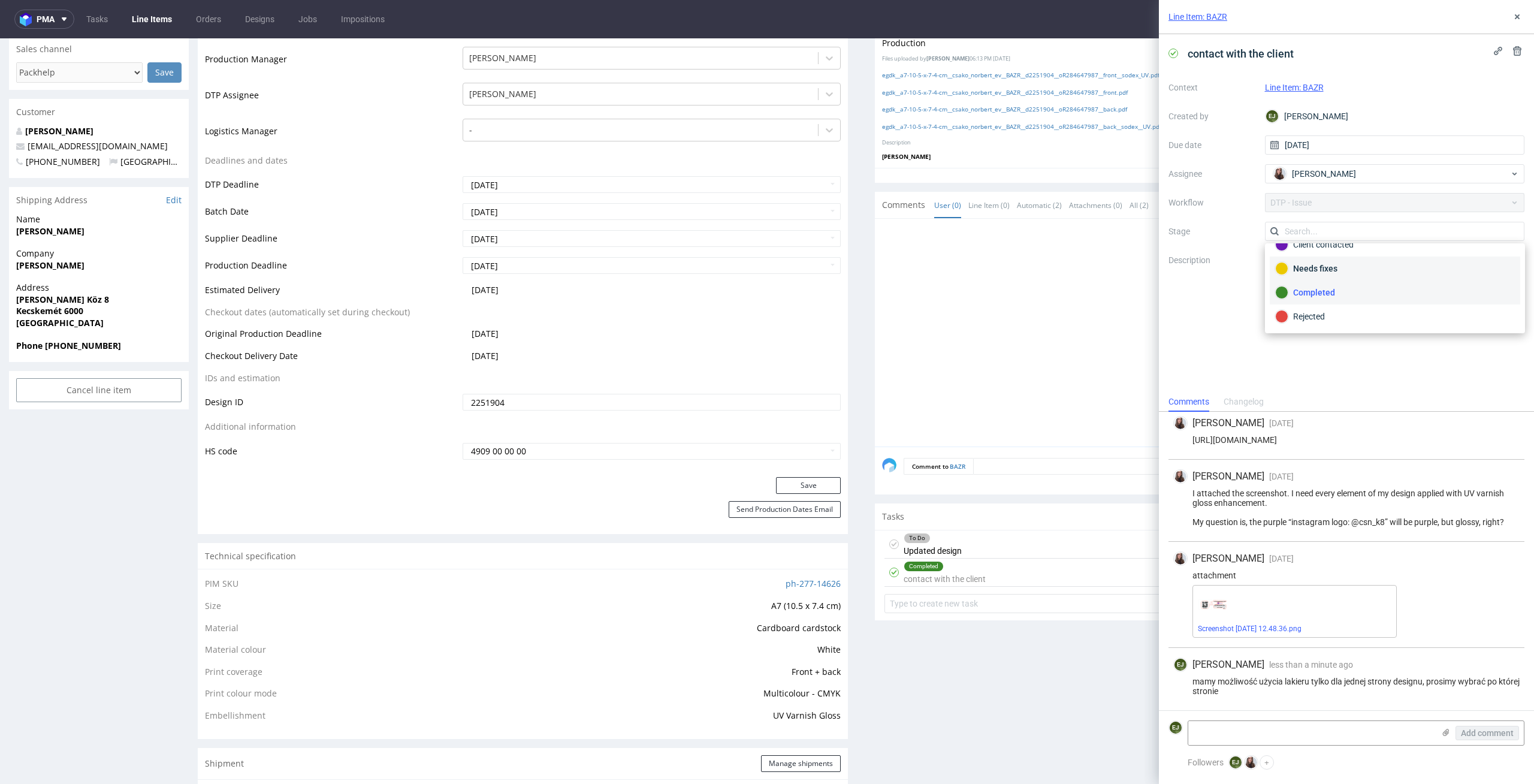
scroll to position [0, 0]
click at [1412, 269] on div "To Do" at bounding box center [1395, 260] width 251 height 24
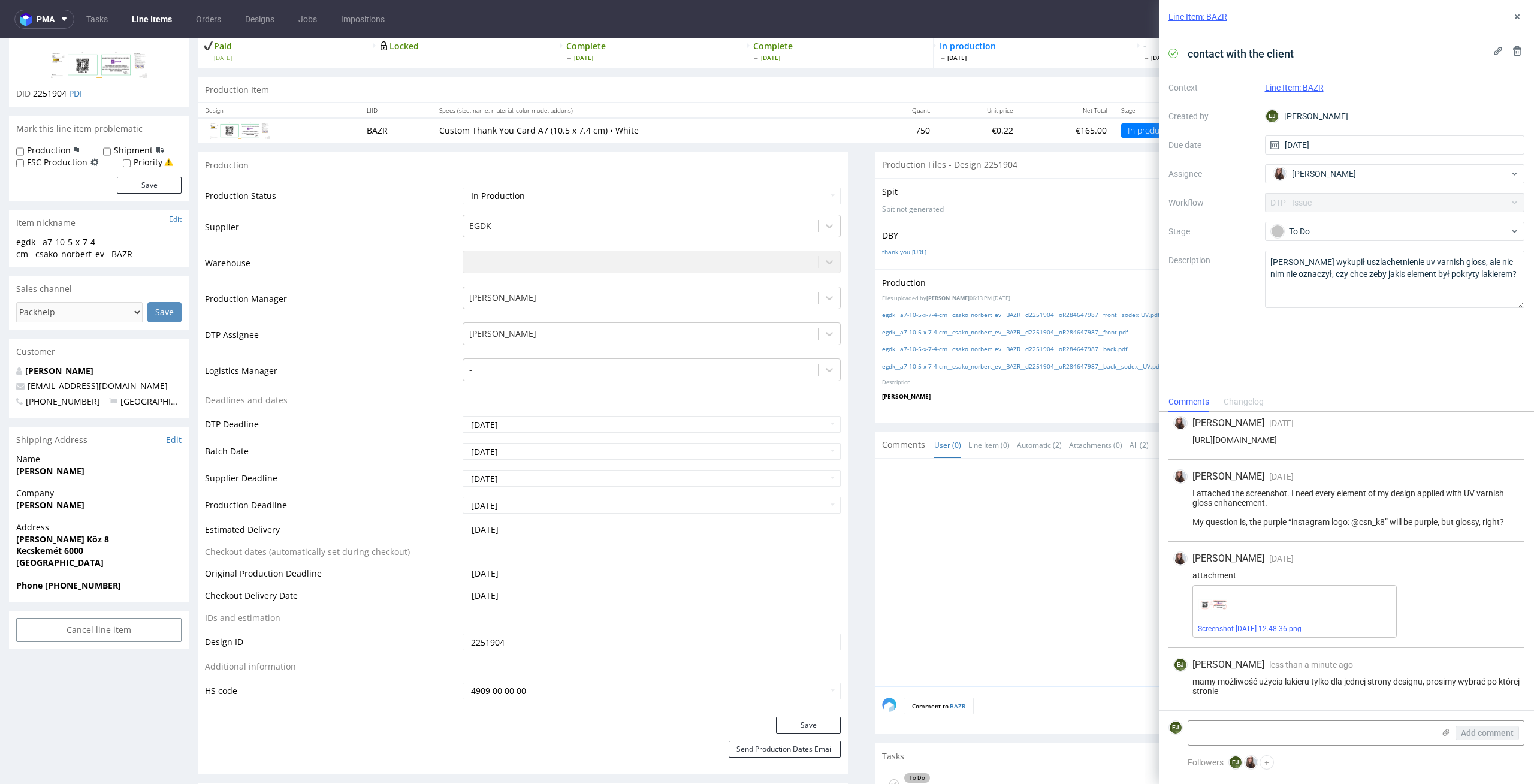
scroll to position [12, 0]
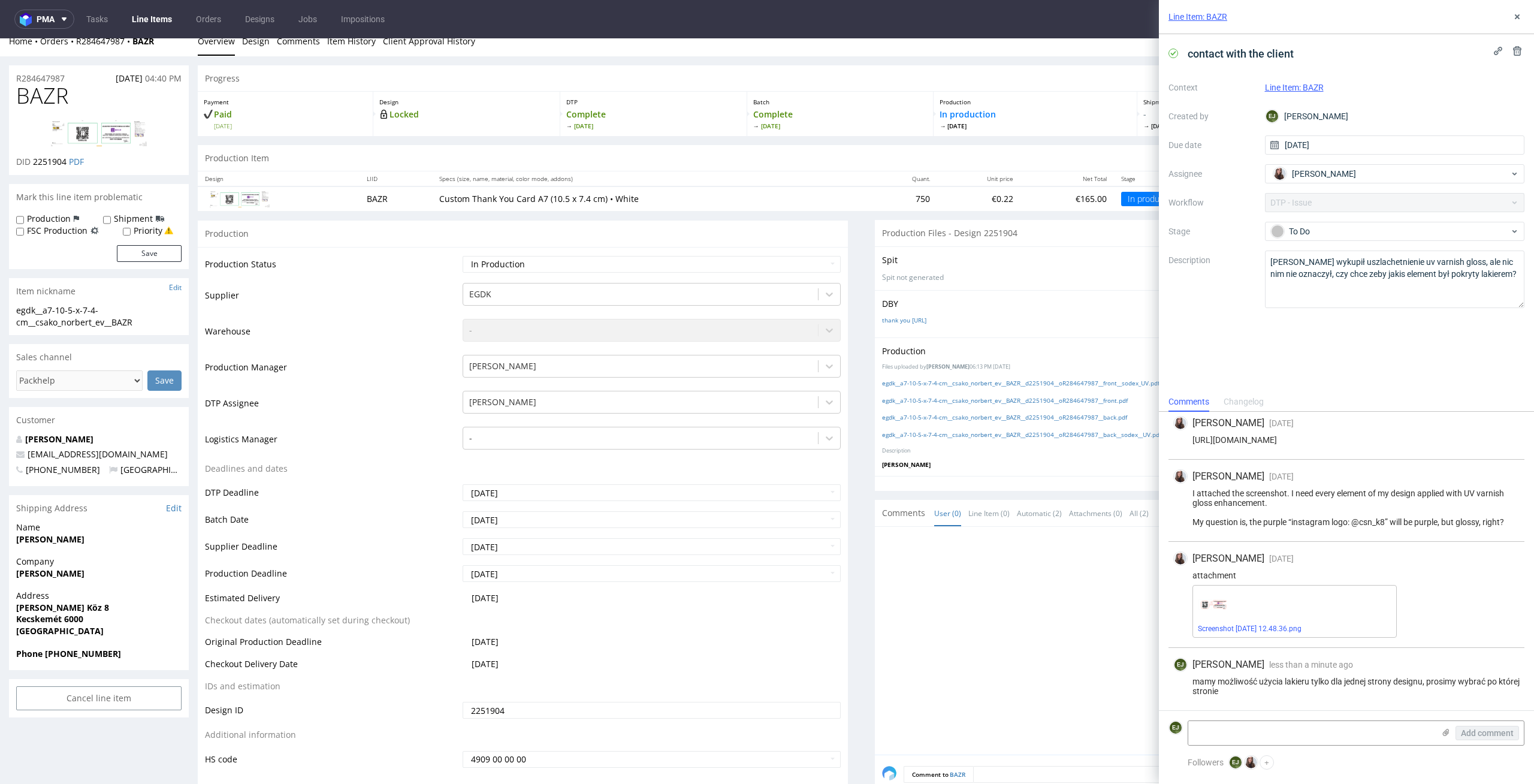
click at [733, 187] on td "Custom Thank You Card A7 (10.5 x 7.4 cm) • White" at bounding box center [652, 199] width 439 height 25
click at [981, 120] on p "In production Mon 8 Sep" at bounding box center [1036, 119] width 191 height 22
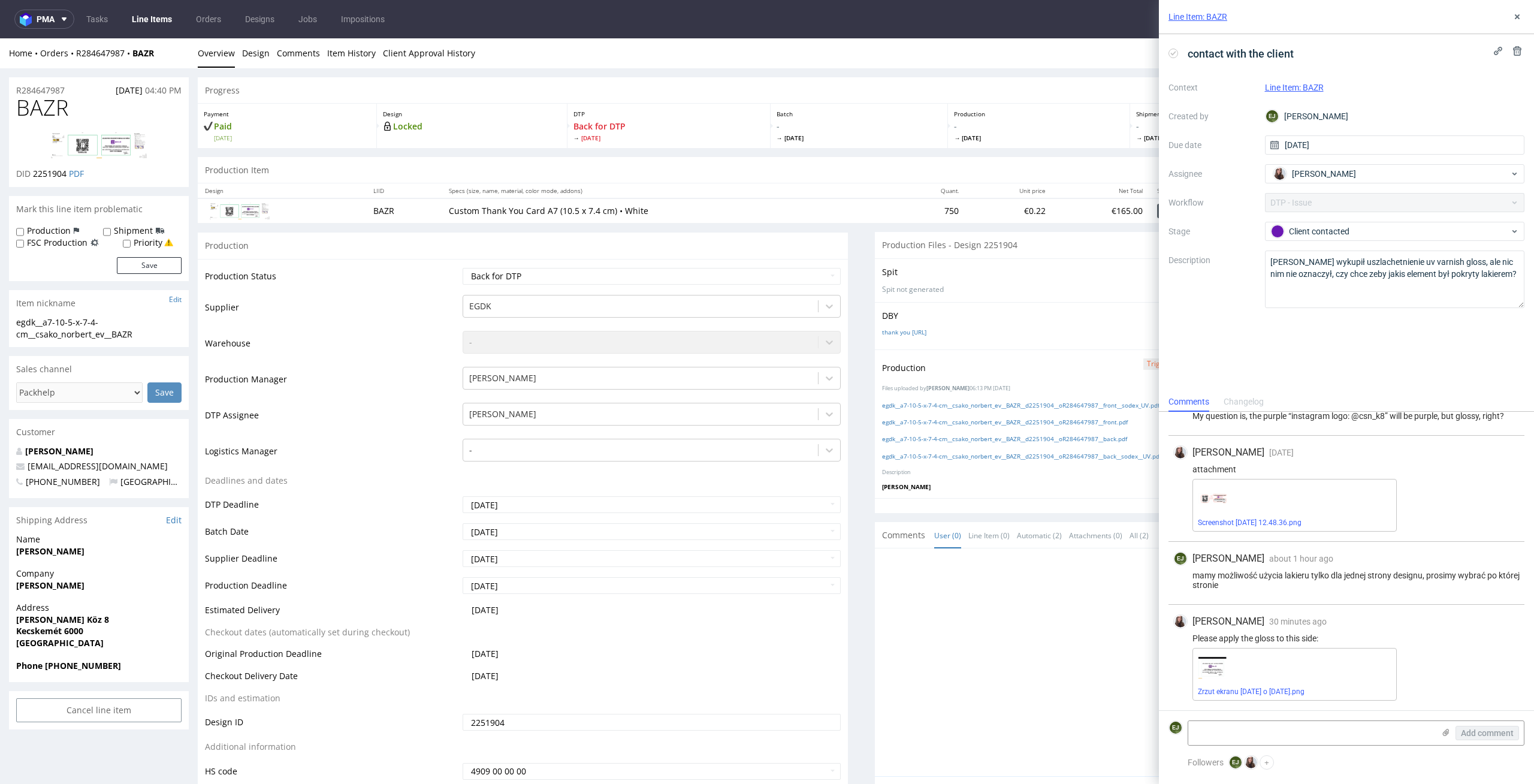
click at [1242, 697] on div "Zrzut ekranu 2025-09-2 o 10.23.42.png" at bounding box center [1295, 674] width 204 height 52
click at [1242, 694] on link "Zrzut ekranu 2025-09-2 o 10.23.42.png" at bounding box center [1252, 692] width 107 height 9
click at [1520, 17] on icon at bounding box center [1517, 16] width 9 height 9
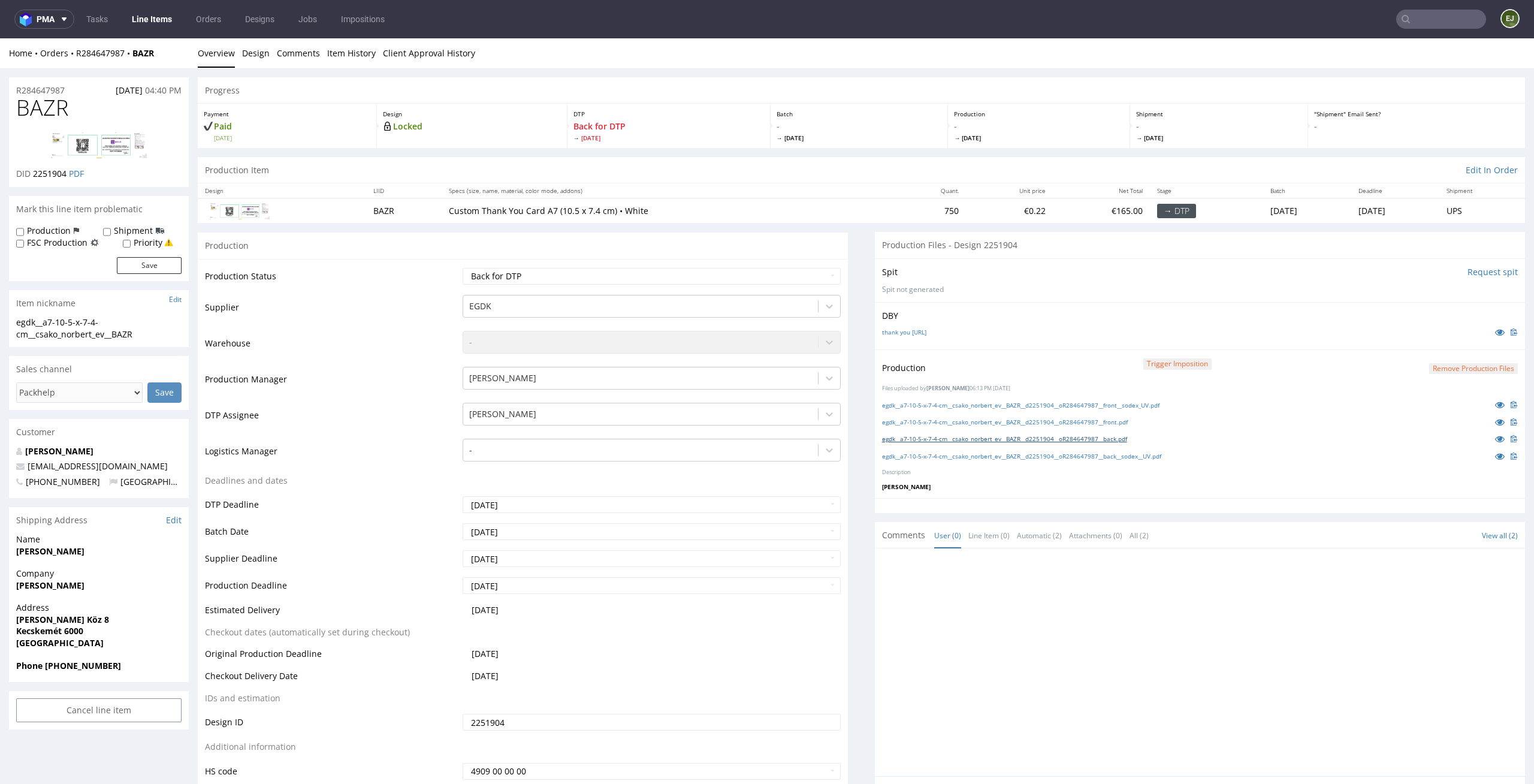
click at [1128, 438] on link "egdk__a7-10-5-x-7-4-cm__csako_norbert_ev__BAZR__d2251904__oR284647987__back.pdf" at bounding box center [1005, 439] width 245 height 9
click at [1028, 650] on div at bounding box center [1203, 665] width 643 height 220
click at [1147, 407] on link "egdk__a7-10-5-x-7-4-cm__csako_norbert_ev__BAZR__d2251904__oR284647987__front__s…" at bounding box center [1021, 405] width 277 height 9
click at [1128, 425] on link "egdk__a7-10-5-x-7-4-cm__csako_norbert_ev__BAZR__d2251904__oR284647987__front.pdf" at bounding box center [1005, 422] width 245 height 9
click at [1126, 441] on link "egdk__a7-10-5-x-7-4-cm__csako_norbert_ev__BAZR__d2251904__oR284647987__back.pdf" at bounding box center [1005, 439] width 245 height 9
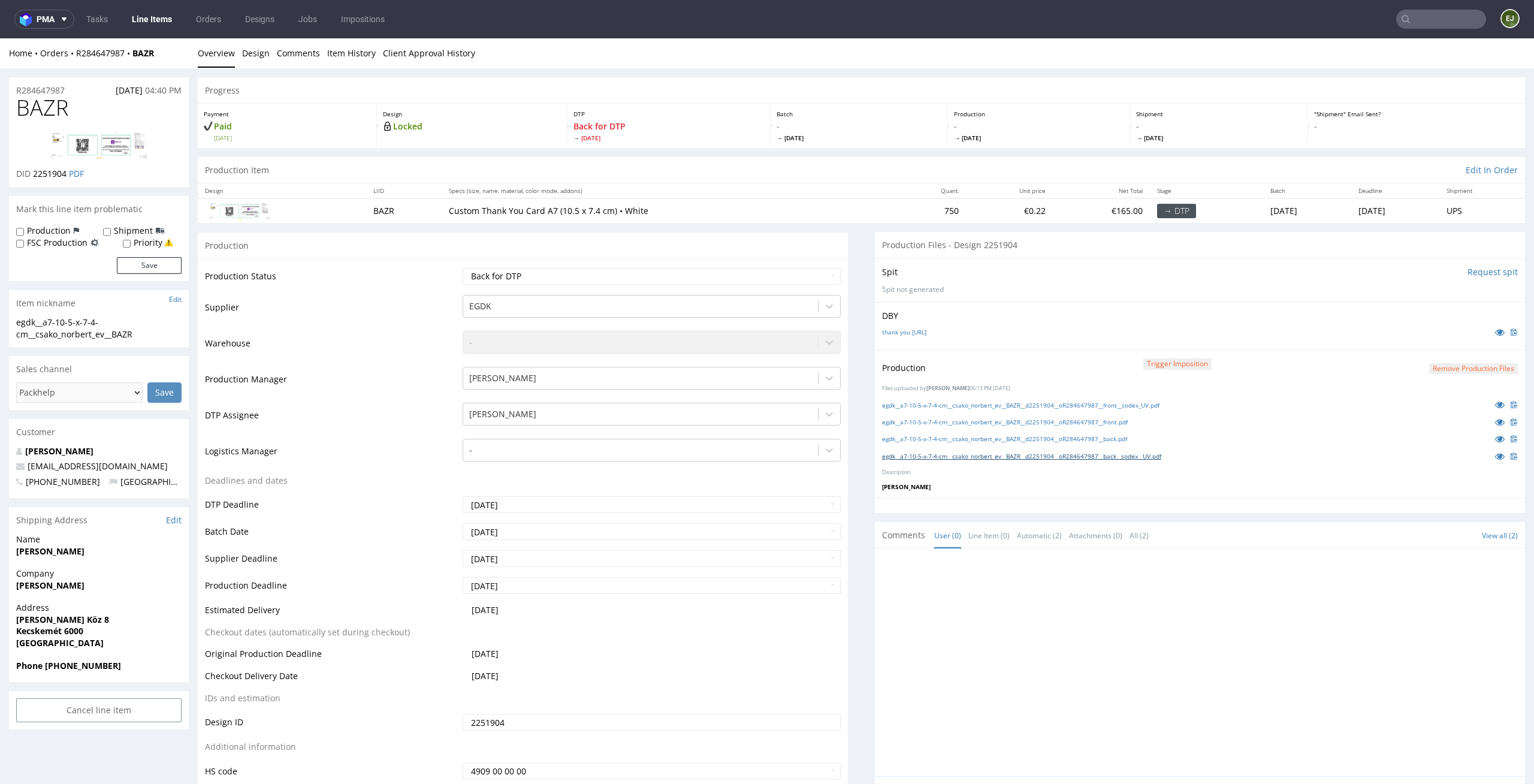
click at [1126, 455] on link "egdk__a7-10-5-x-7-4-cm__csako_norbert_ev__BAZR__d2251904__oR284647987__back__so…" at bounding box center [1022, 456] width 279 height 9
click at [1491, 118] on div ""Shipment" Email Sent? -" at bounding box center [1417, 126] width 217 height 45
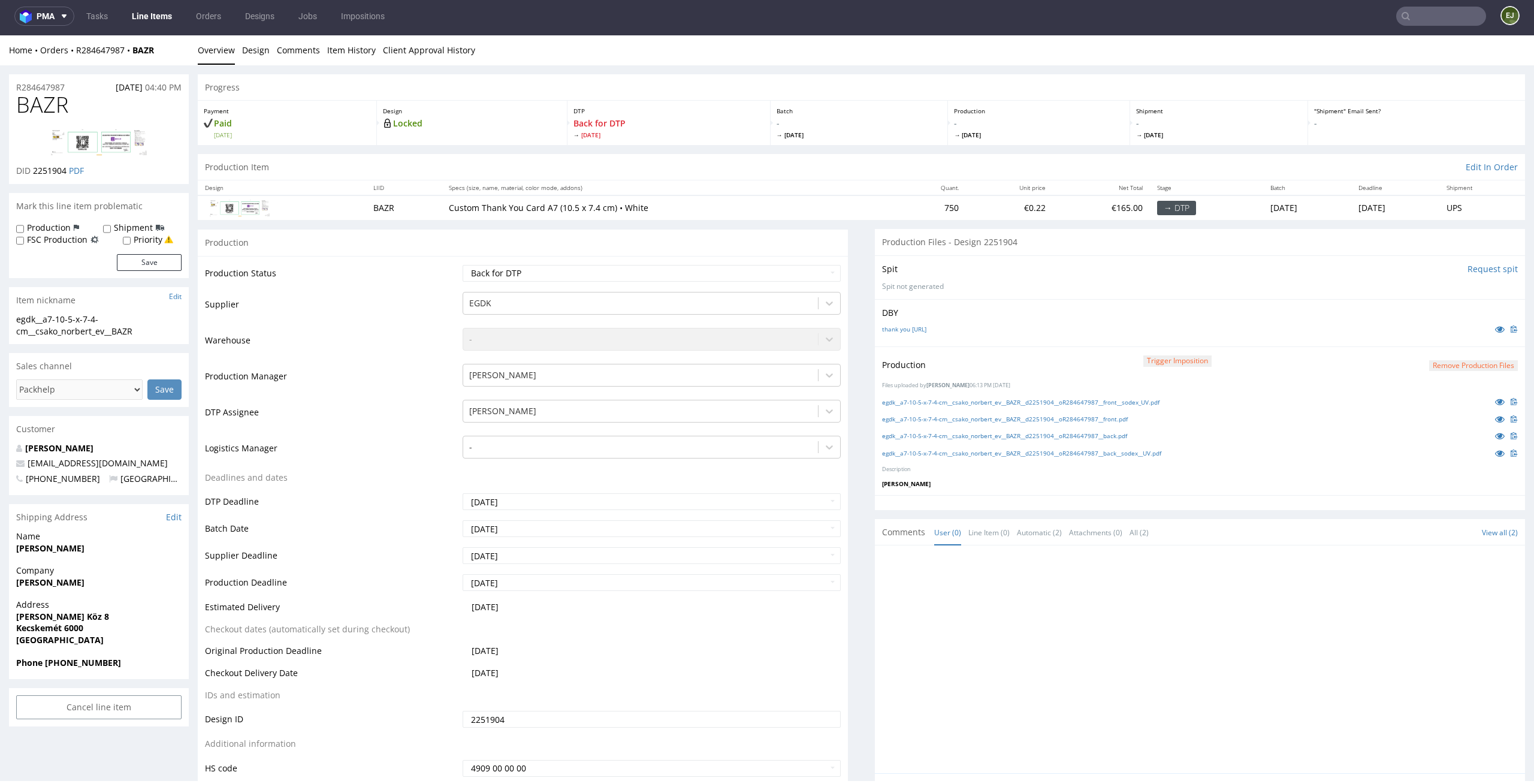
click at [1451, 360] on button "Remove production files" at bounding box center [1474, 365] width 89 height 11
click at [1437, 343] on link "Yes" at bounding box center [1435, 338] width 34 height 18
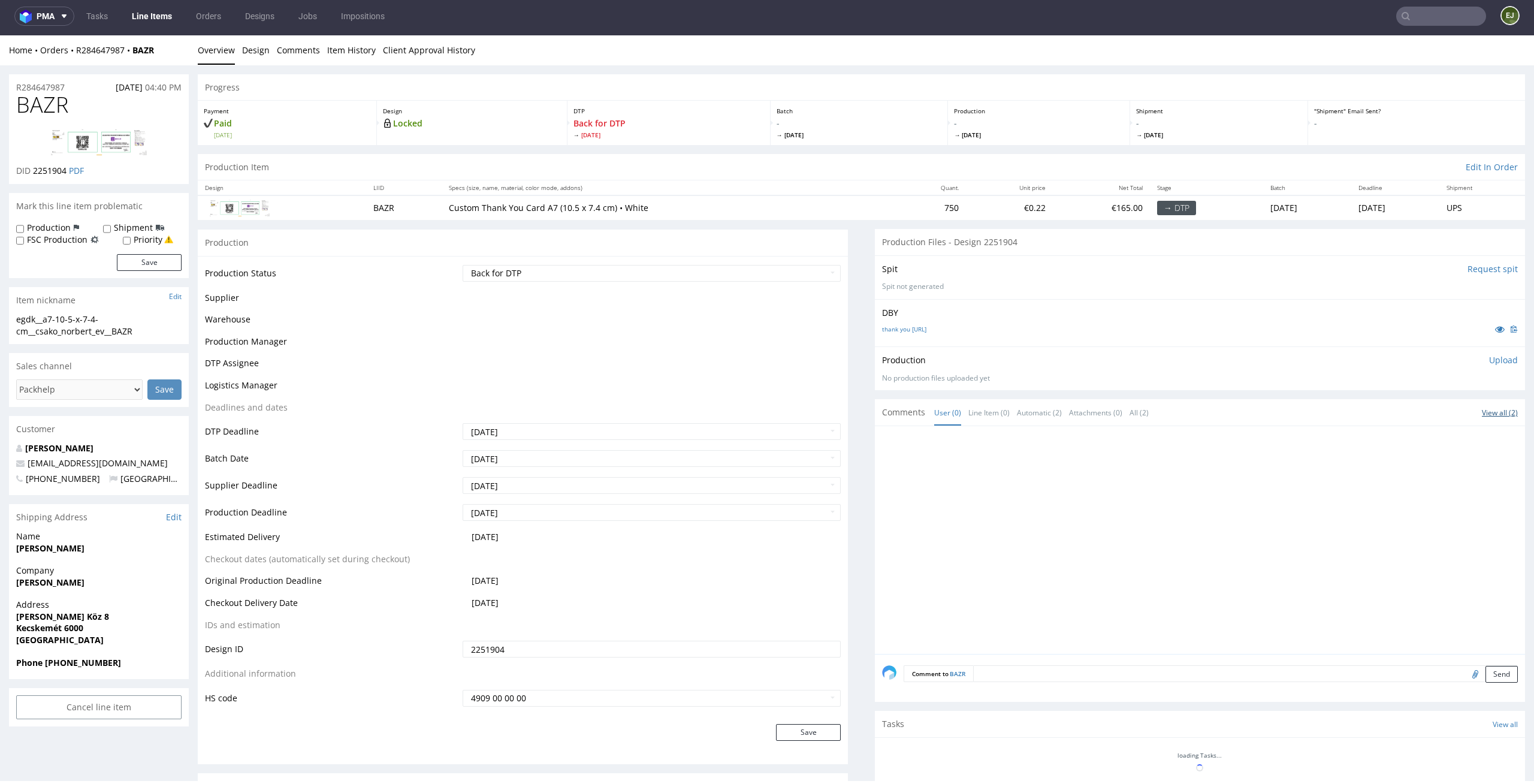
scroll to position [0, 0]
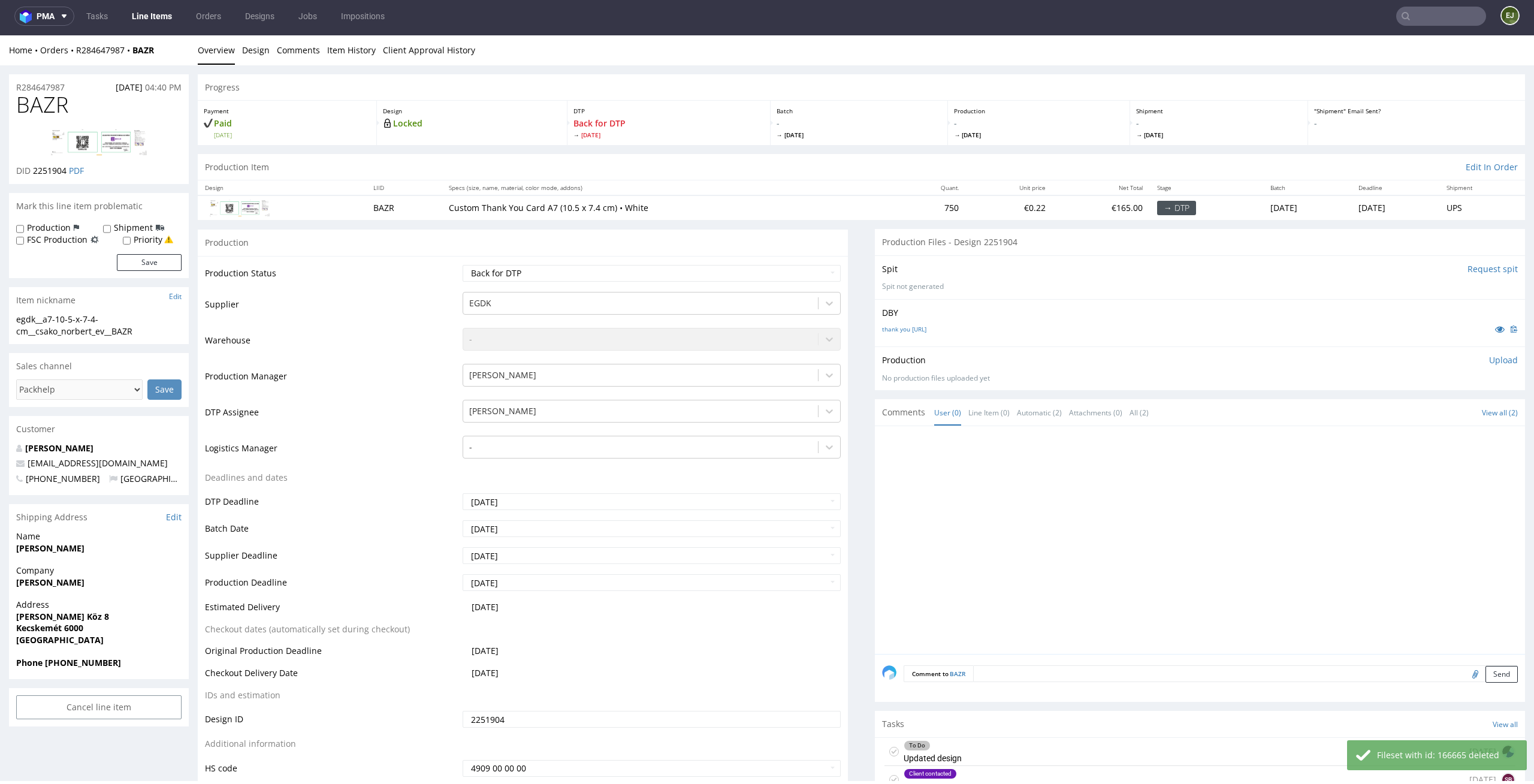
click at [1493, 353] on div "Production Upload No production files uploaded yet Description (optional) Add f…" at bounding box center [1200, 367] width 650 height 44
click at [1486, 367] on div "Production Upload No production files uploaded yet Description (optional) Add f…" at bounding box center [1200, 367] width 636 height 28
click at [1488, 367] on div "Production Upload No production files uploaded yet Description (optional) Add f…" at bounding box center [1200, 367] width 636 height 28
click at [1489, 361] on p "Upload" at bounding box center [1503, 360] width 28 height 12
click at [1429, 413] on div "Add files" at bounding box center [1433, 414] width 60 height 18
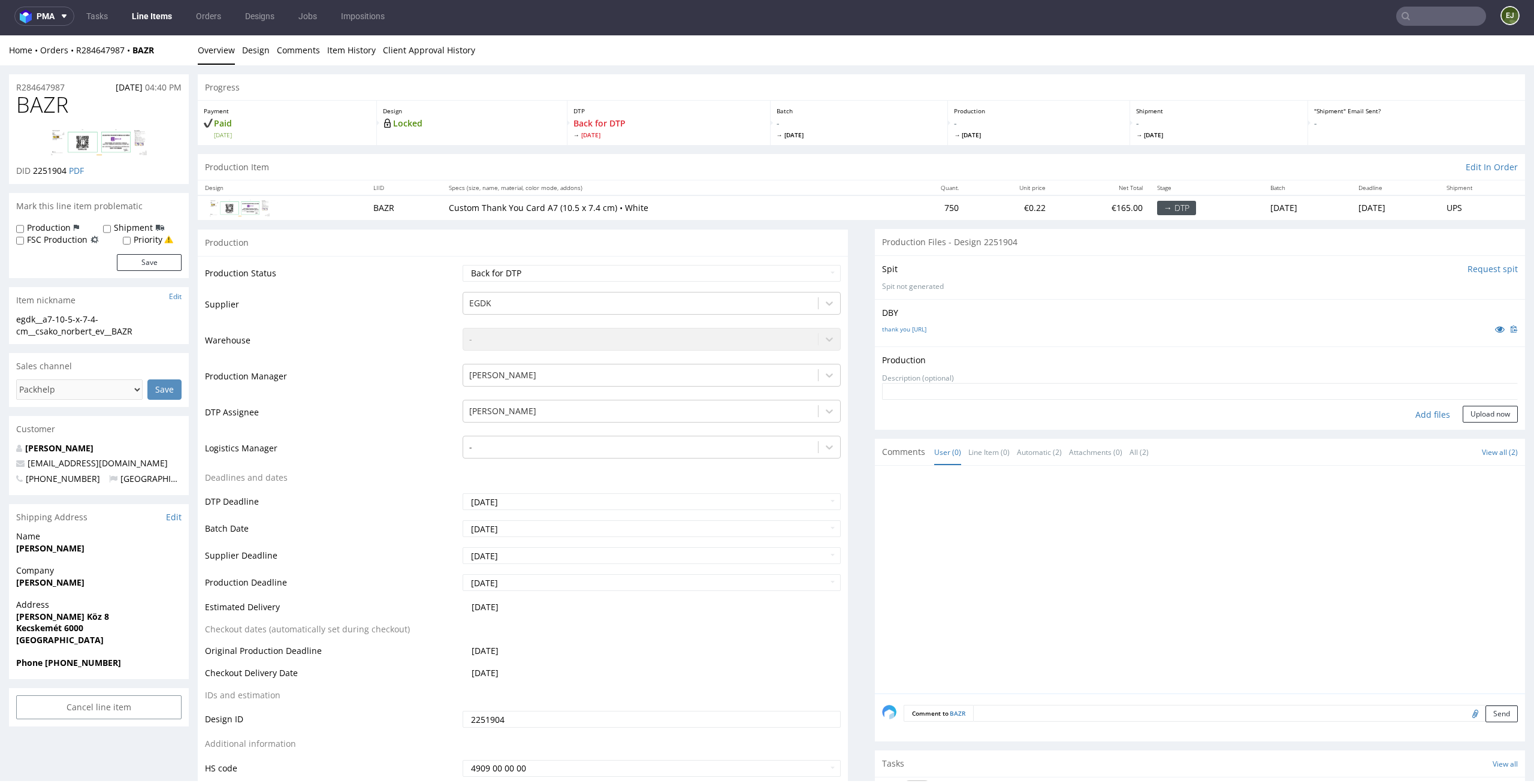
type input "C:\fakepath\egdk__a7-10-5-x-7-4-cm__csako_norbert_ev__BAZR__d2251904__oR2846479…"
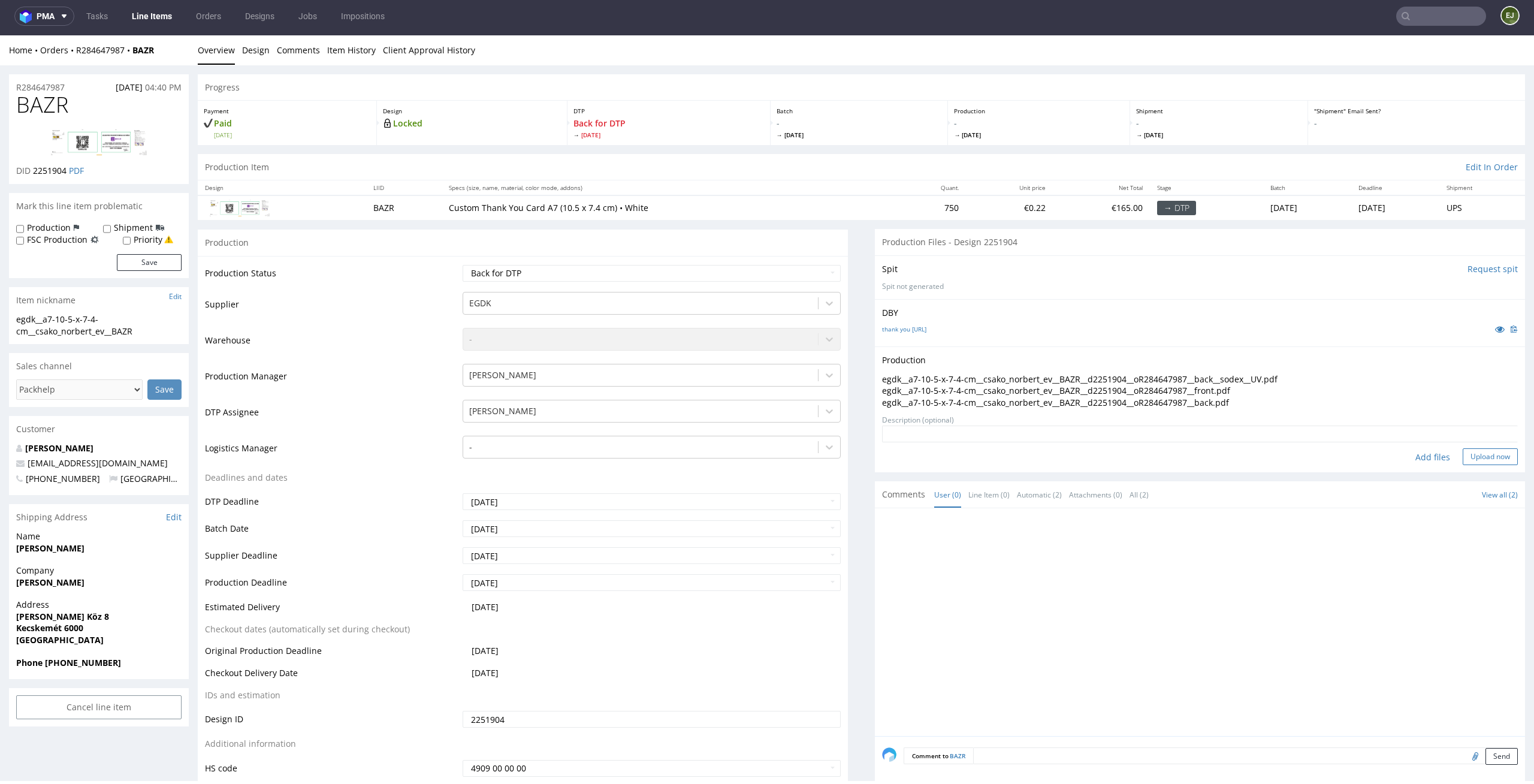
click at [1475, 464] on button "Upload now" at bounding box center [1491, 456] width 55 height 16
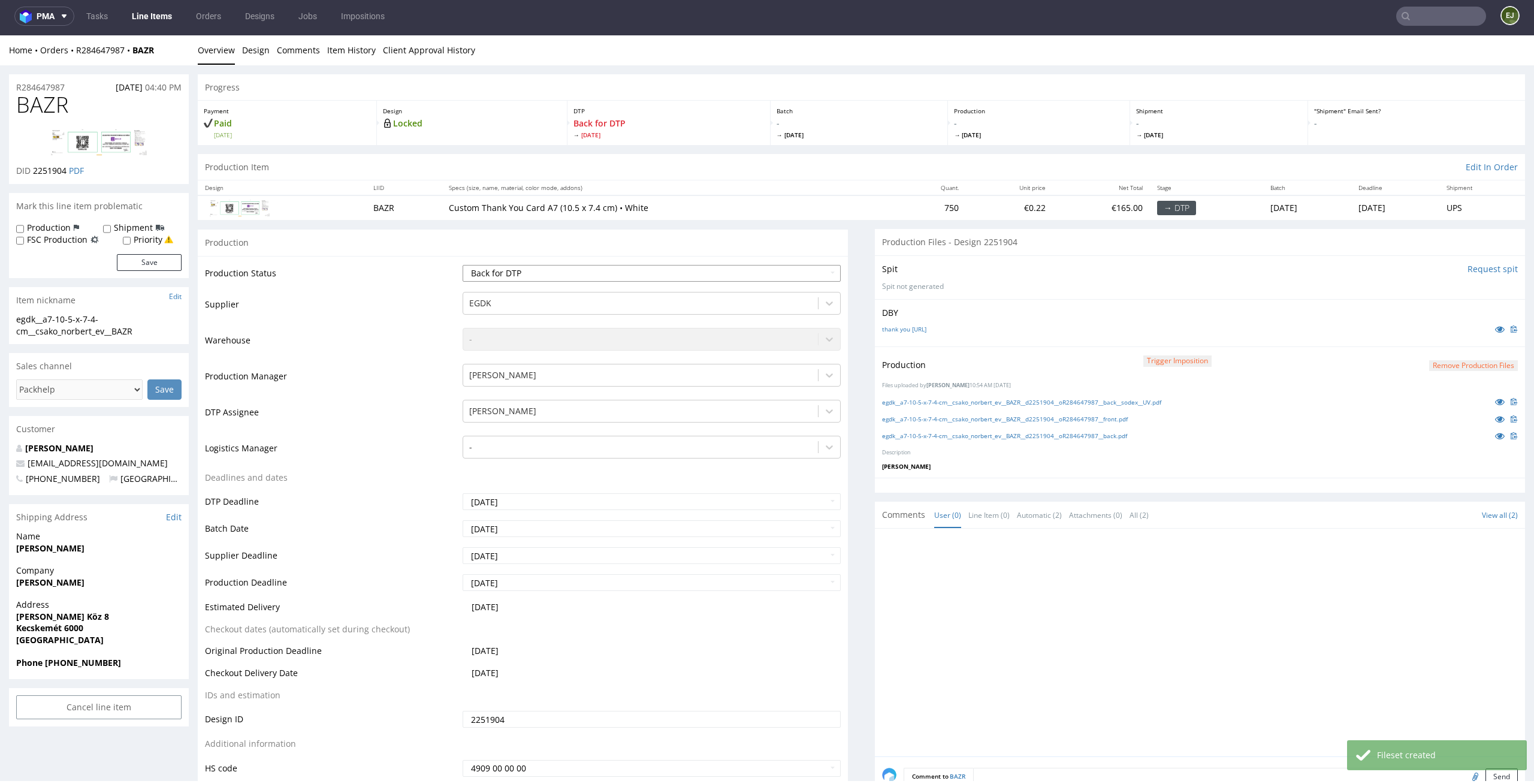
click at [806, 275] on select "Waiting for Artwork Waiting for Diecut Waiting for Mockup Waiting for DTP Waiti…" at bounding box center [652, 273] width 379 height 16
select select "dtp_production_ready"
click at [462, 265] on select "Waiting for Artwork Waiting for Diecut Waiting for Mockup Waiting for DTP Waiti…" at bounding box center [652, 273] width 379 height 16
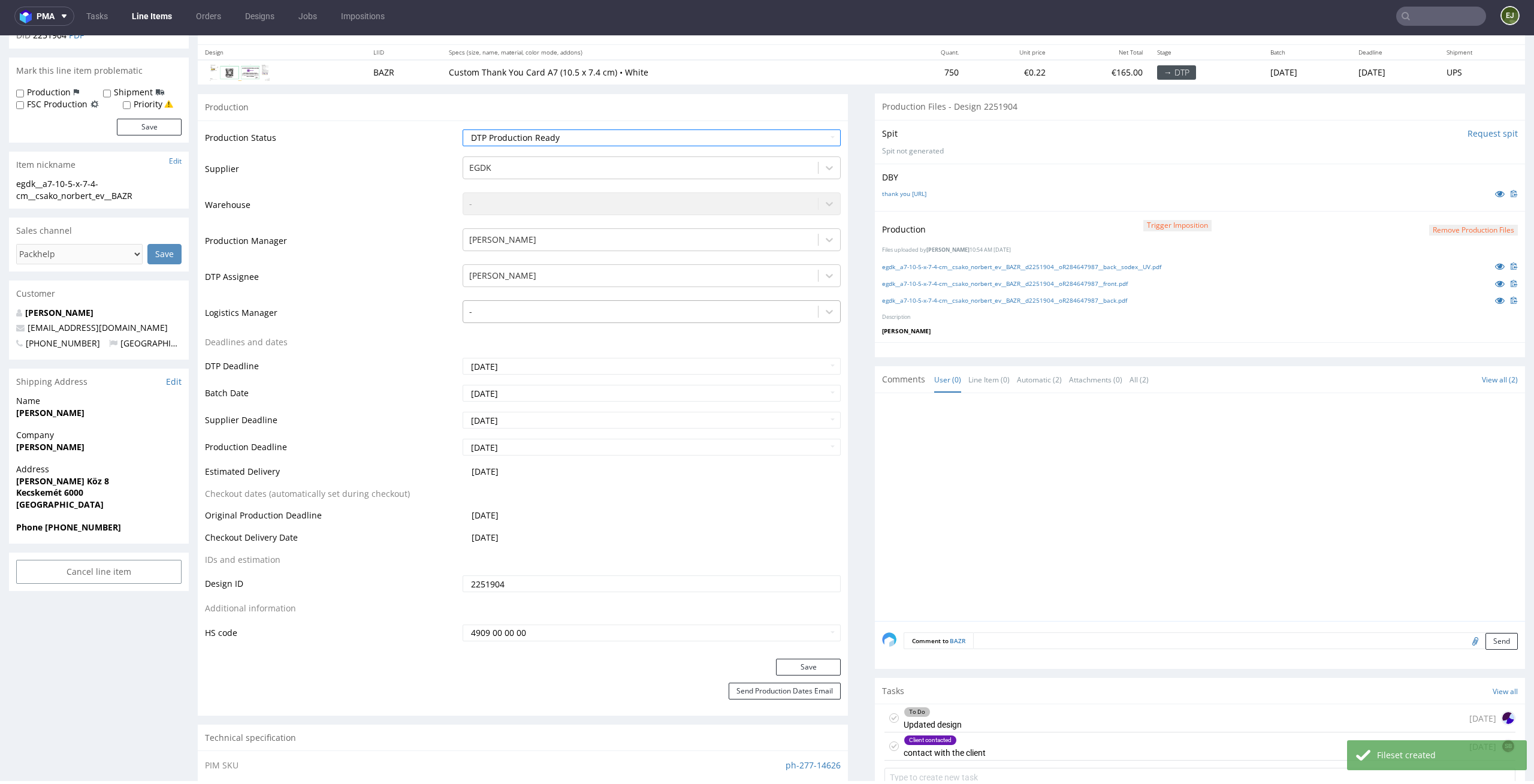
scroll to position [275, 0]
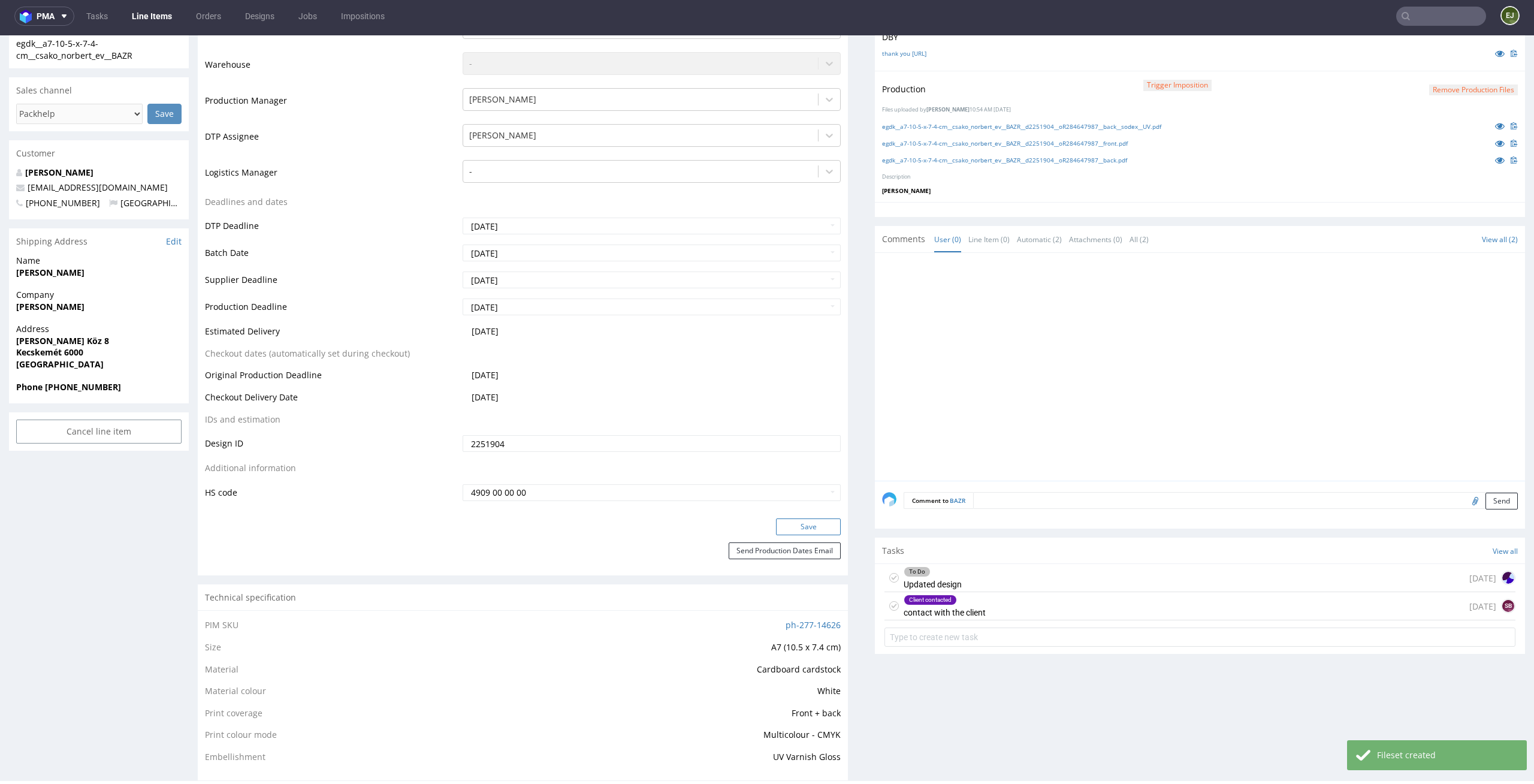
click at [812, 524] on button "Save" at bounding box center [808, 526] width 65 height 16
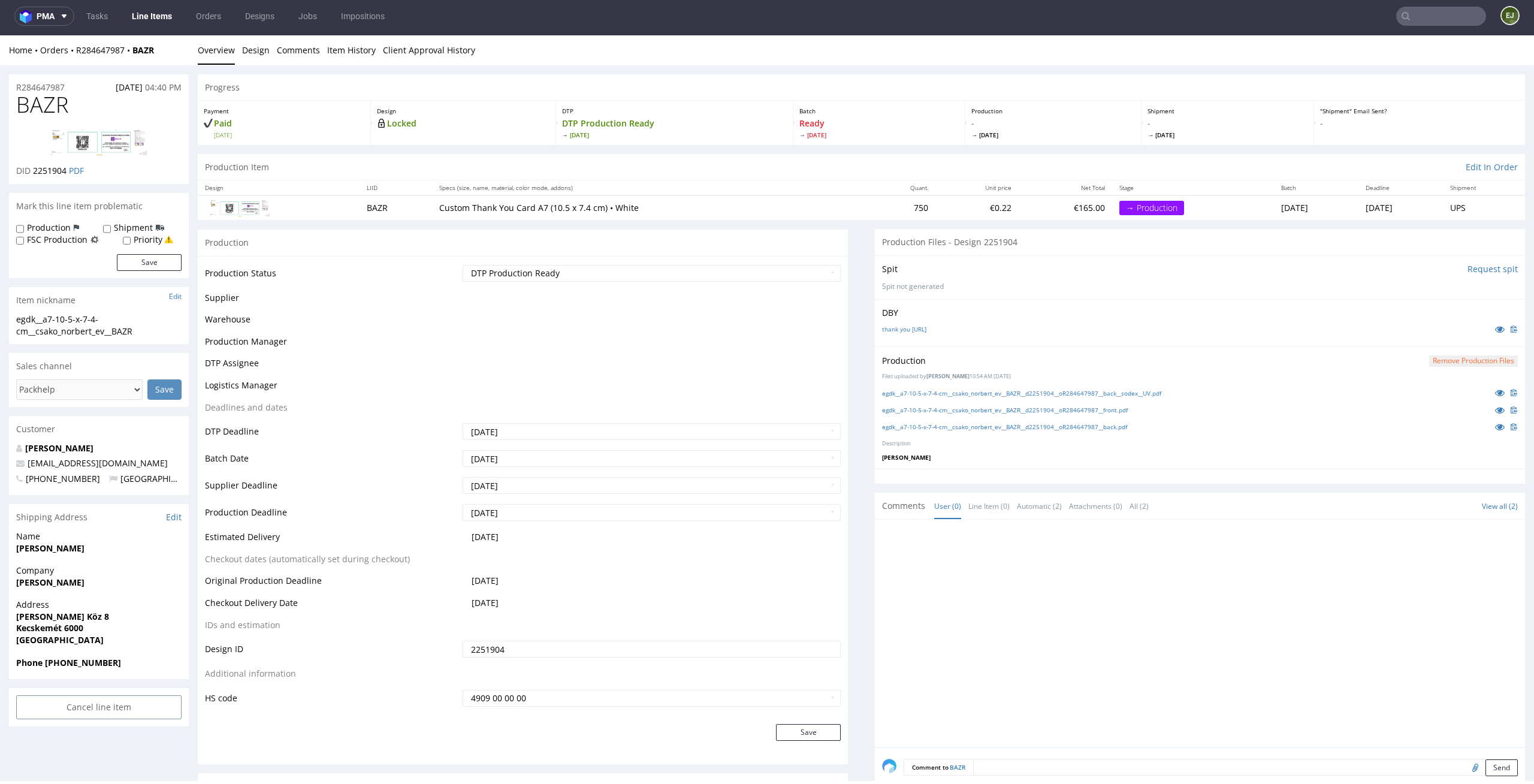
click at [884, 606] on div "Production Files - Design 2251904 Spit Request spit Spit not generated DBY than…" at bounding box center [1200, 751] width 650 height 1045
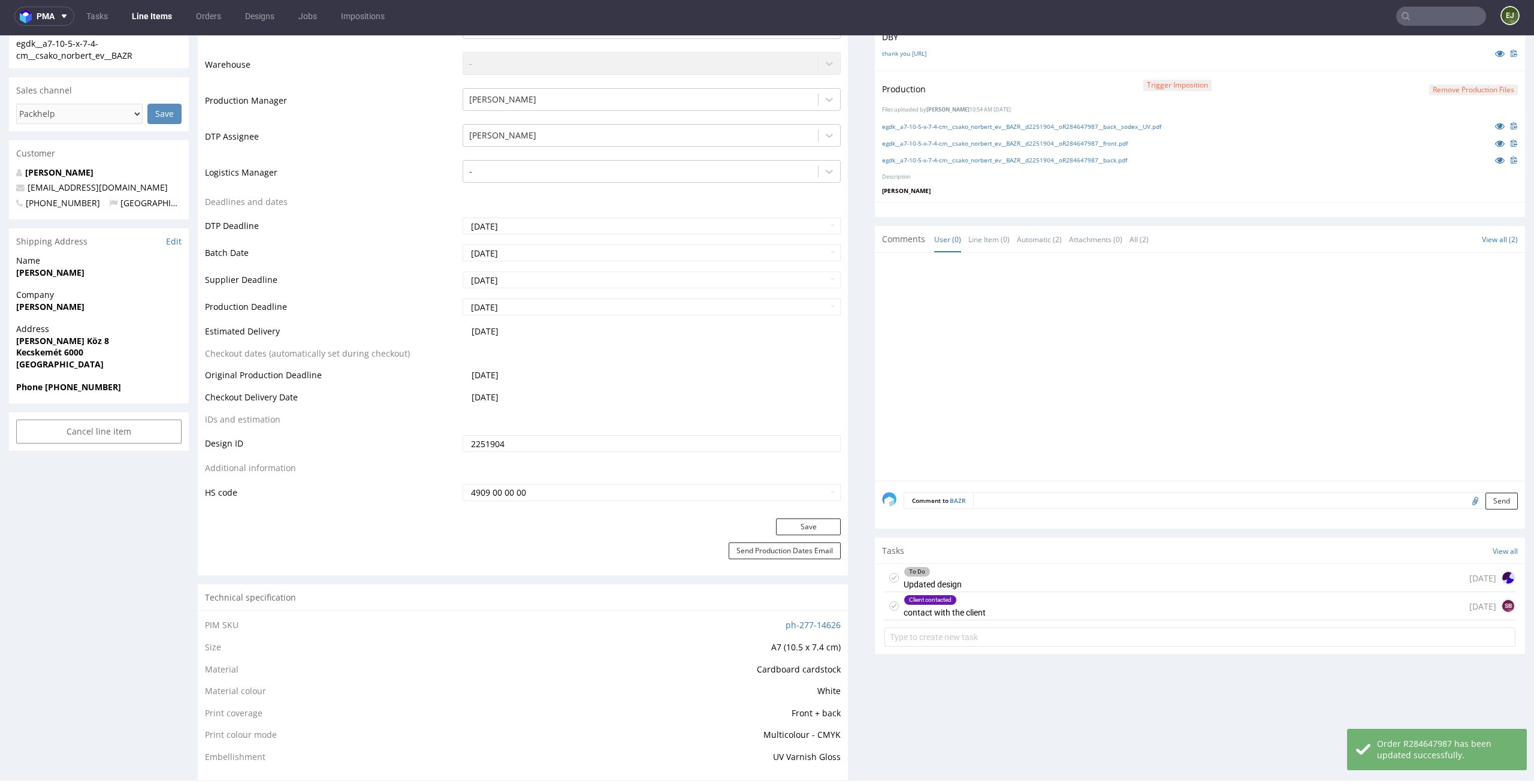
click at [891, 606] on use at bounding box center [894, 606] width 5 height 4
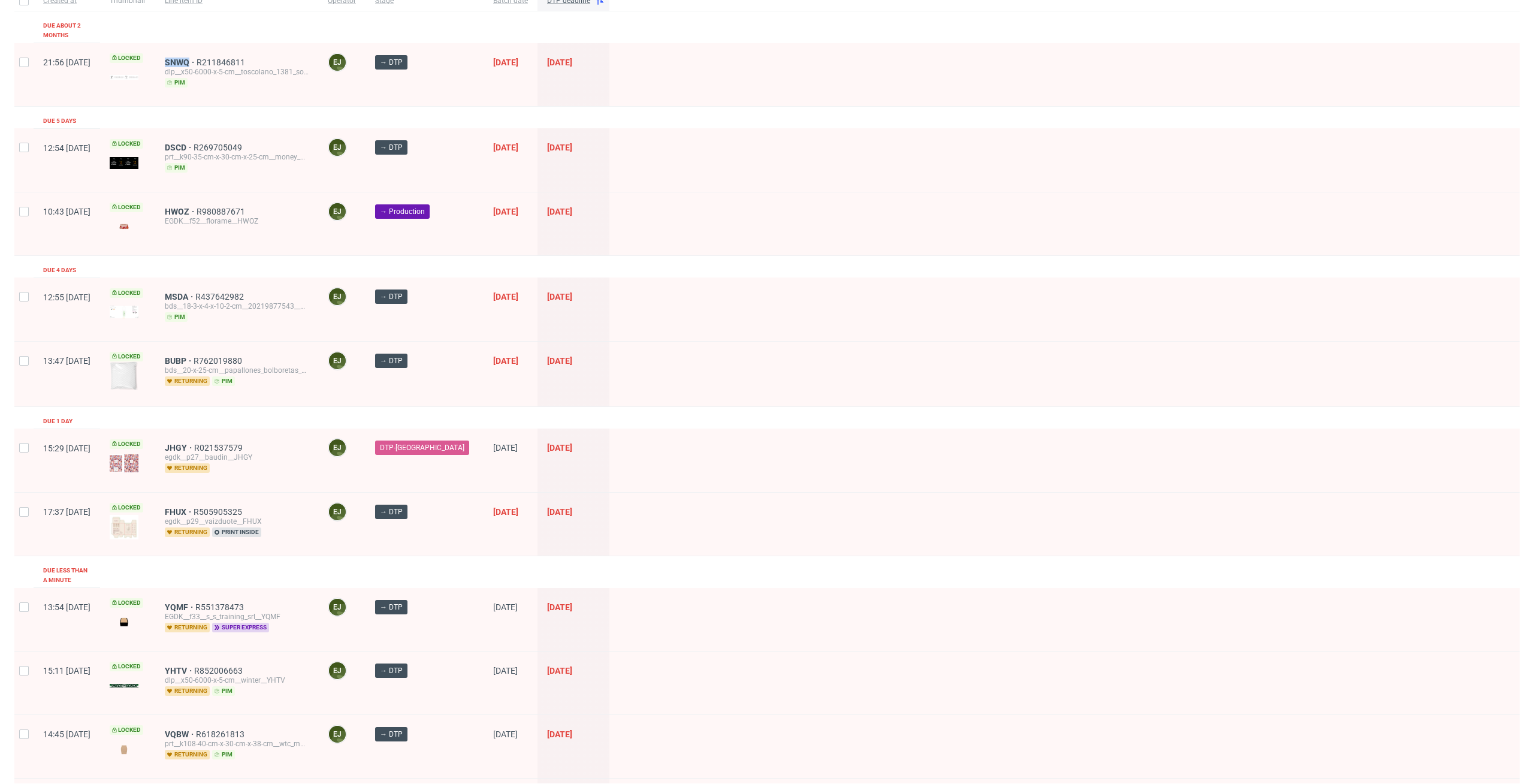
scroll to position [177, 0]
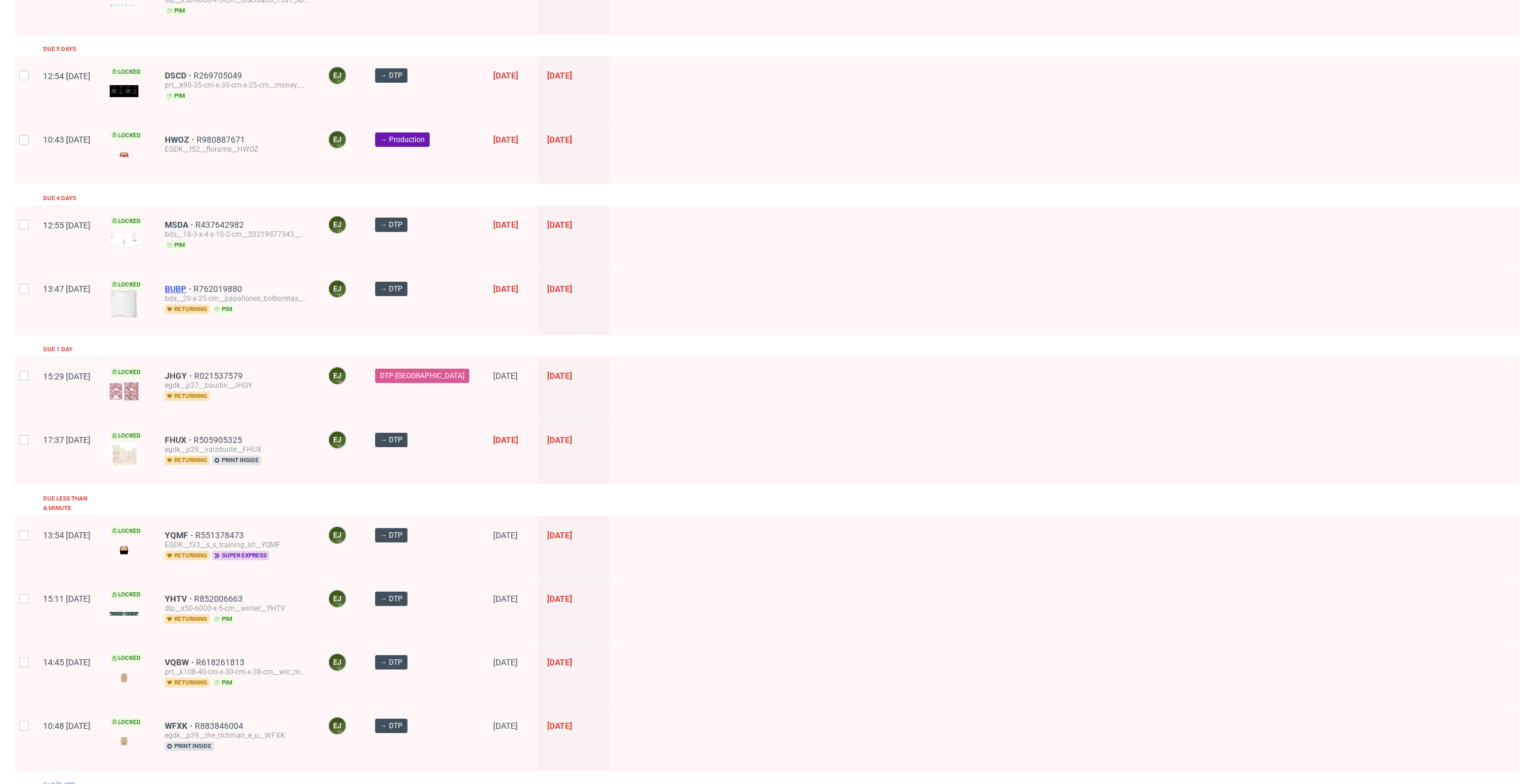
click at [194, 284] on span "BUBP" at bounding box center [178, 288] width 28 height 9
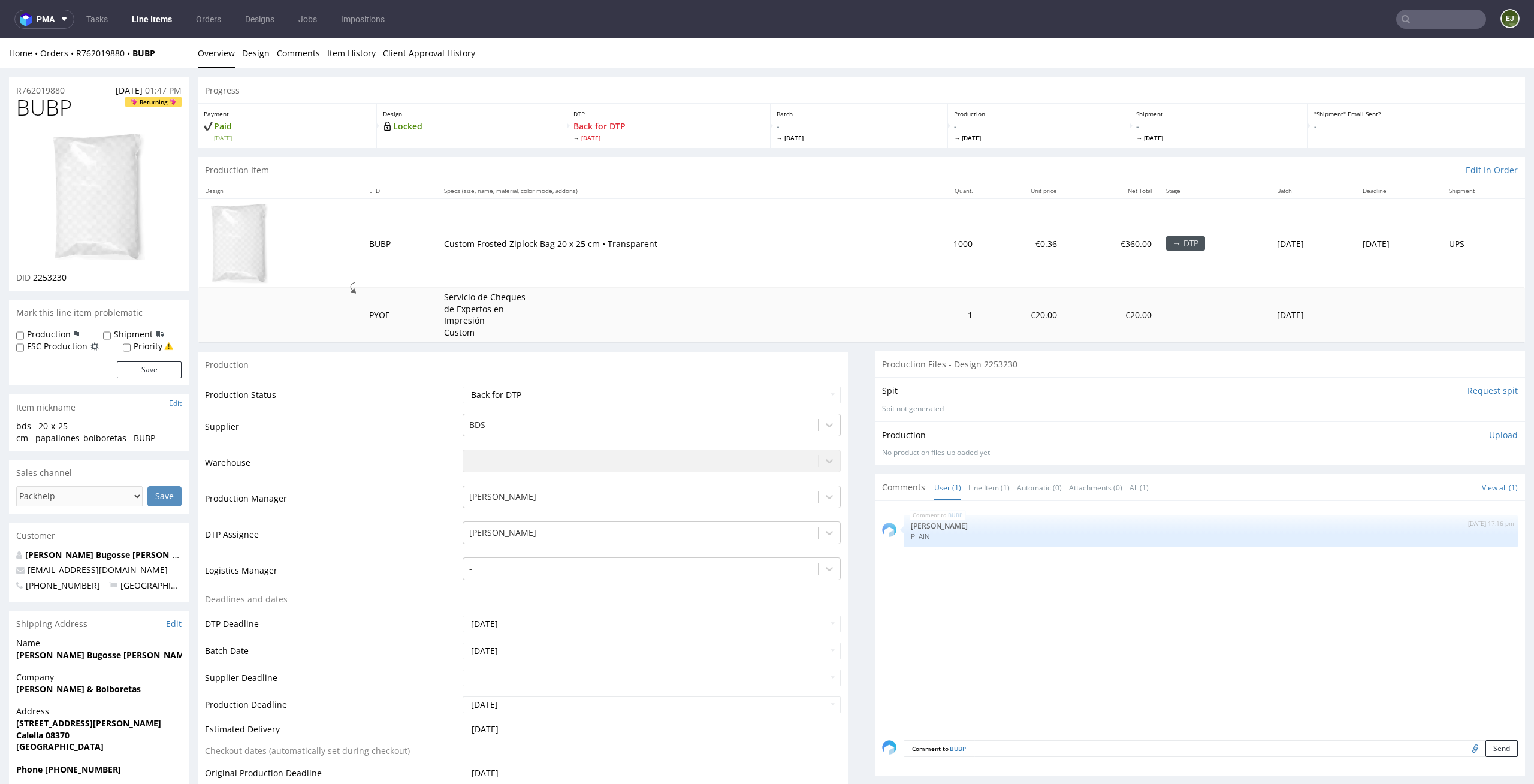
scroll to position [241, 0]
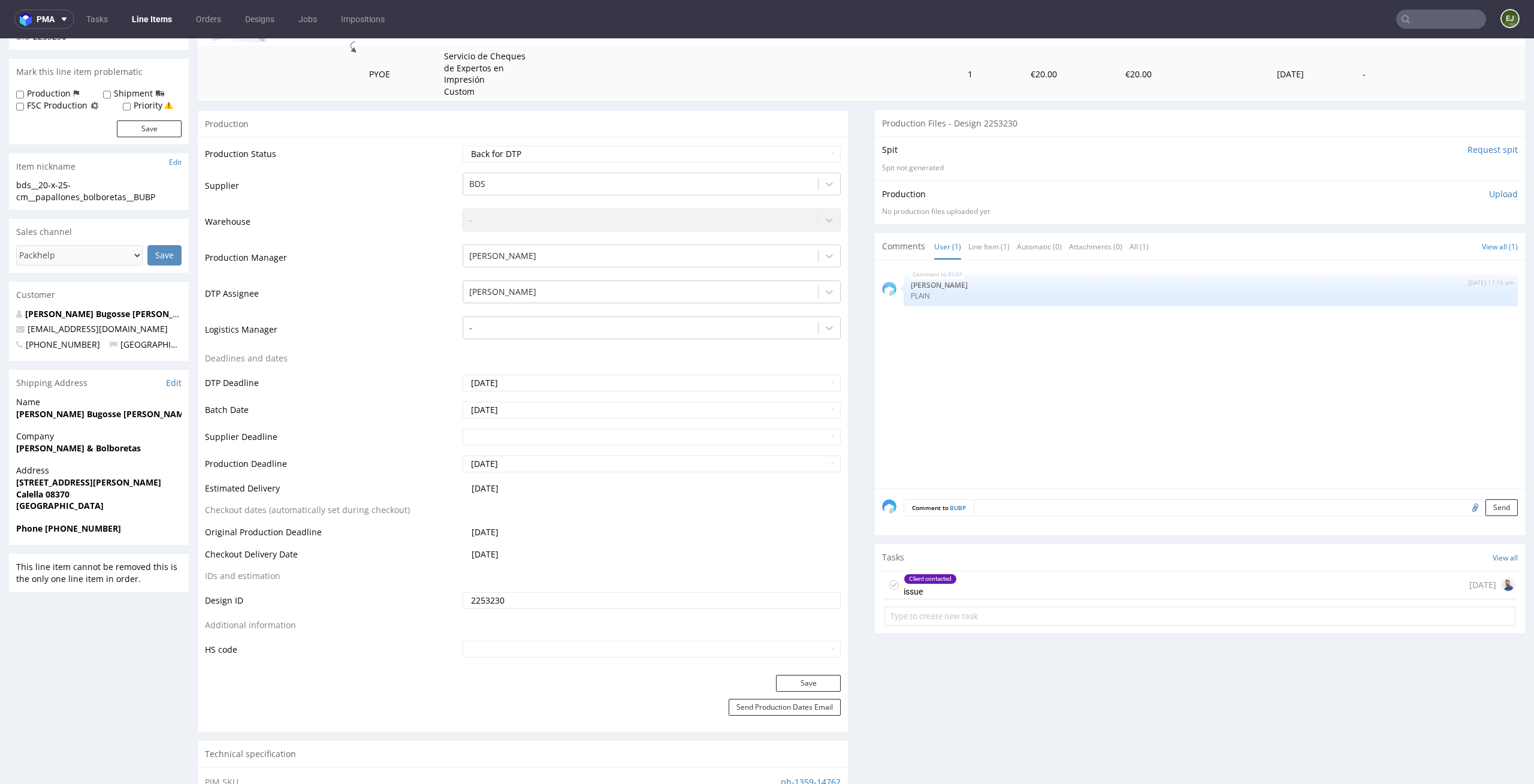
click at [974, 588] on div "Client contacted issue [DATE]" at bounding box center [1200, 585] width 631 height 28
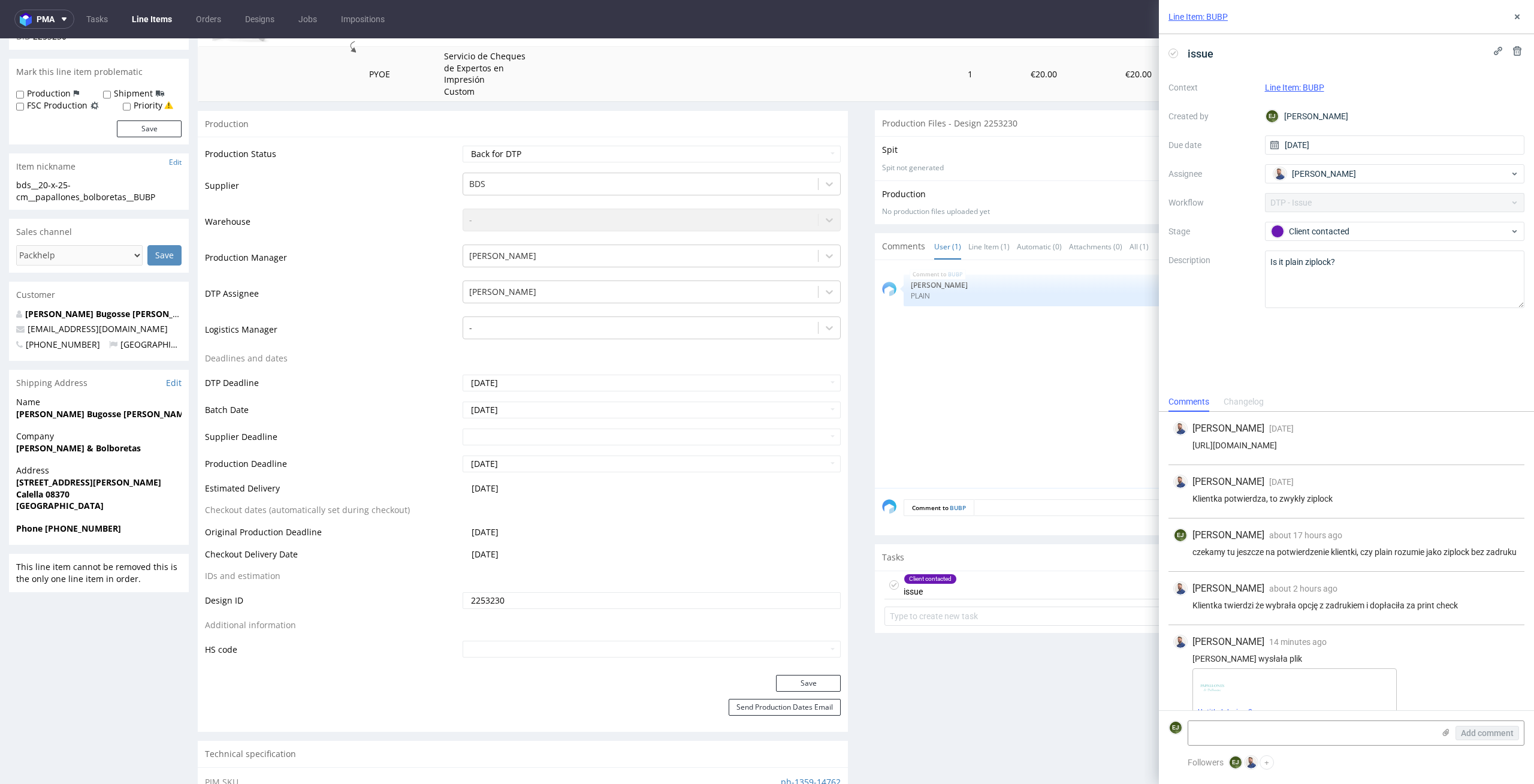
scroll to position [30, 0]
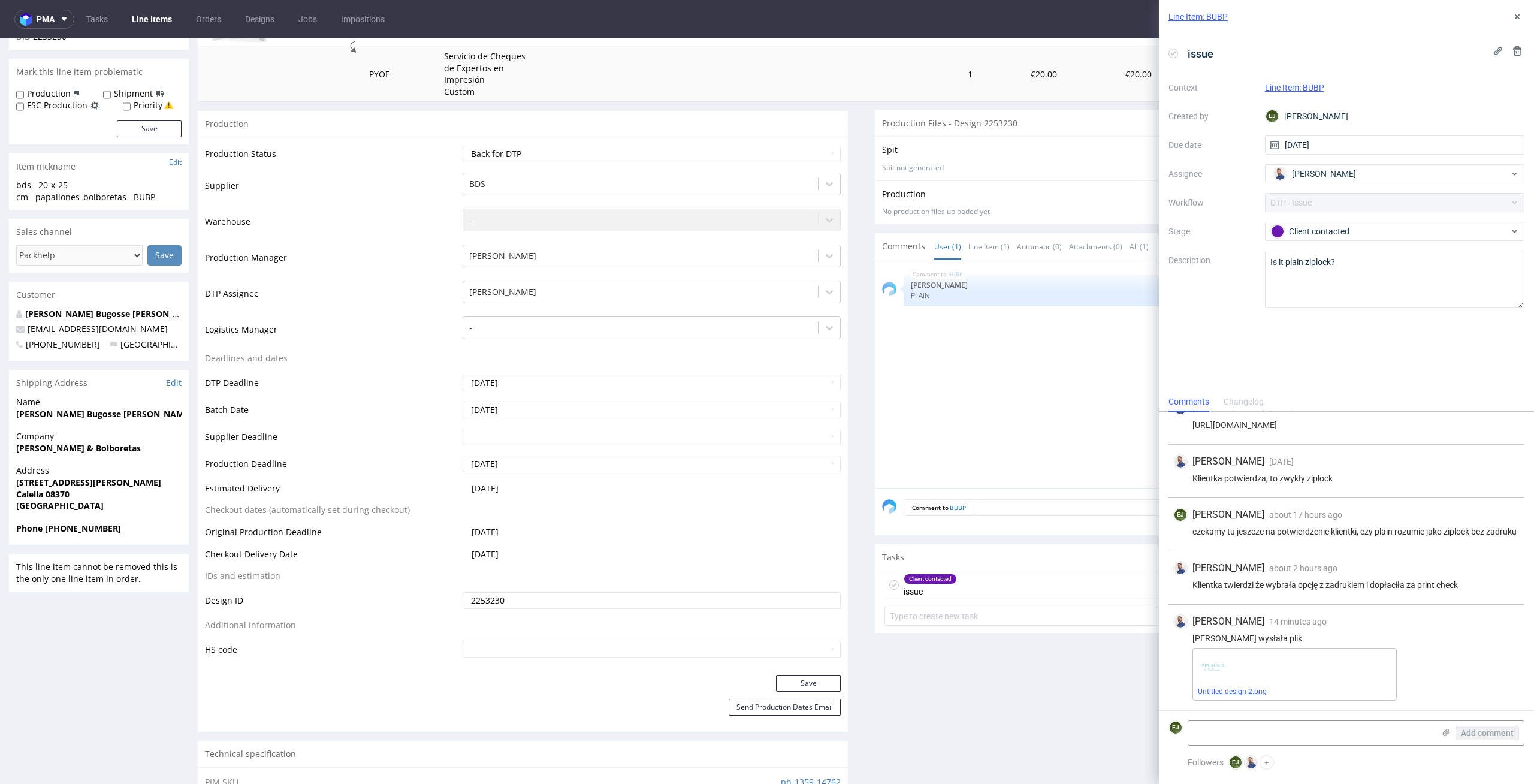
click at [1246, 695] on link "Untitled design 2.png" at bounding box center [1233, 692] width 69 height 9
click at [155, 16] on link "Line Items" at bounding box center [152, 19] width 54 height 19
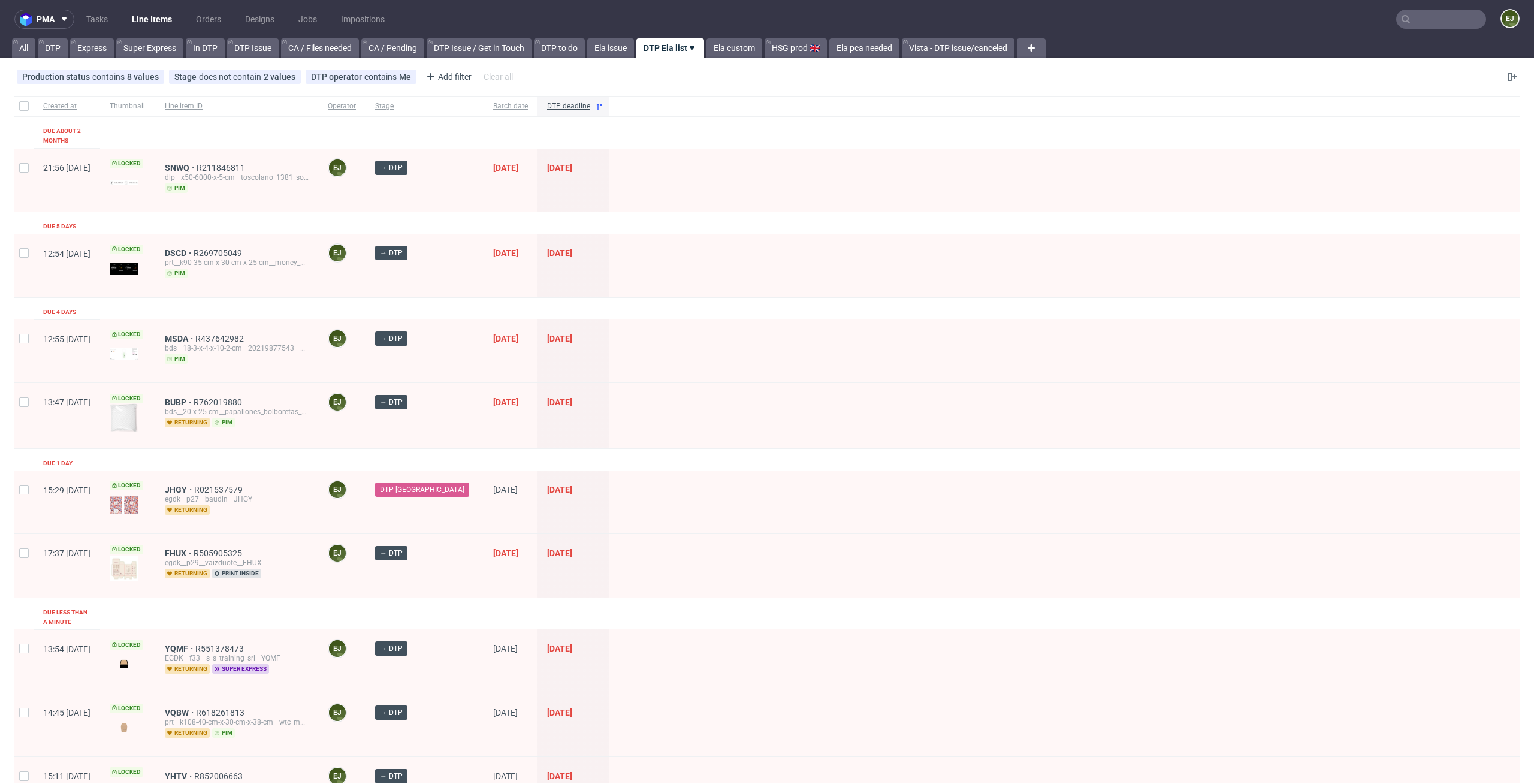
scroll to position [531, 0]
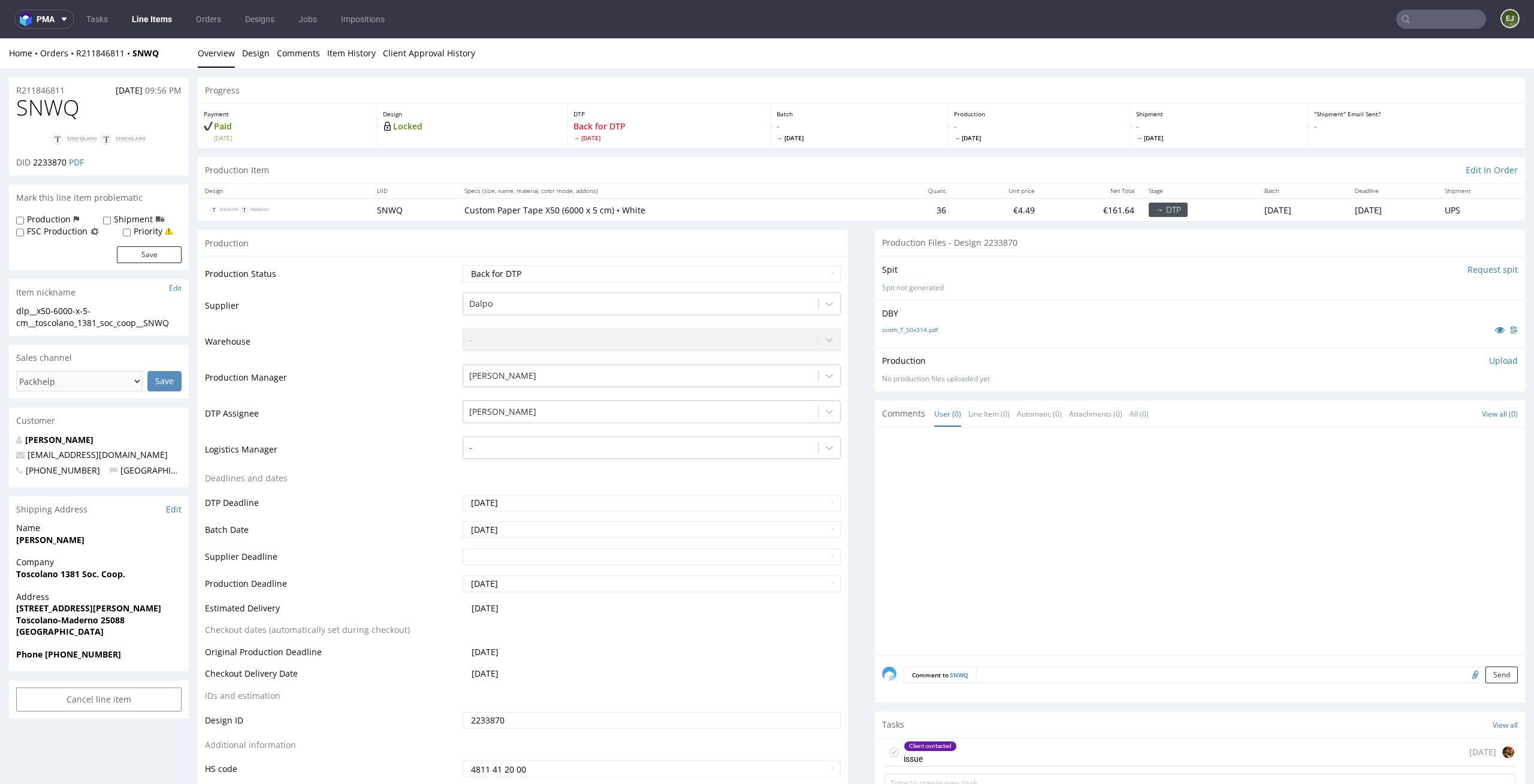
click at [919, 324] on div "scoth_T_50x314.pdf" at bounding box center [1200, 329] width 636 height 13
click at [1001, 759] on div "Client contacted issue [DATE]" at bounding box center [1200, 752] width 631 height 28
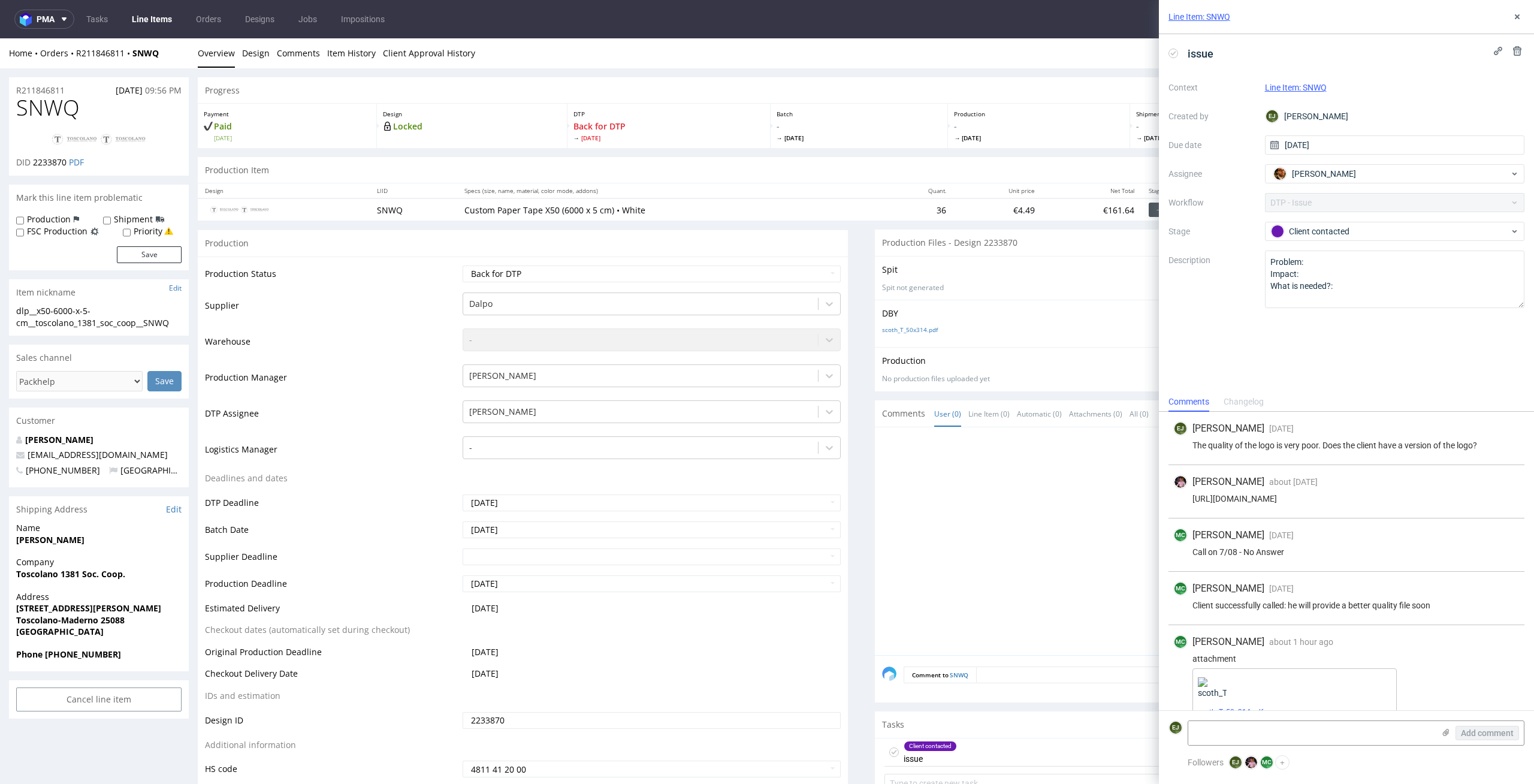
scroll to position [21, 0]
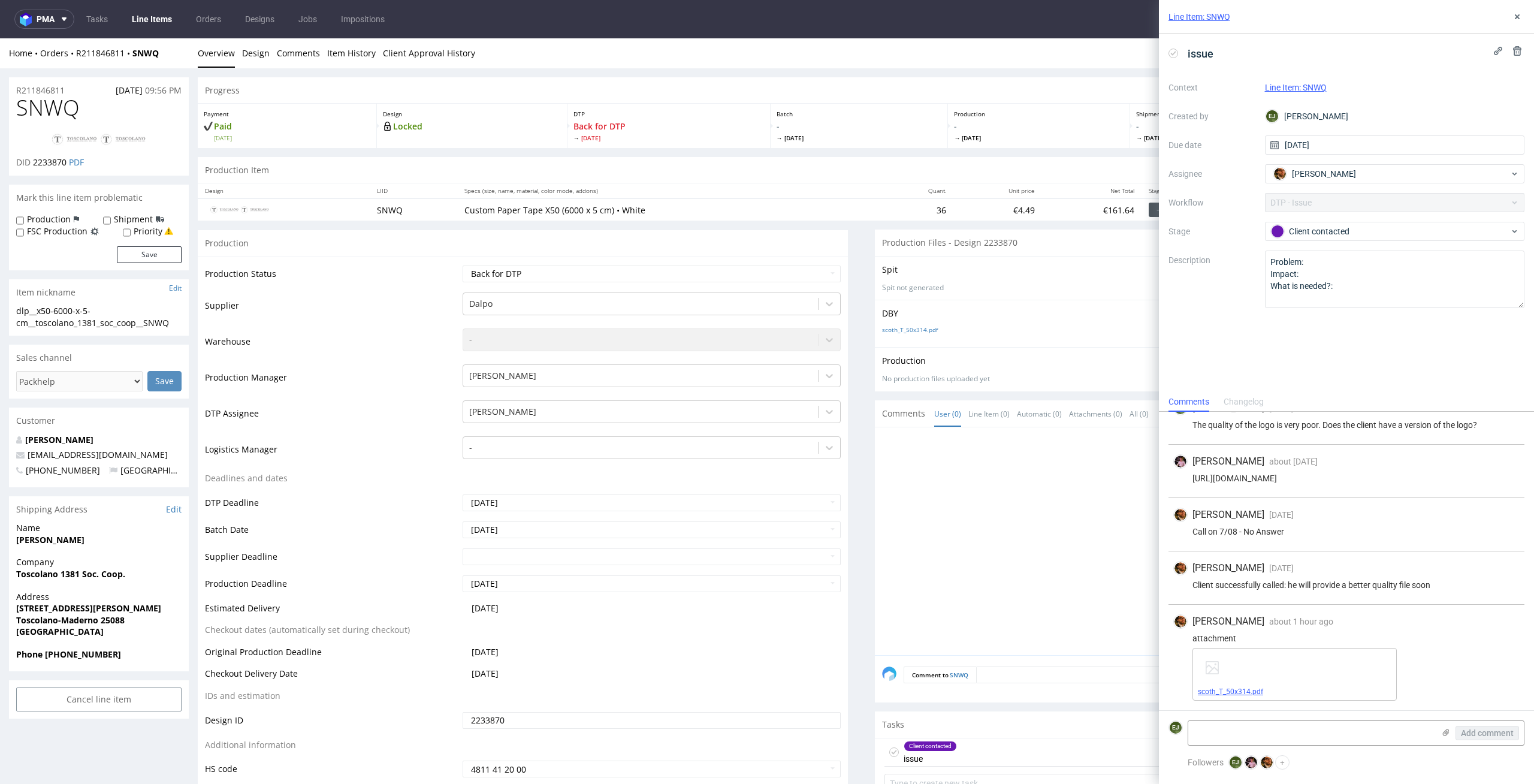
click at [1227, 688] on link "scoth_T_50x314.pdf" at bounding box center [1231, 692] width 65 height 9
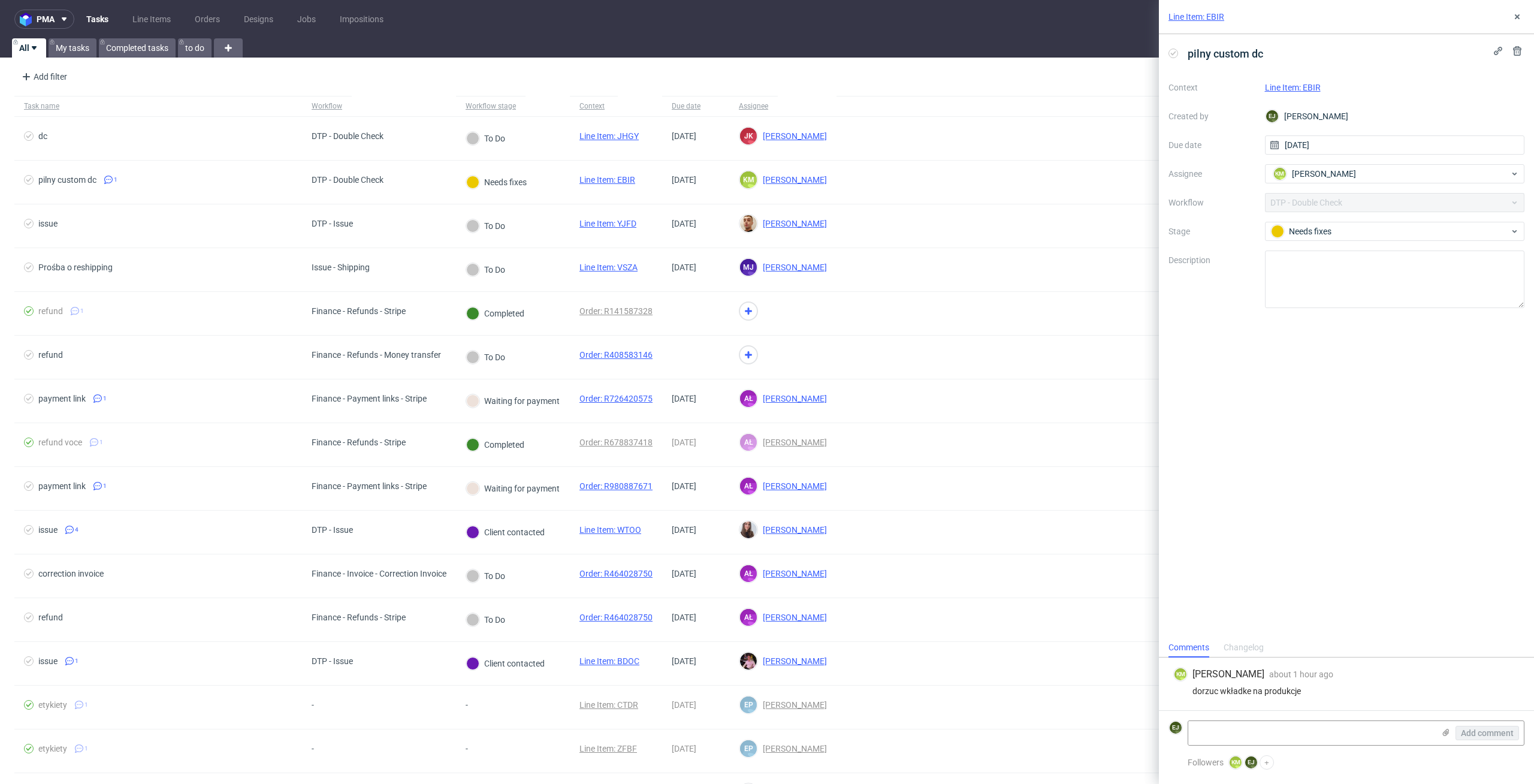
click at [1199, 9] on div "Line Item: EBIR" at bounding box center [1347, 17] width 375 height 34
click at [1199, 14] on link "Line Item: EBIR" at bounding box center [1197, 17] width 56 height 12
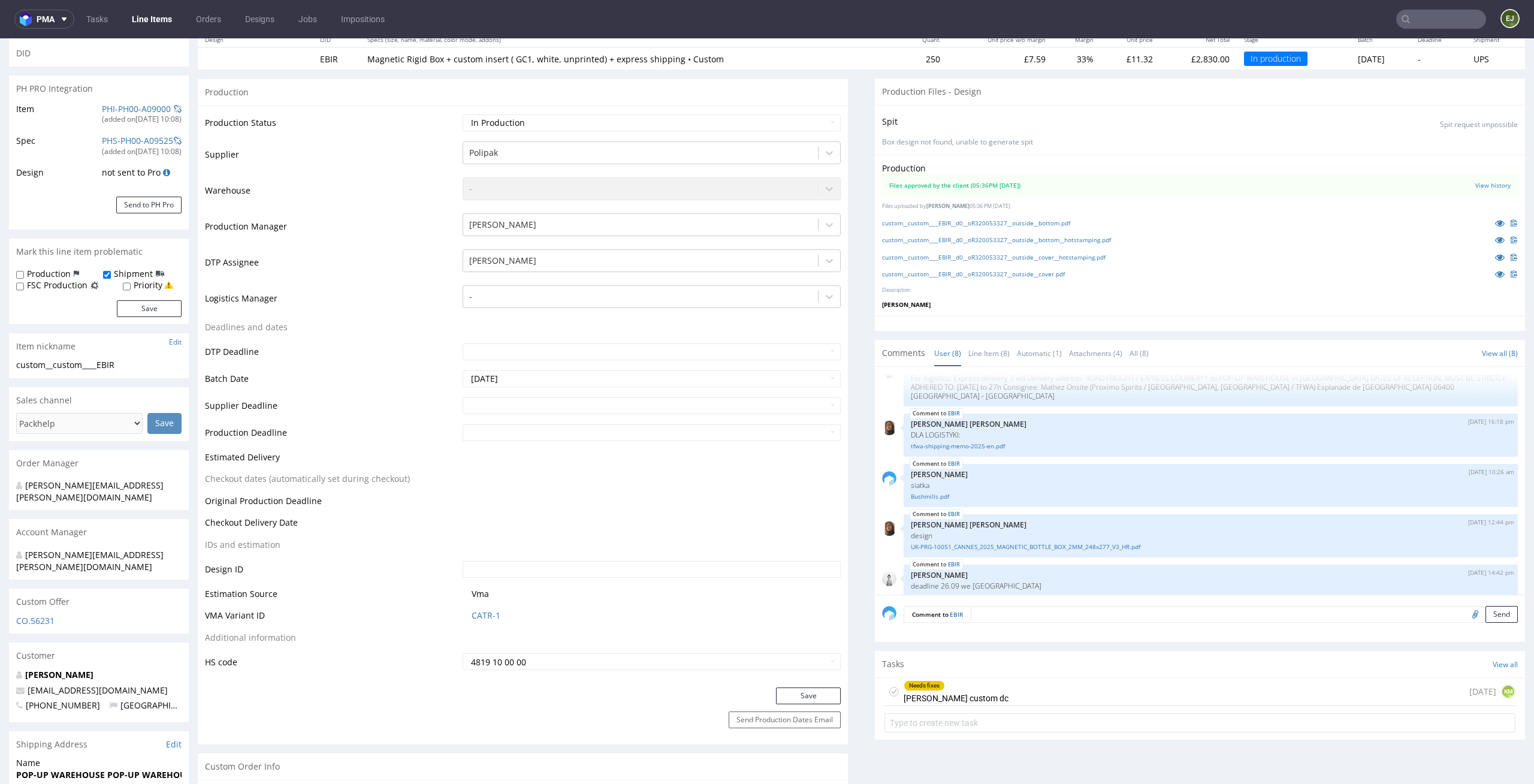
scroll to position [217, 0]
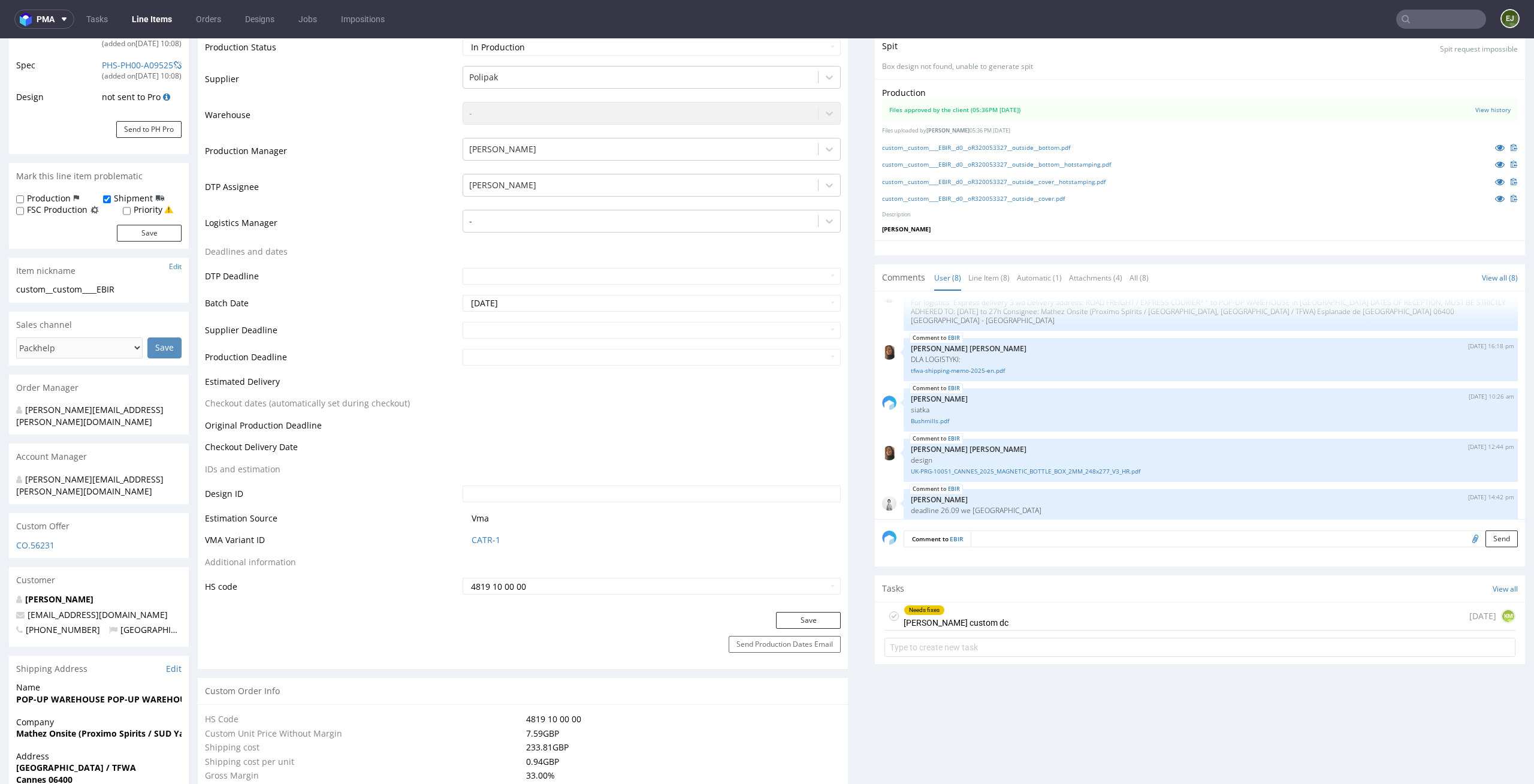
click at [972, 613] on div "Needs fixes [PERSON_NAME] custom dc [DATE] KM" at bounding box center [1200, 616] width 631 height 28
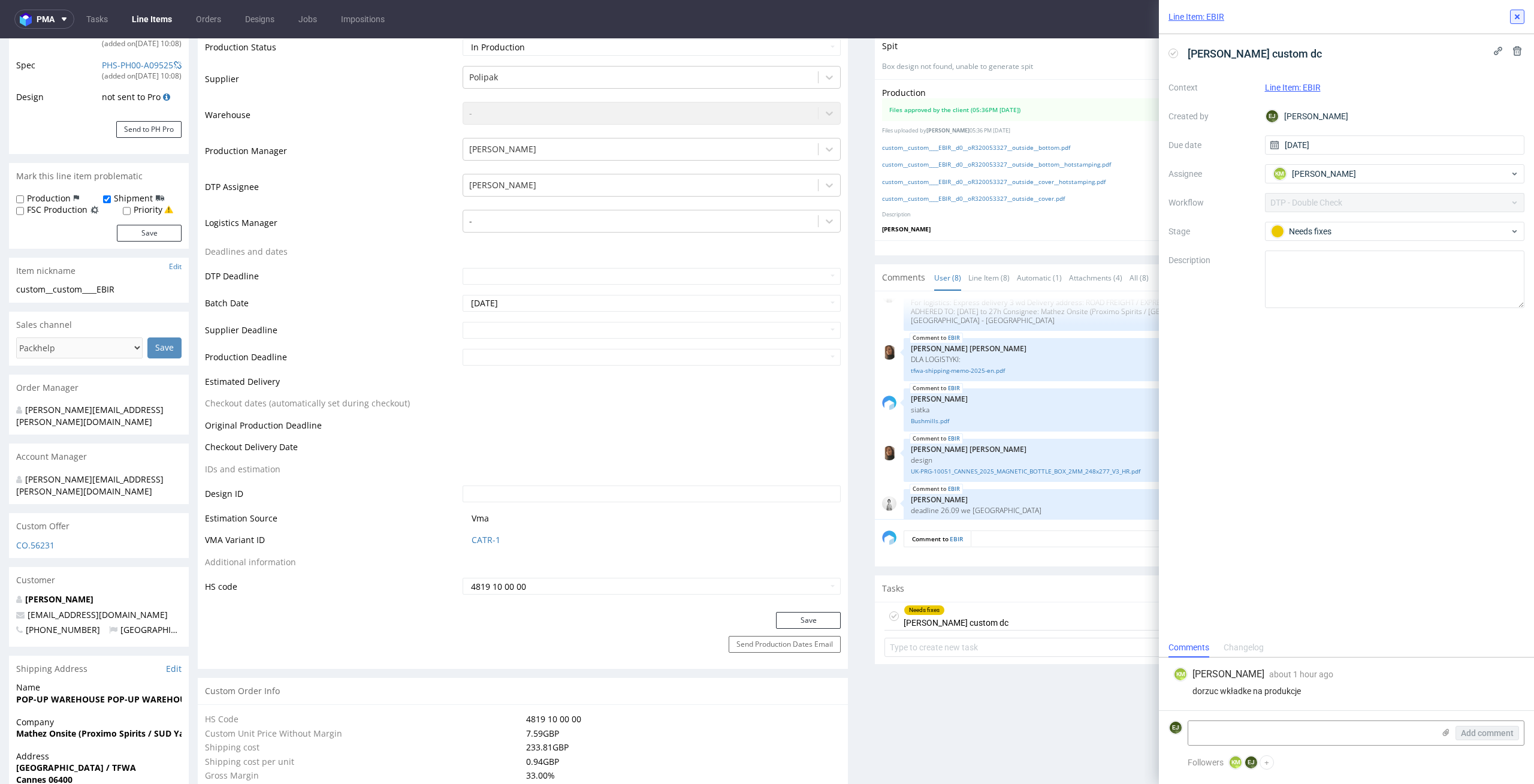
click at [1524, 15] on button at bounding box center [1518, 16] width 15 height 15
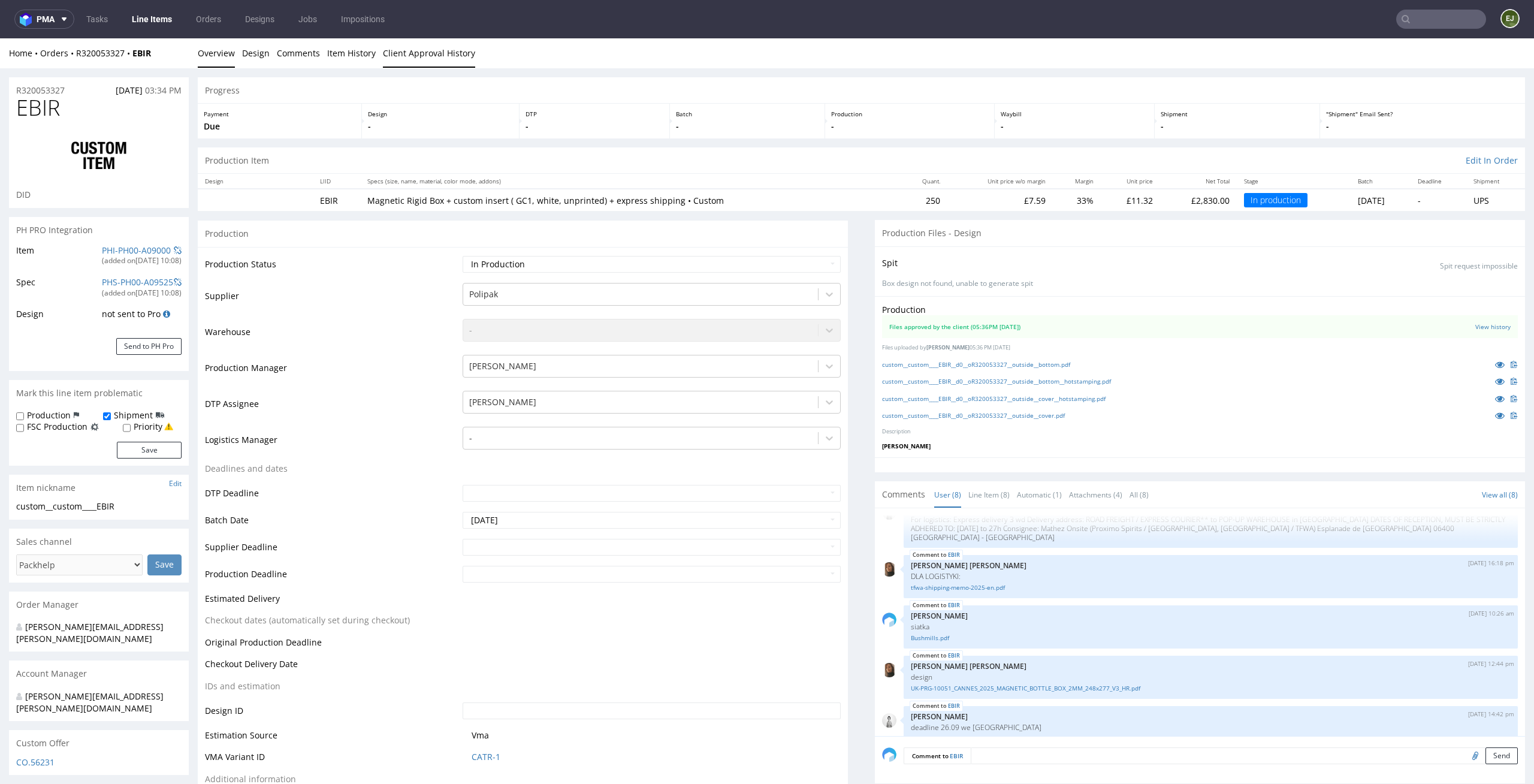
click at [452, 56] on link "Client Approval History" at bounding box center [429, 53] width 92 height 29
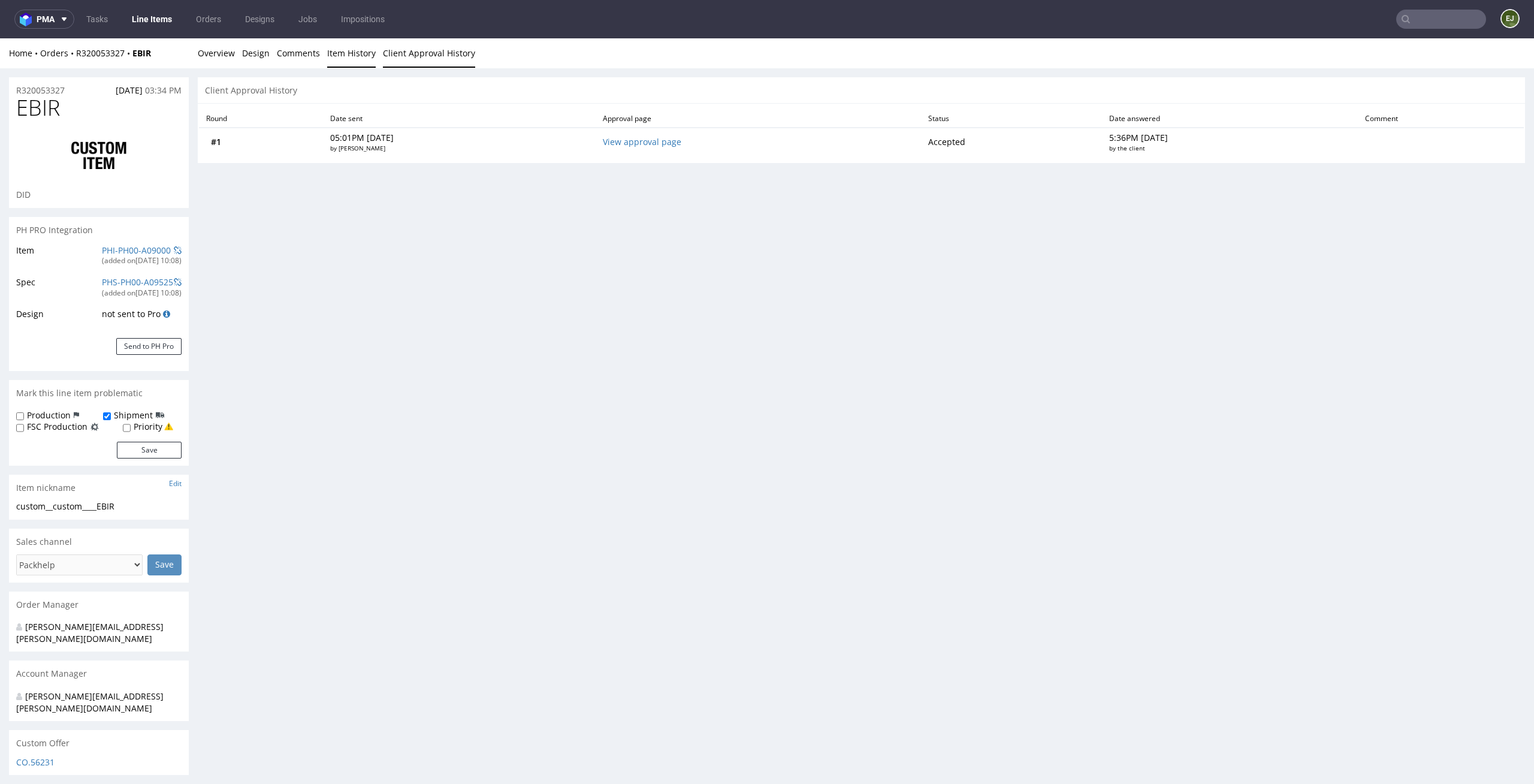
click at [335, 56] on link "Item History" at bounding box center [351, 53] width 48 height 29
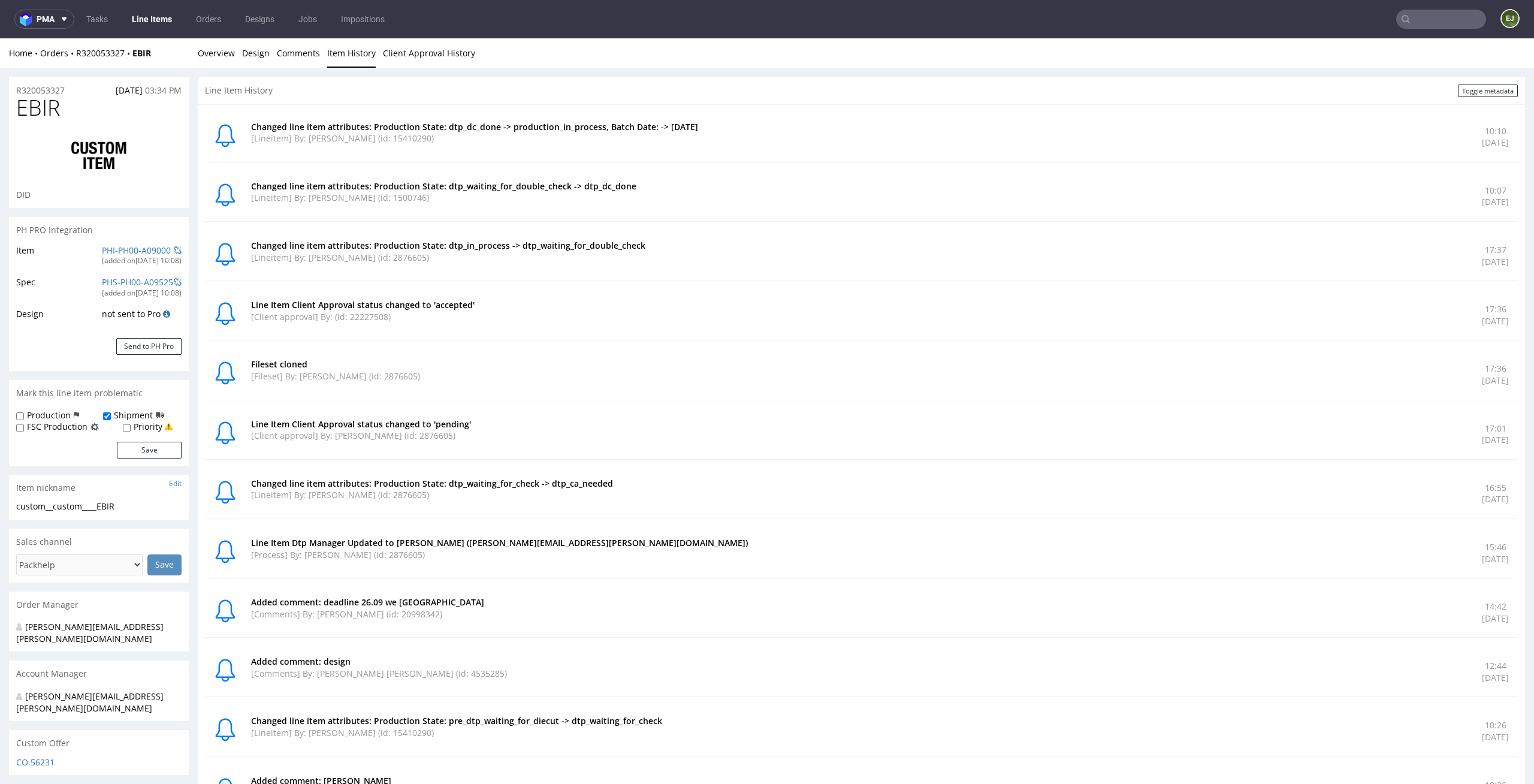
click at [196, 54] on div "Home Orders R320053327 EBIR Overview Design Comments Item History Client Approv…" at bounding box center [767, 53] width 1534 height 30
click at [213, 50] on link "Overview" at bounding box center [216, 53] width 37 height 29
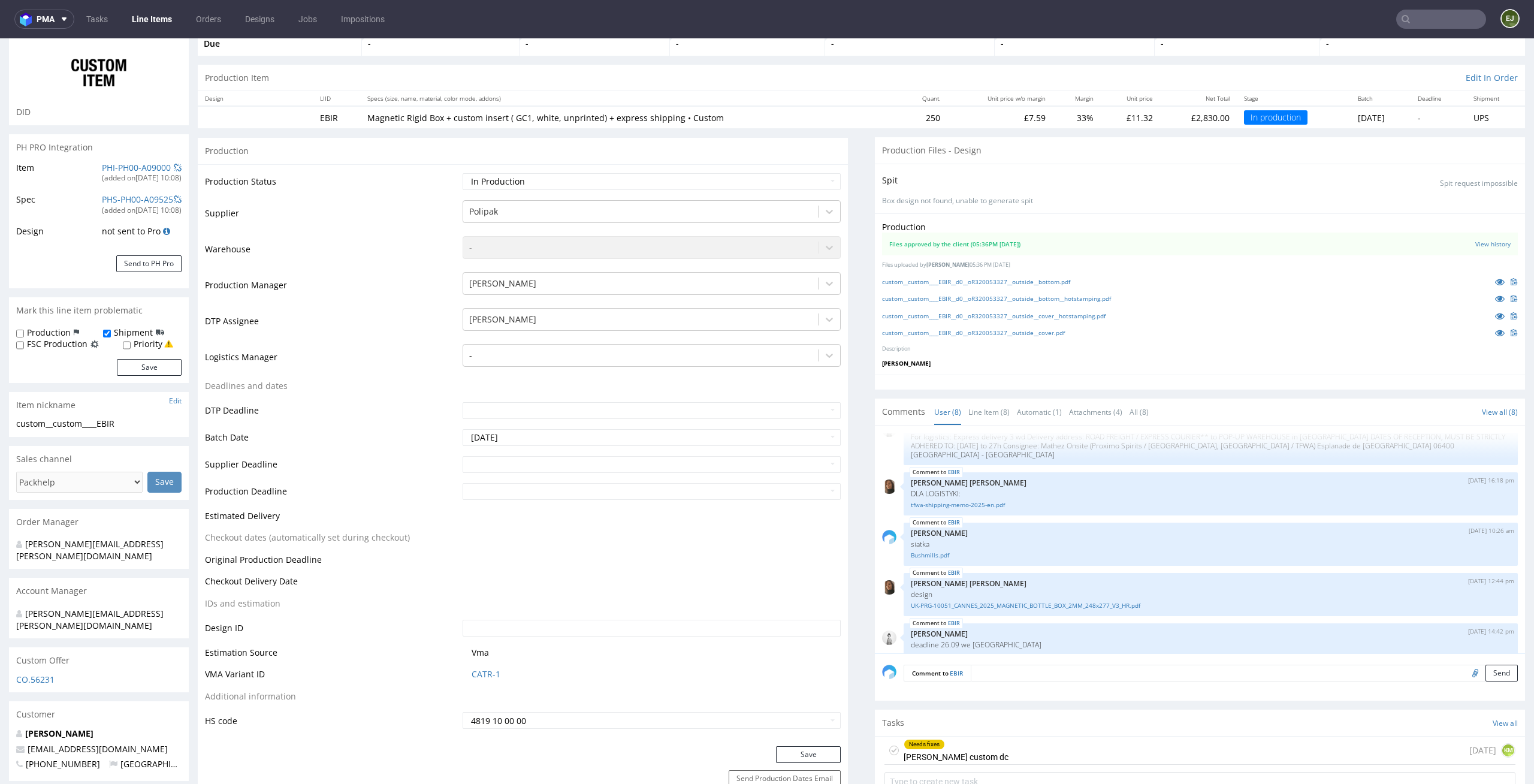
scroll to position [222, 0]
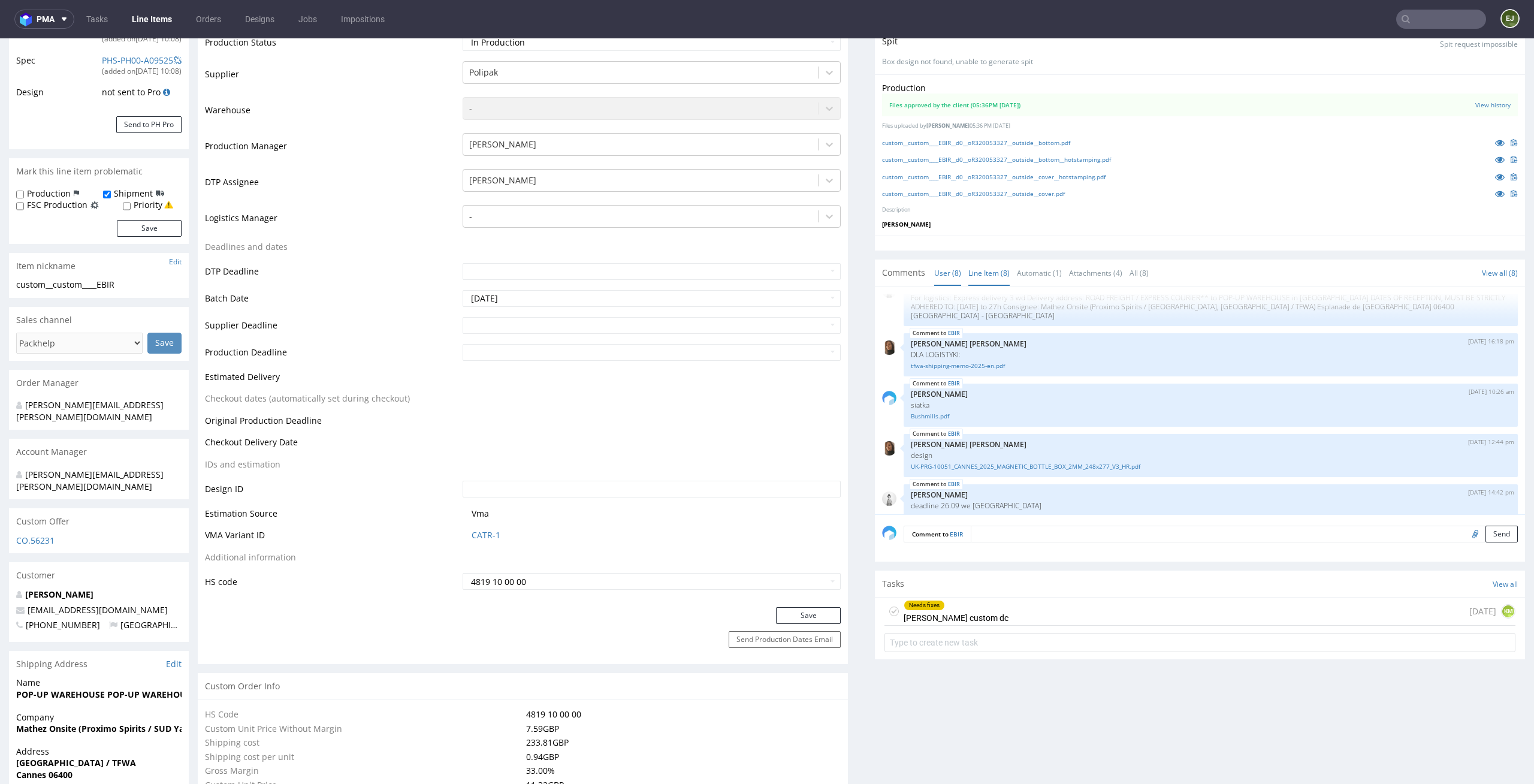
click at [977, 283] on link "Line Item (8)" at bounding box center [989, 273] width 41 height 26
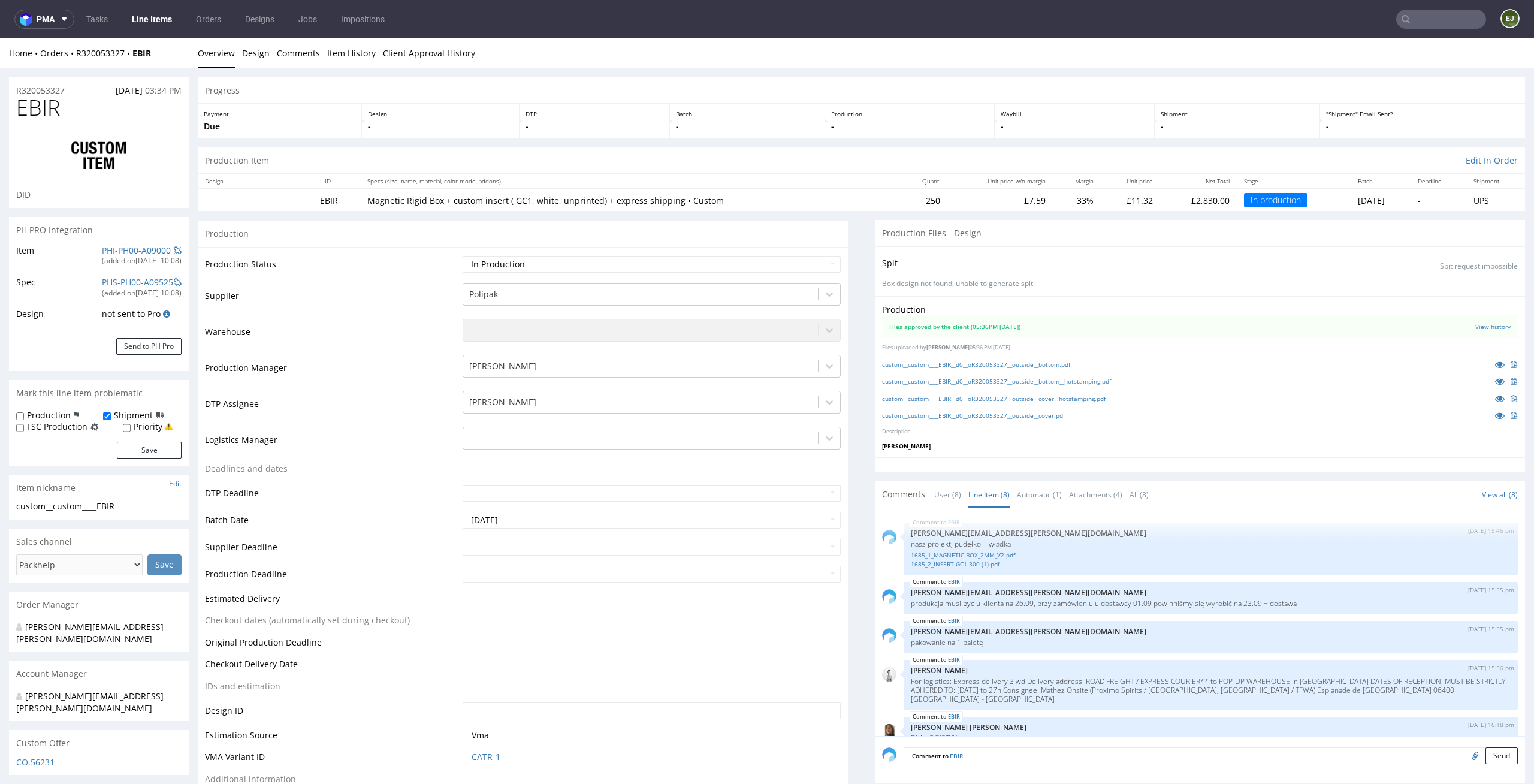
scroll to position [3, 0]
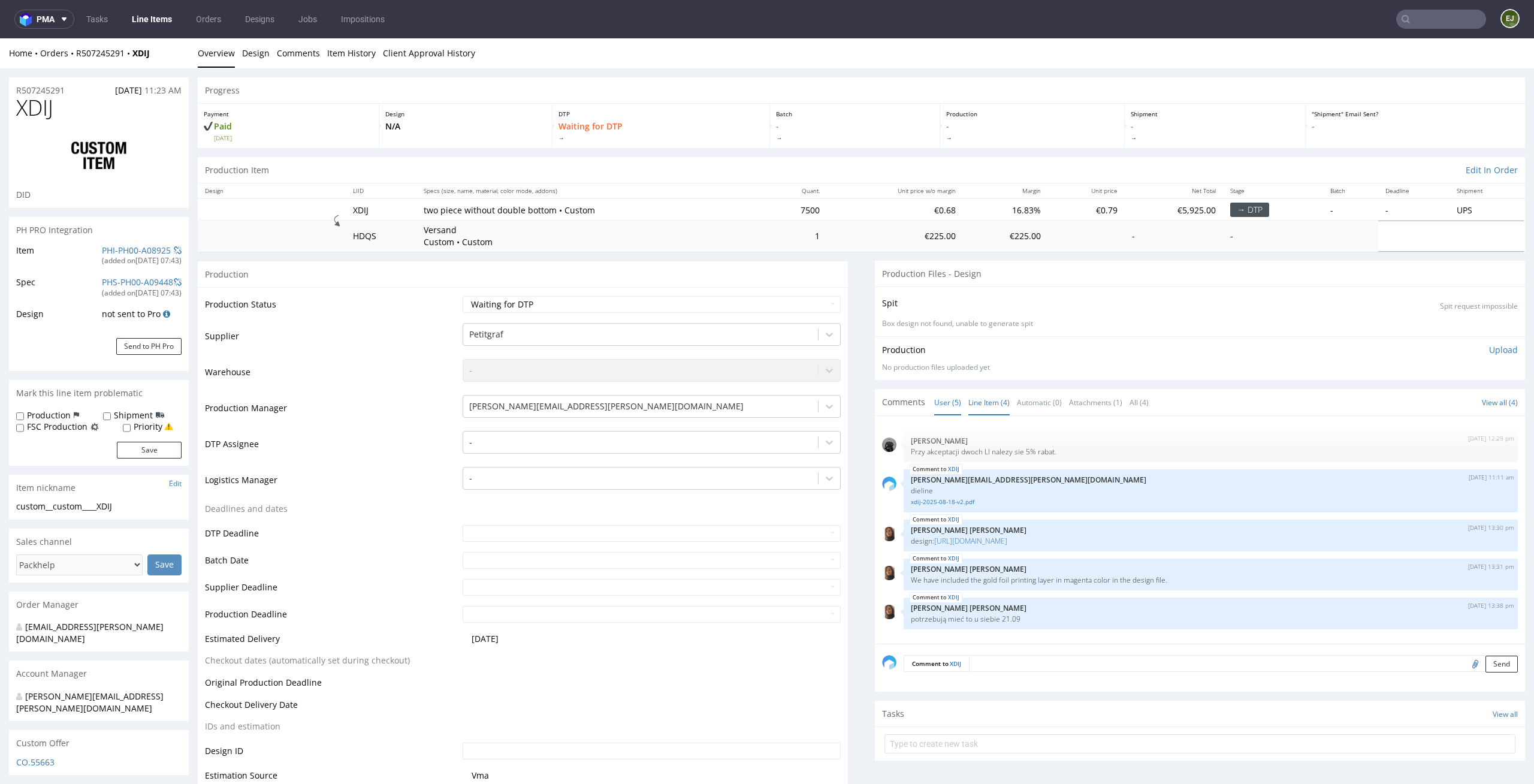
click at [981, 402] on link "Line Item (4)" at bounding box center [989, 403] width 41 height 26
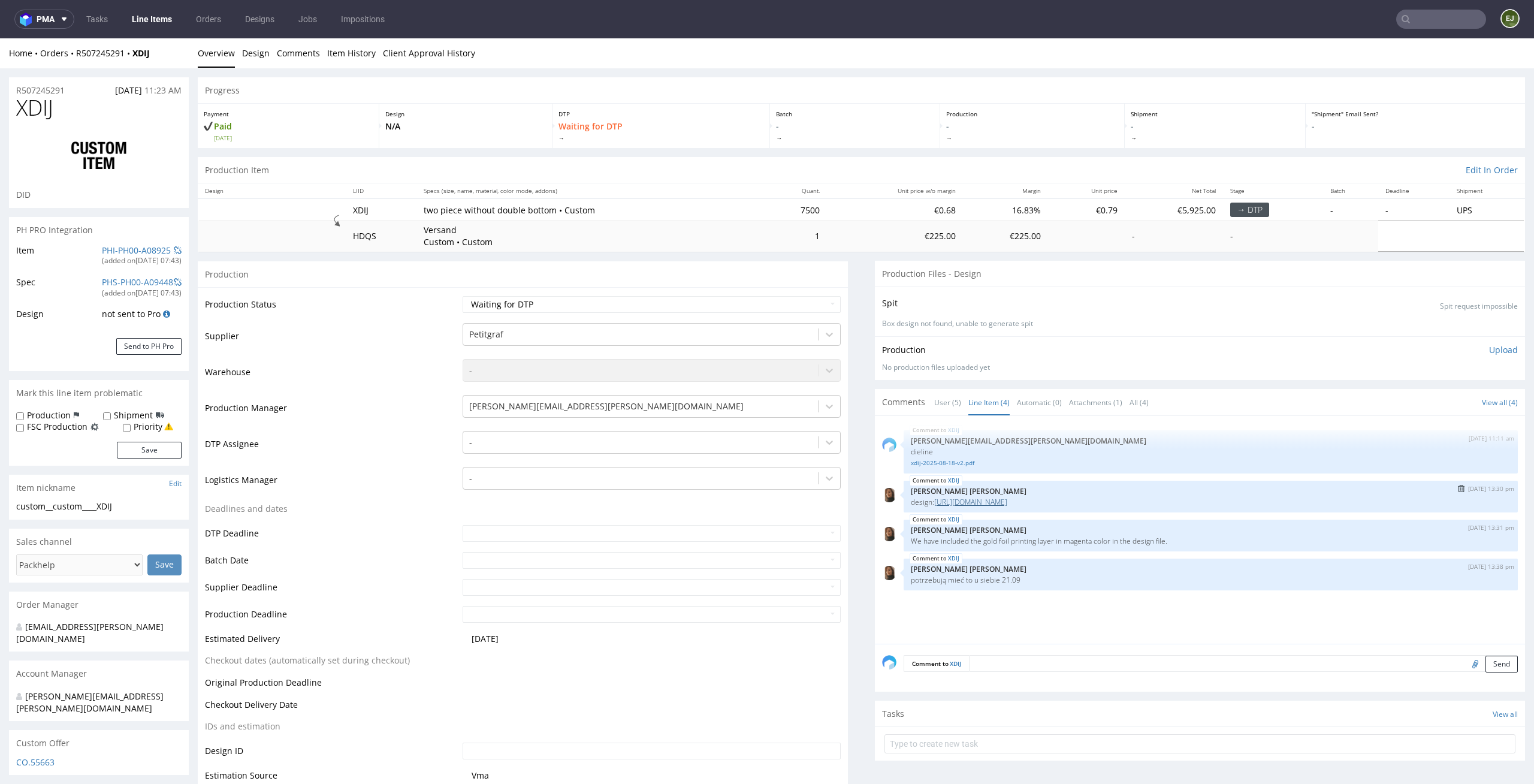
click at [956, 503] on link "[URL][DOMAIN_NAME]" at bounding box center [970, 502] width 73 height 10
